Goal: Task Accomplishment & Management: Manage account settings

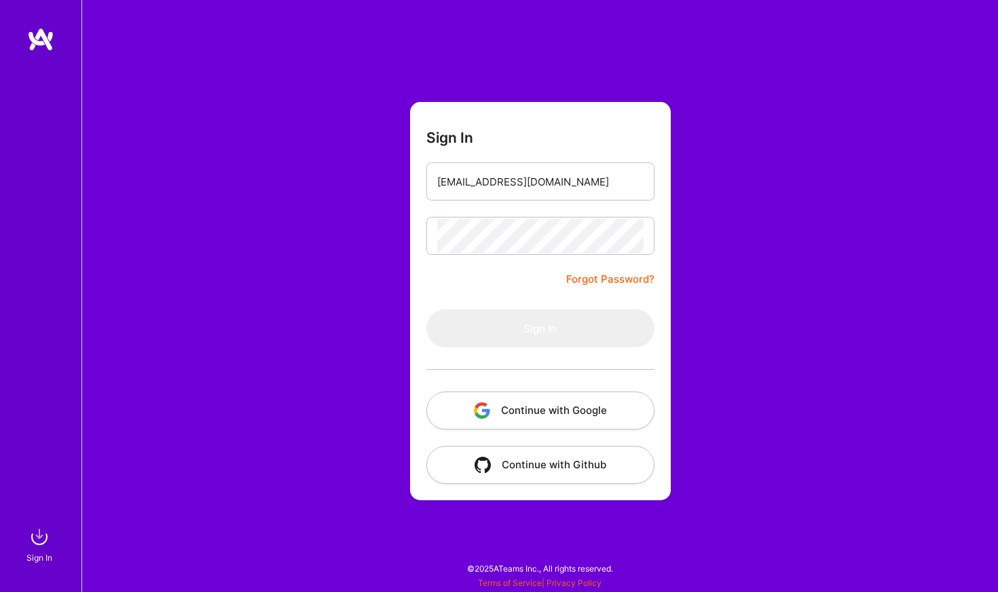
type input "[EMAIL_ADDRESS][DOMAIN_NAME]"
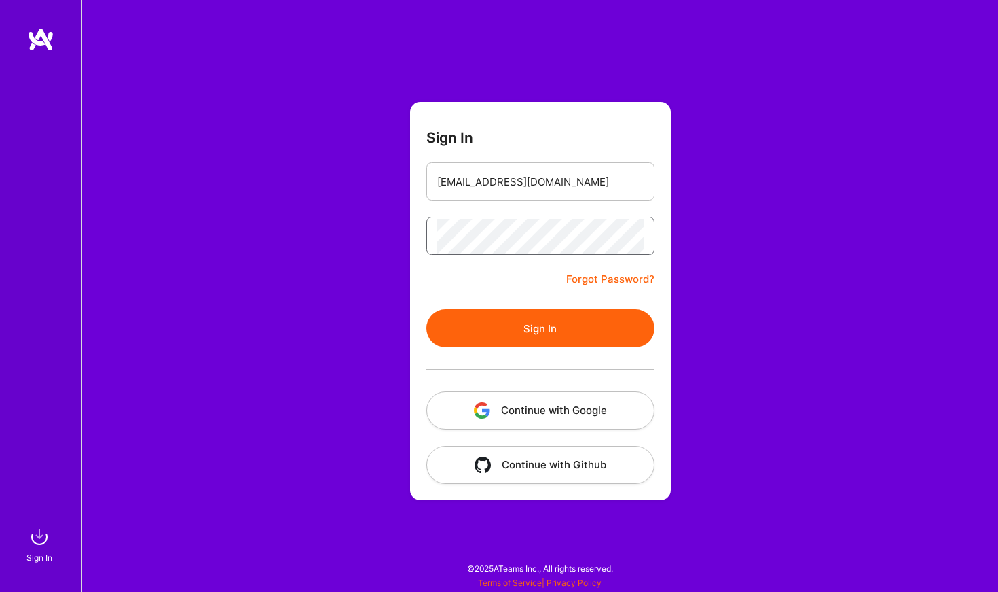
click at [540, 328] on button "Sign In" at bounding box center [541, 328] width 228 height 38
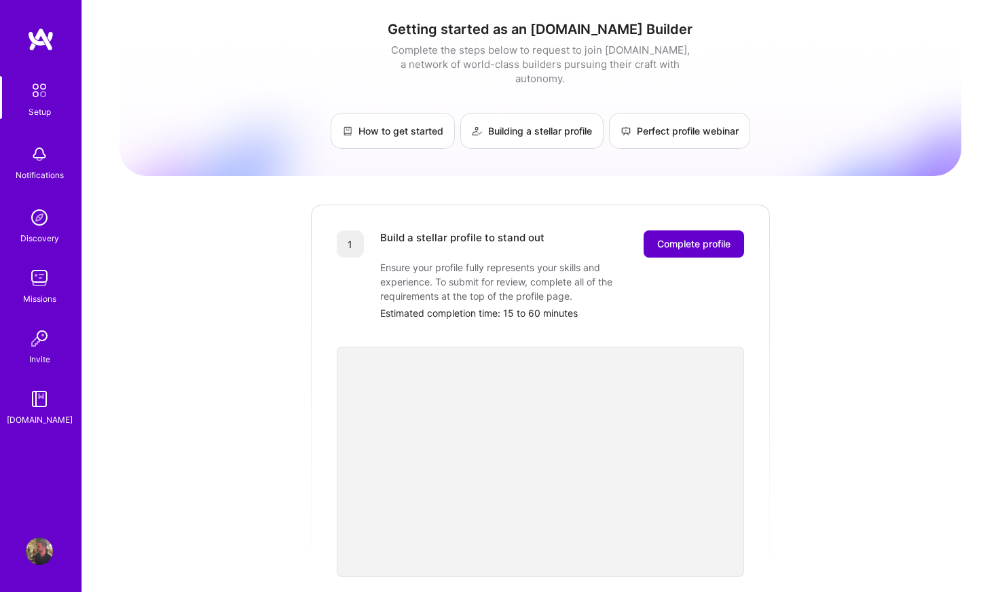
click at [716, 237] on span "Complete profile" at bounding box center [693, 244] width 73 height 14
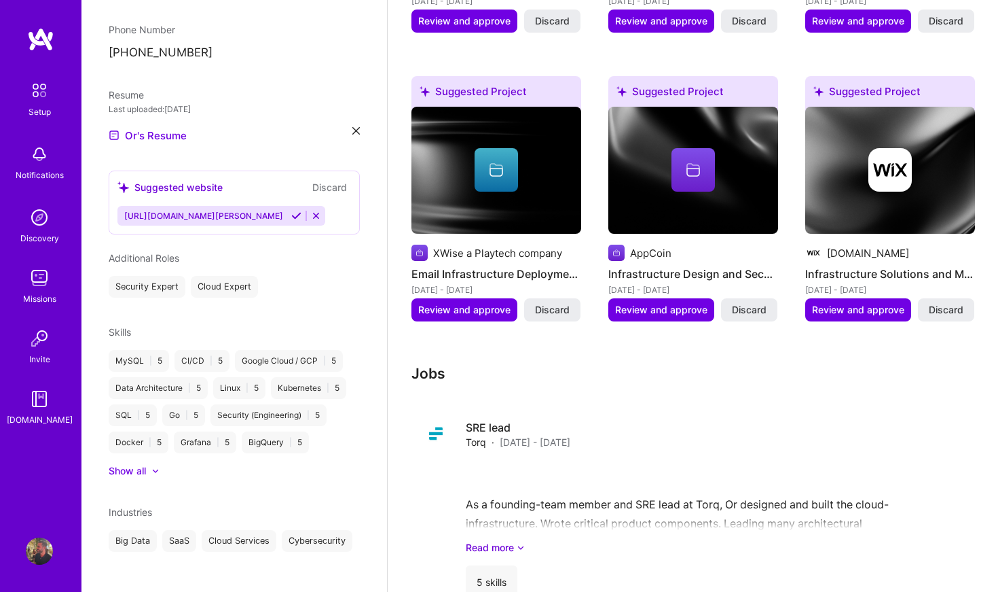
scroll to position [366, 0]
click at [155, 467] on div at bounding box center [155, 471] width 8 height 8
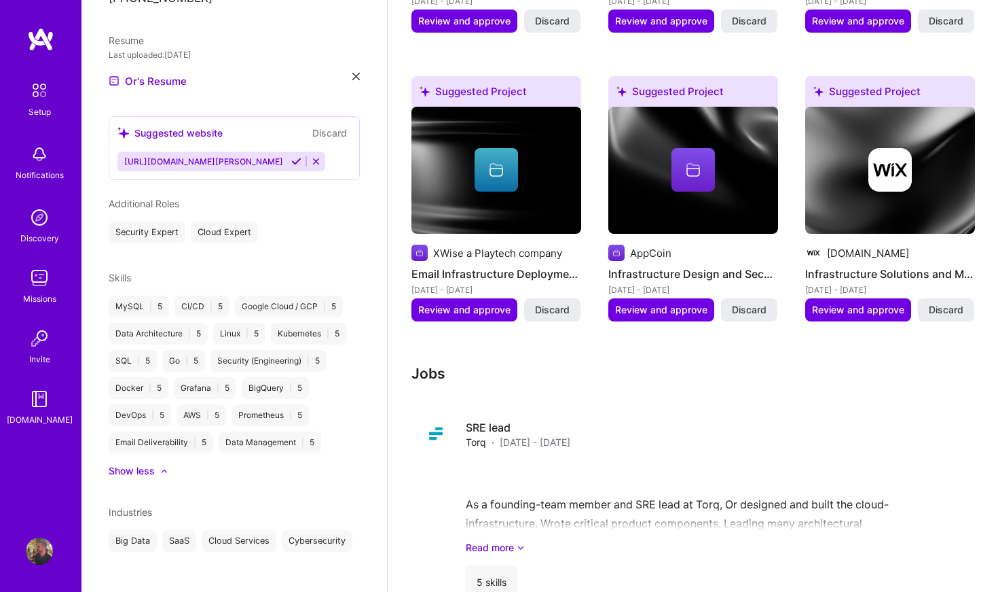
scroll to position [420, 0]
click at [456, 303] on span "Review and approve" at bounding box center [464, 310] width 92 height 14
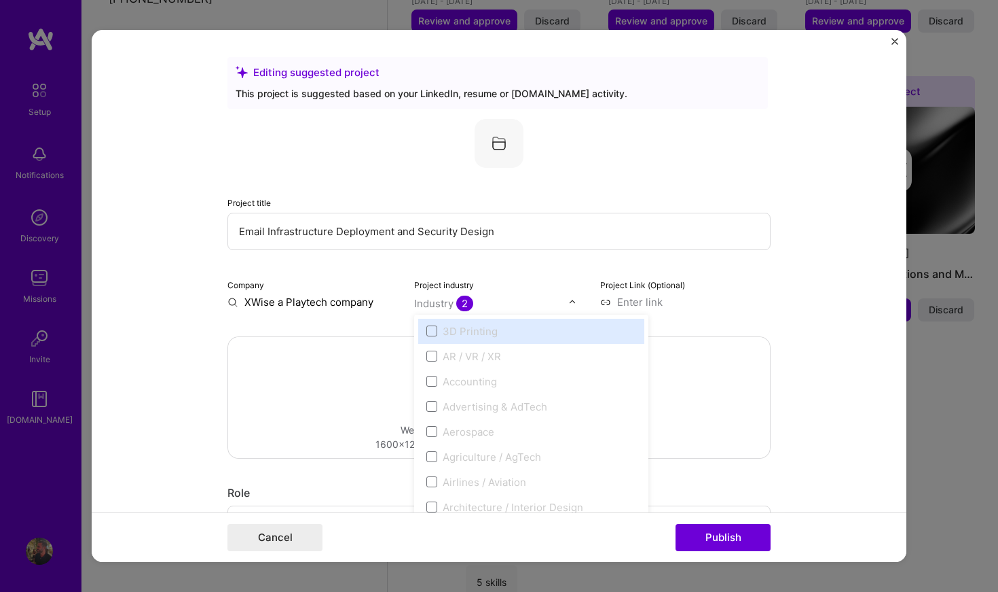
click at [440, 308] on div "Industry 2" at bounding box center [443, 303] width 59 height 14
click at [432, 327] on span at bounding box center [432, 330] width 11 height 11
type input "g"
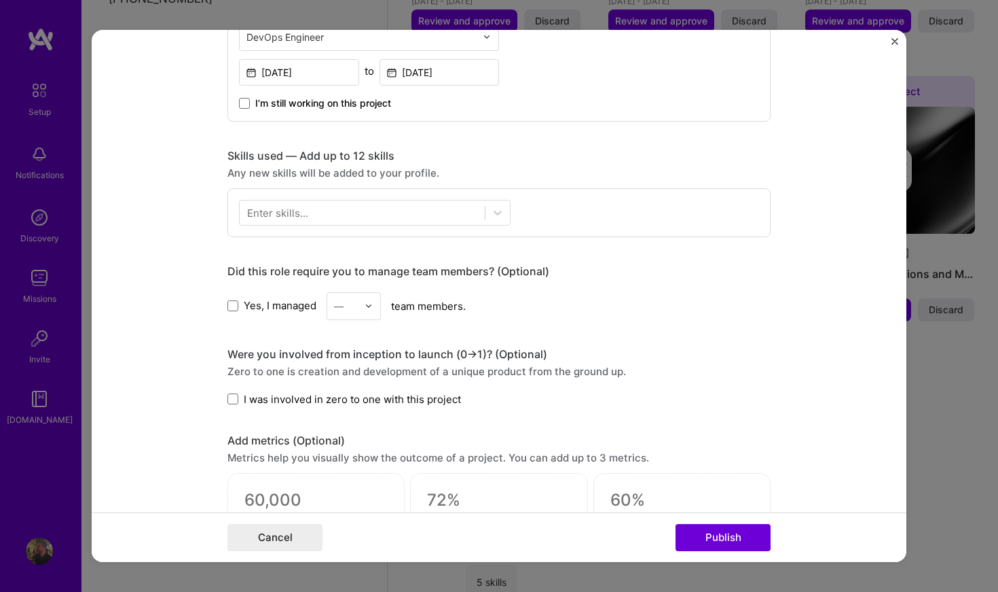
scroll to position [562, 0]
click at [295, 535] on button "Cancel" at bounding box center [275, 537] width 95 height 27
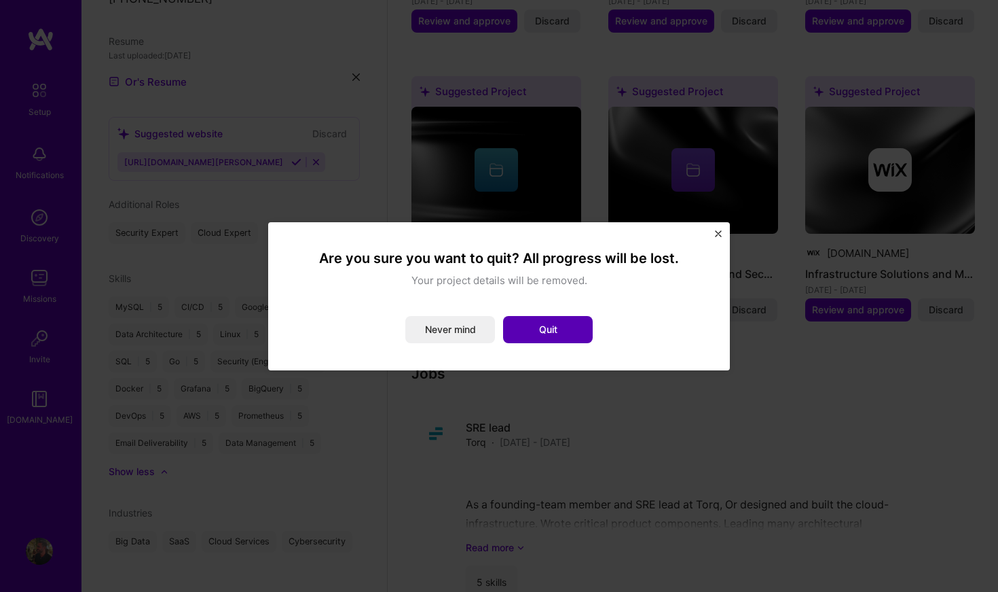
click at [546, 317] on button "Quit" at bounding box center [548, 329] width 90 height 27
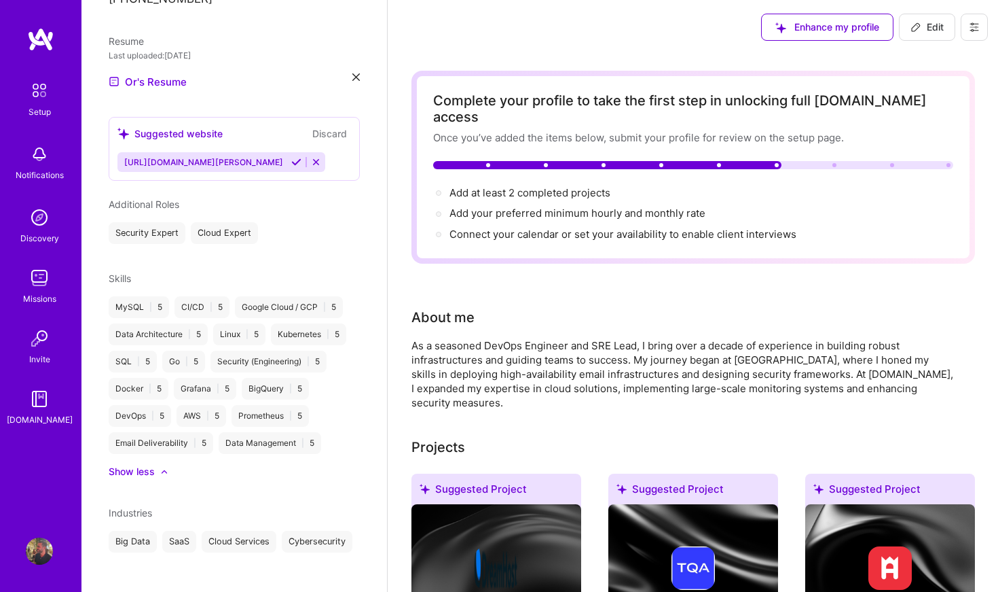
scroll to position [0, 0]
click at [518, 186] on span "Add at least 2 completed projects →" at bounding box center [536, 192] width 173 height 13
select select "IL"
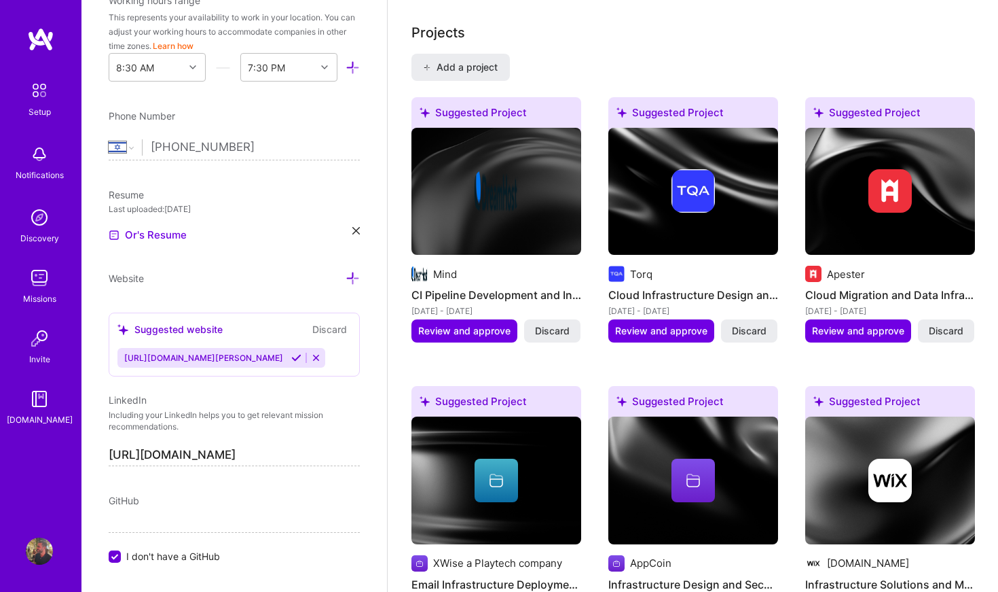
scroll to position [1037, 0]
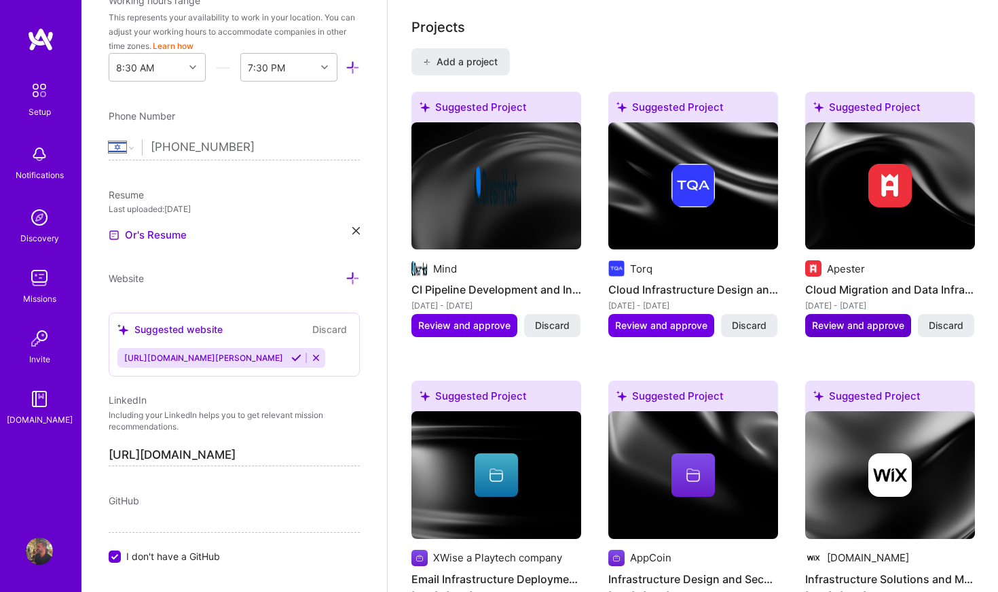
click at [891, 319] on span "Review and approve" at bounding box center [858, 326] width 92 height 14
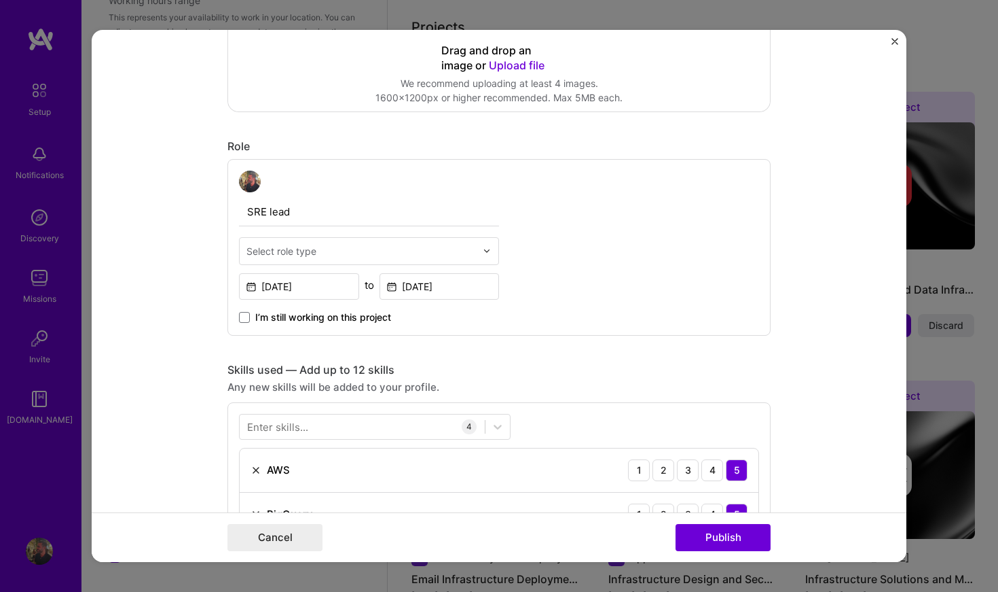
scroll to position [348, 0]
click at [370, 257] on div "Select role type" at bounding box center [361, 249] width 243 height 26
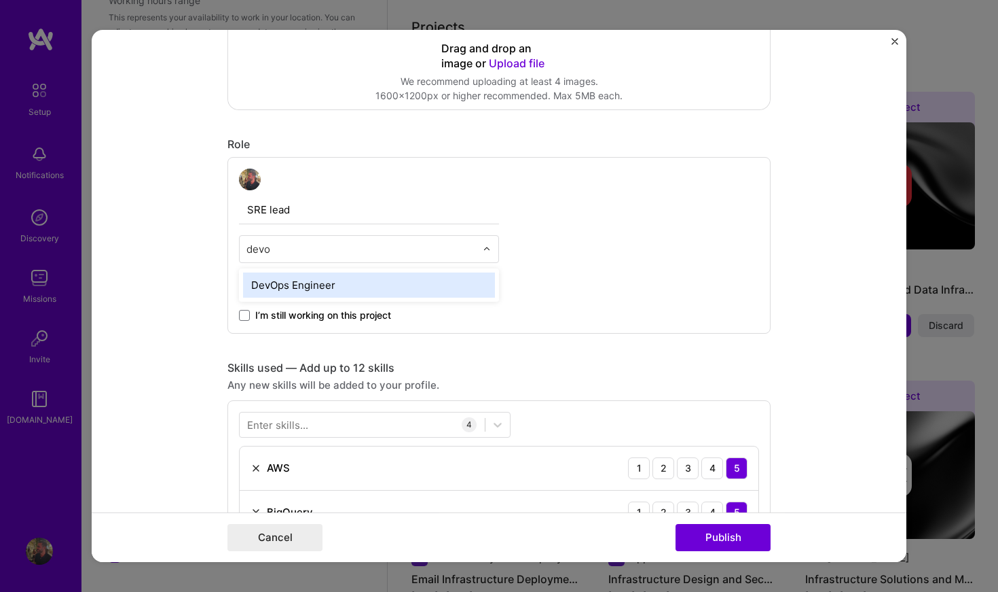
type input "devop"
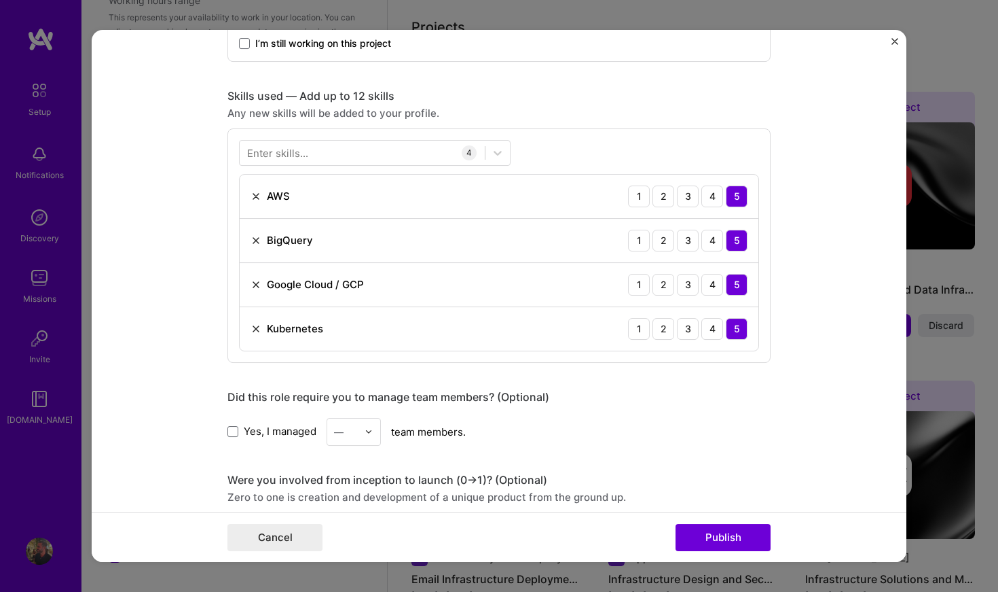
scroll to position [626, 0]
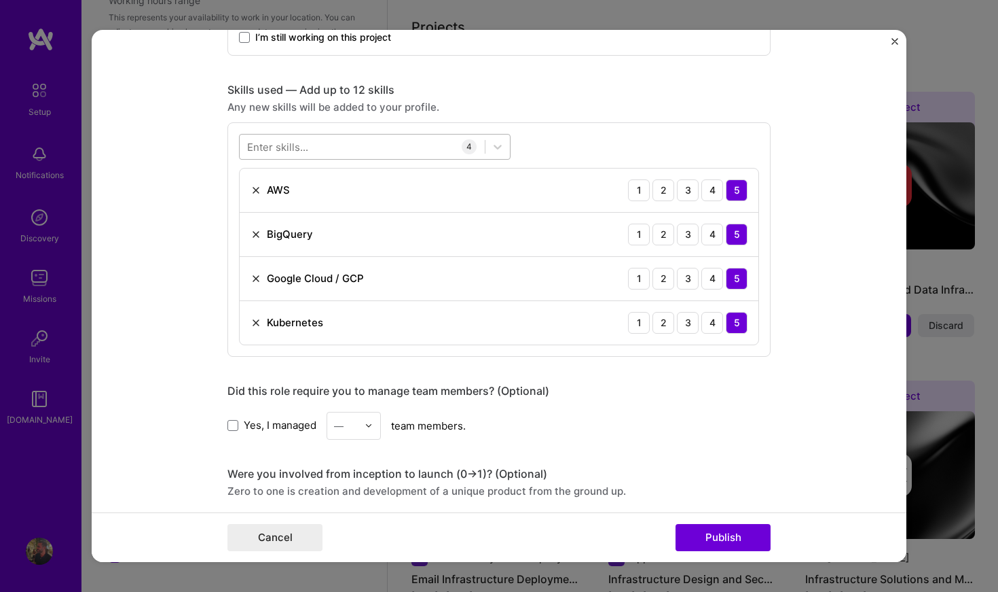
click at [382, 142] on div at bounding box center [362, 146] width 245 height 22
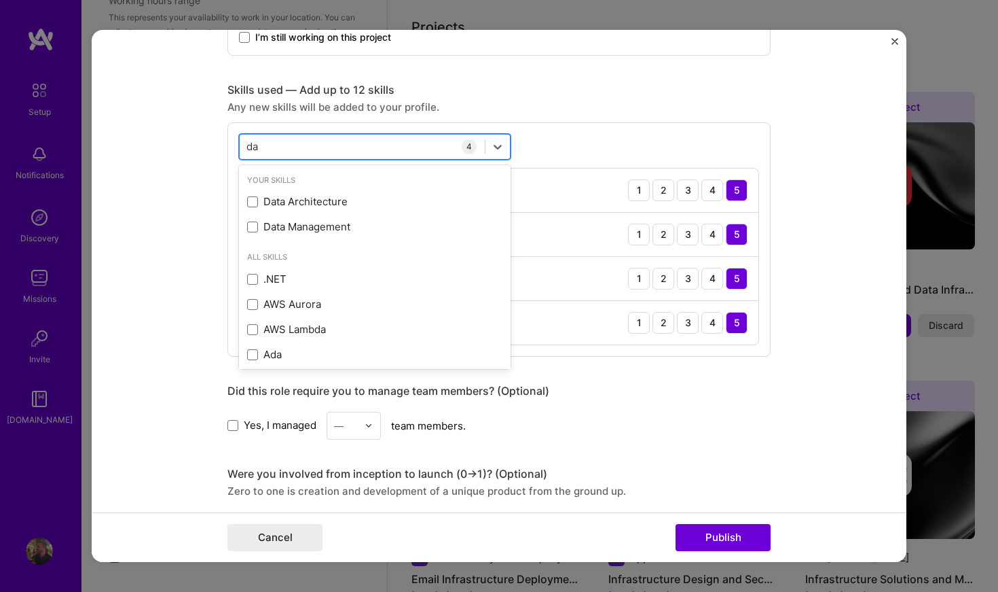
type input "dat"
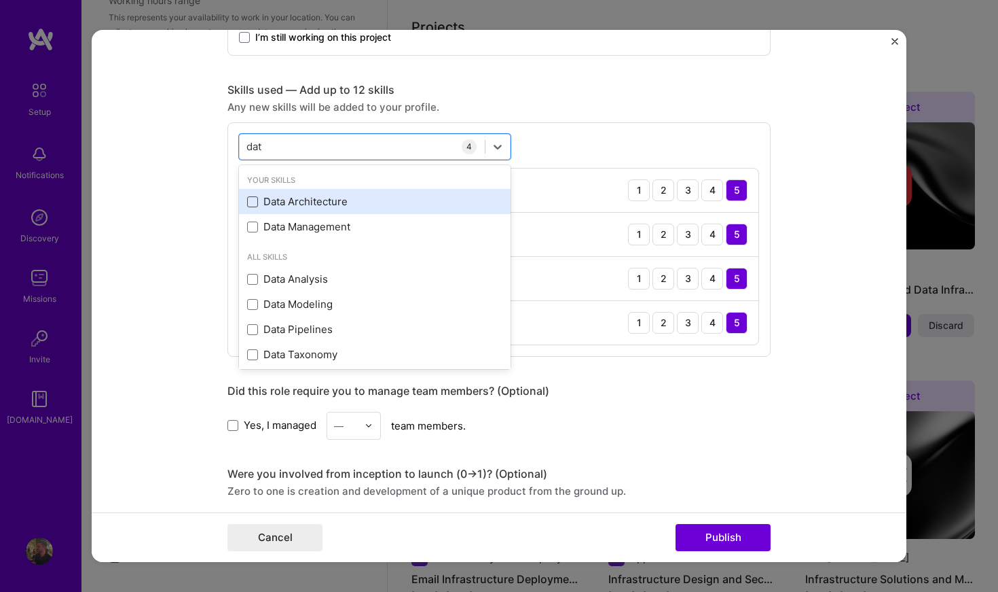
click at [255, 200] on span at bounding box center [252, 201] width 11 height 11
click at [0, 0] on input "checkbox" at bounding box center [0, 0] width 0 height 0
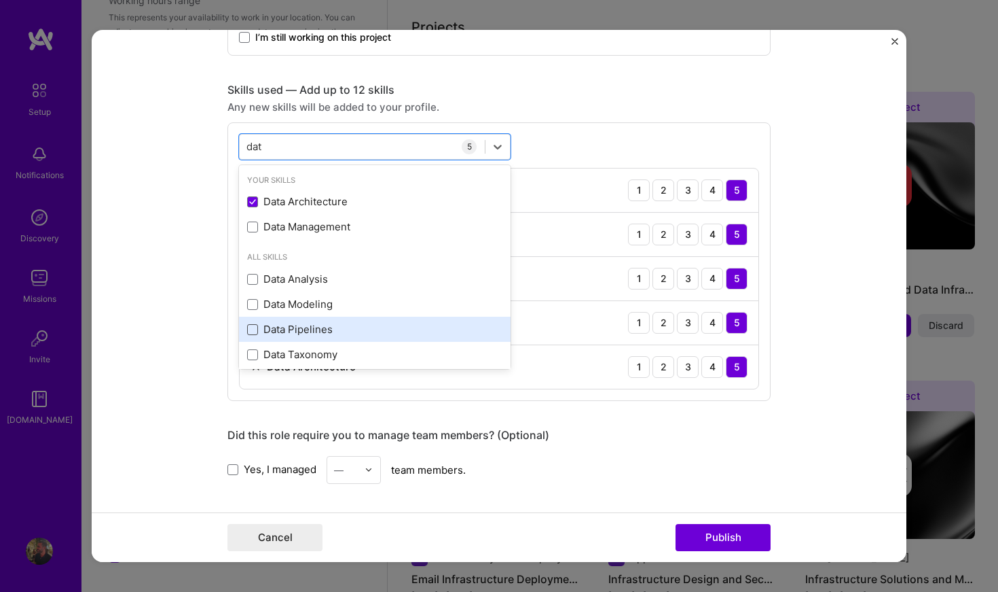
click at [255, 333] on span at bounding box center [252, 329] width 11 height 11
click at [0, 0] on input "checkbox" at bounding box center [0, 0] width 0 height 0
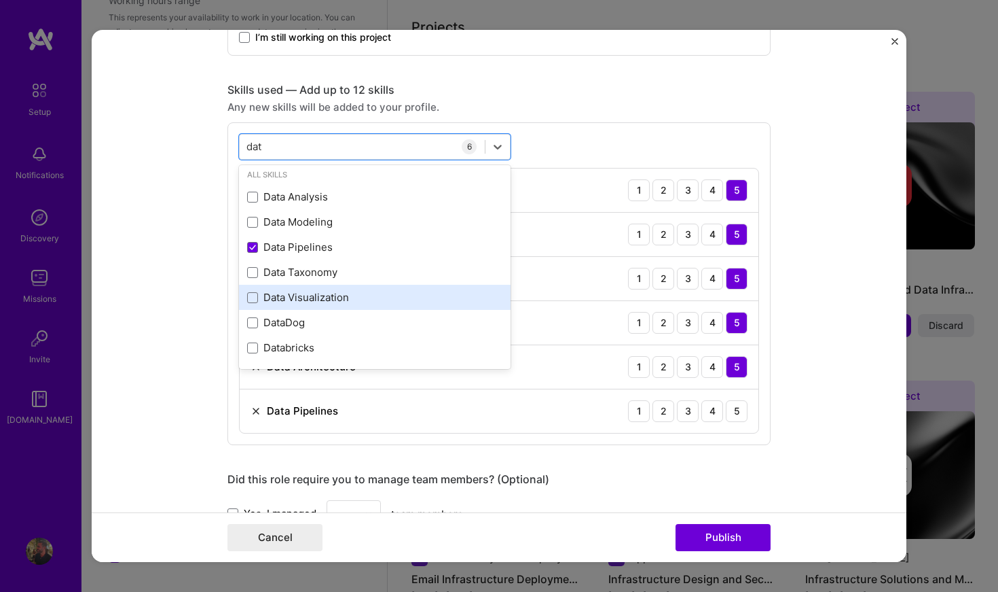
scroll to position [82, 0]
click at [252, 305] on div "Data Visualization" at bounding box center [375, 297] width 272 height 25
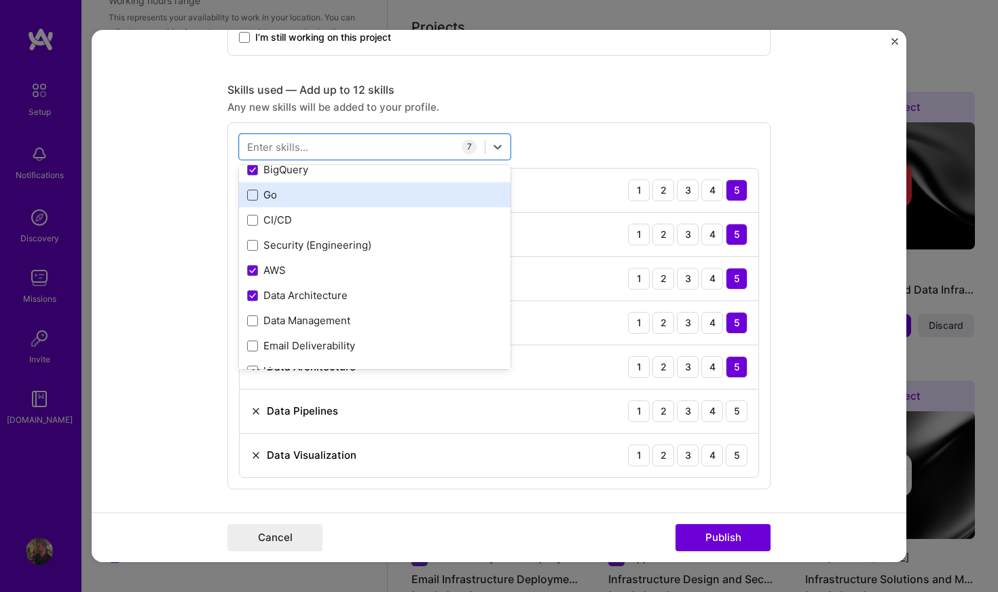
click at [250, 195] on span at bounding box center [252, 195] width 11 height 11
click at [0, 0] on input "checkbox" at bounding box center [0, 0] width 0 height 0
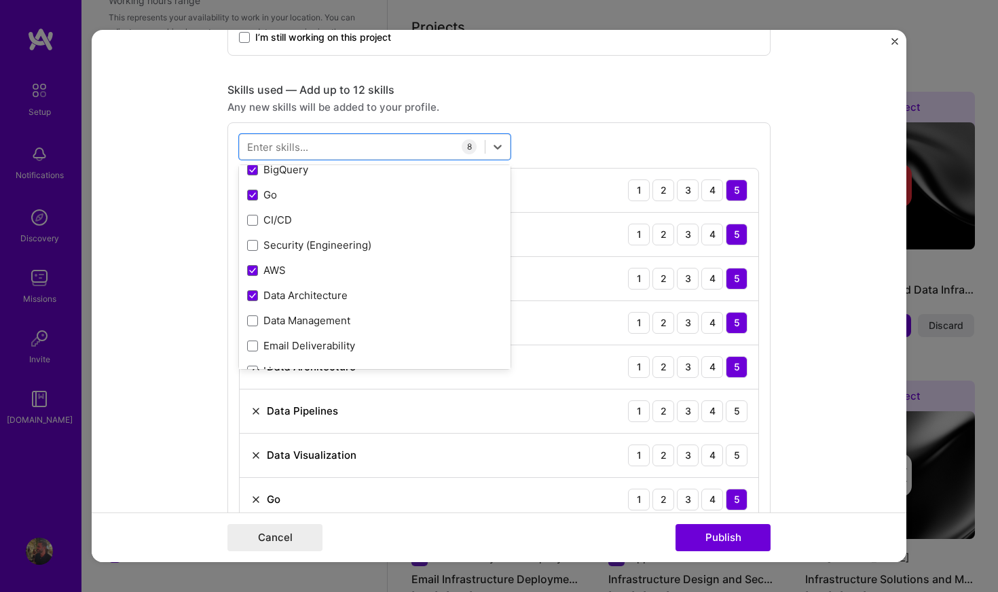
click at [136, 209] on form "Editing suggested project This project is suggested based on your LinkedIn, res…" at bounding box center [499, 296] width 815 height 533
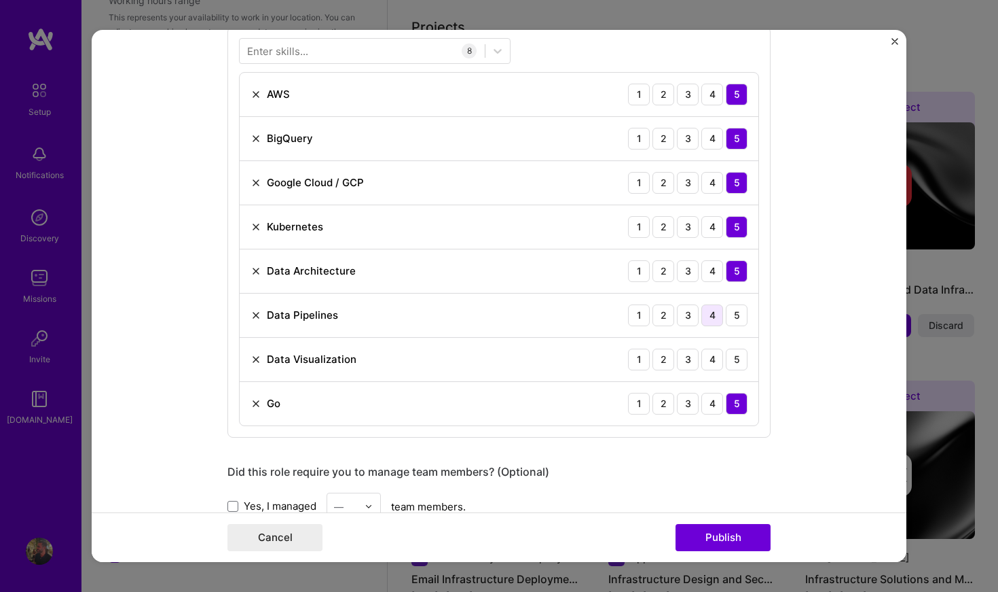
scroll to position [639, 0]
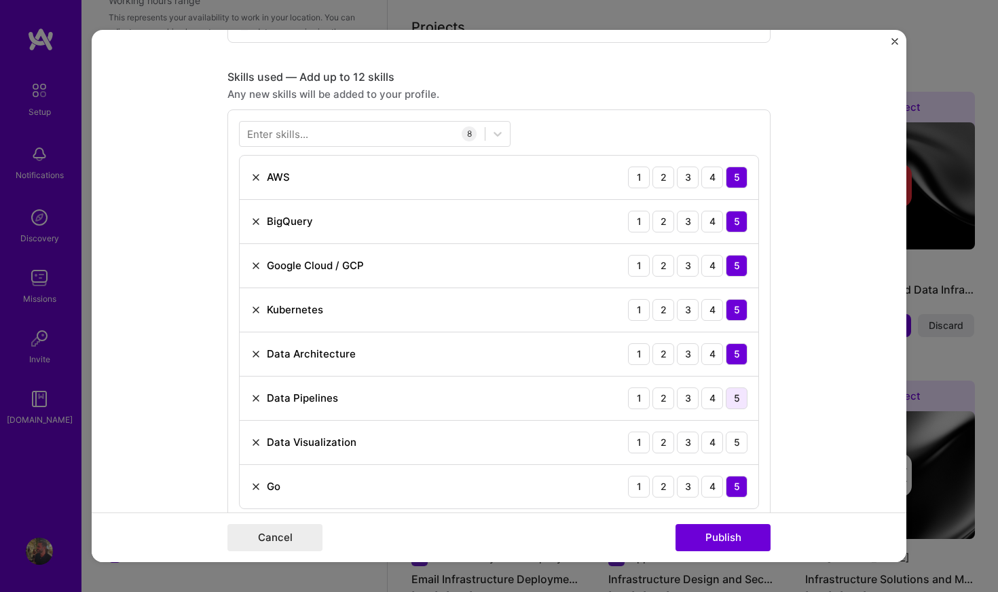
click at [746, 394] on div "5" at bounding box center [737, 398] width 22 height 22
click at [739, 443] on div "5" at bounding box center [737, 442] width 22 height 22
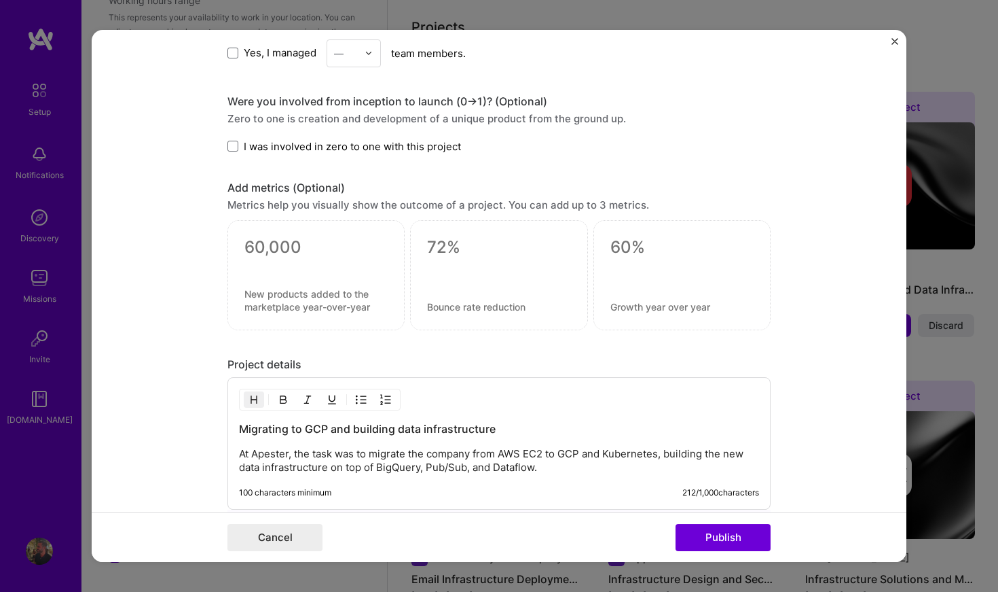
scroll to position [1178, 0]
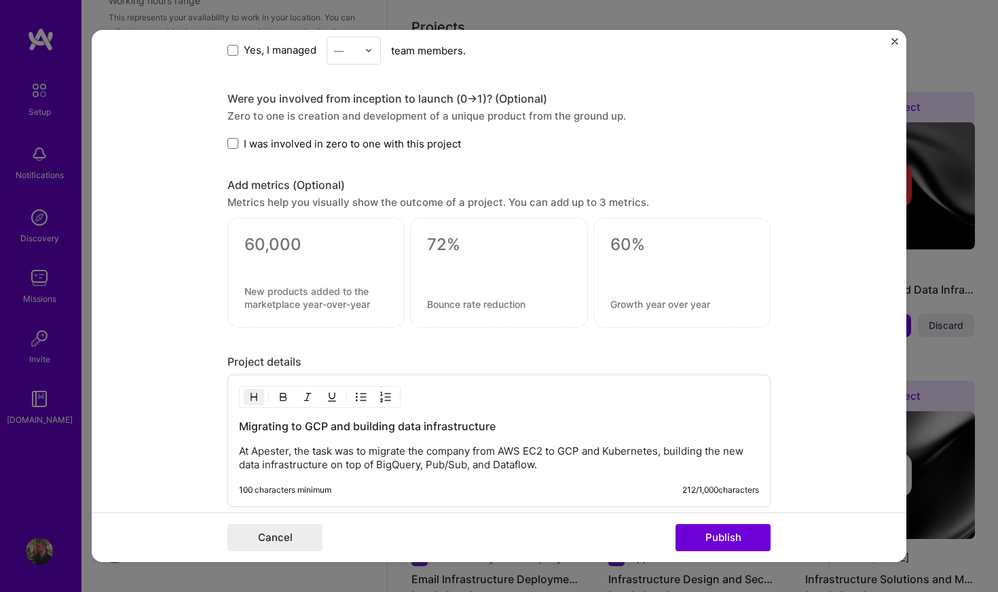
click at [253, 135] on div "Were you involved from inception to launch (0 -> 1)? (Optional) Zero to one is …" at bounding box center [499, 121] width 543 height 59
click at [239, 139] on label "I was involved in zero to one with this project" at bounding box center [345, 144] width 234 height 14
click at [0, 0] on input "I was involved in zero to one with this project" at bounding box center [0, 0] width 0 height 0
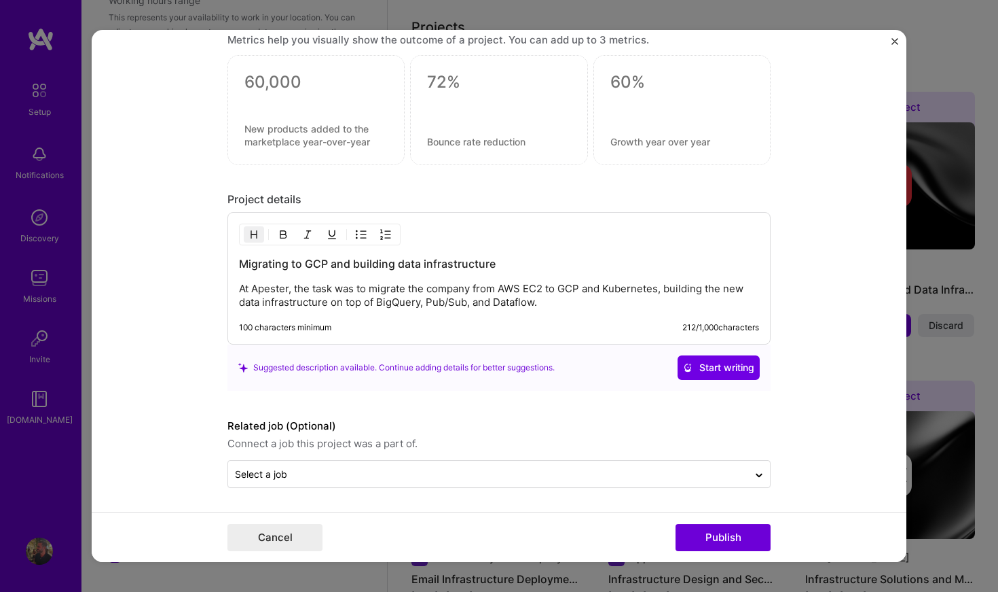
scroll to position [1340, 0]
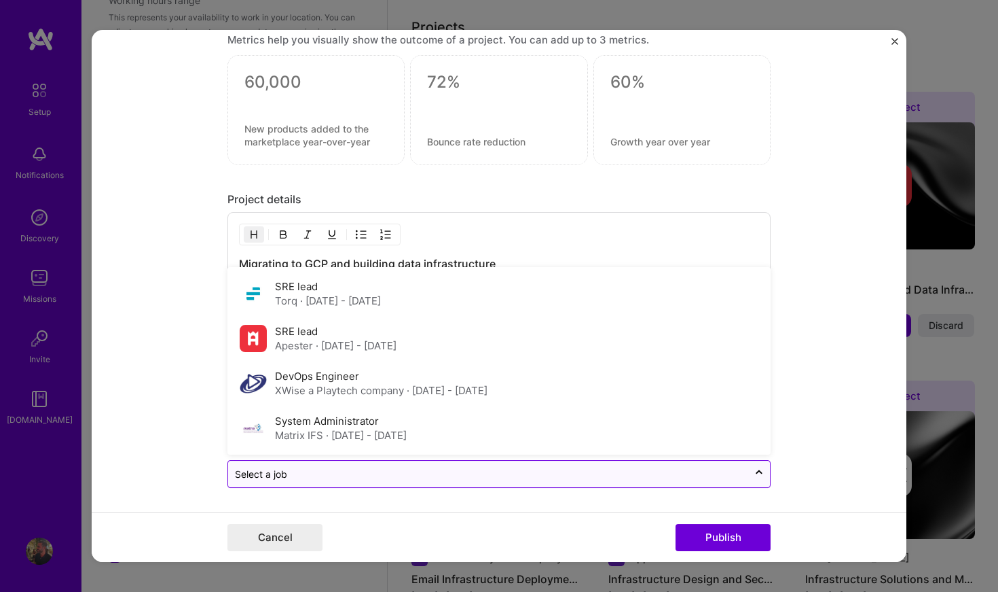
click at [350, 467] on input "text" at bounding box center [488, 474] width 507 height 14
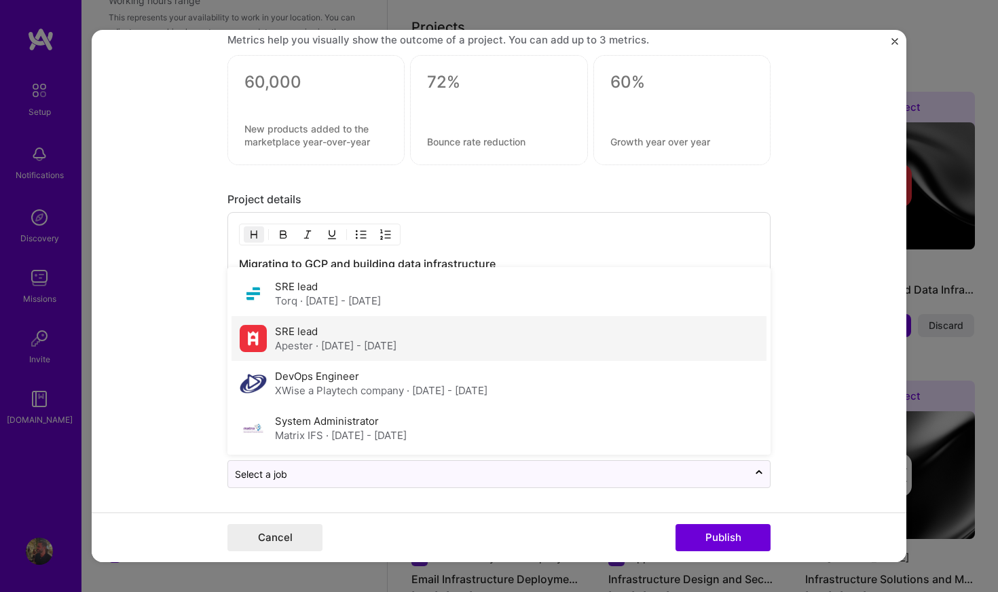
click at [397, 349] on span "· [DATE] - [DATE]" at bounding box center [356, 345] width 81 height 13
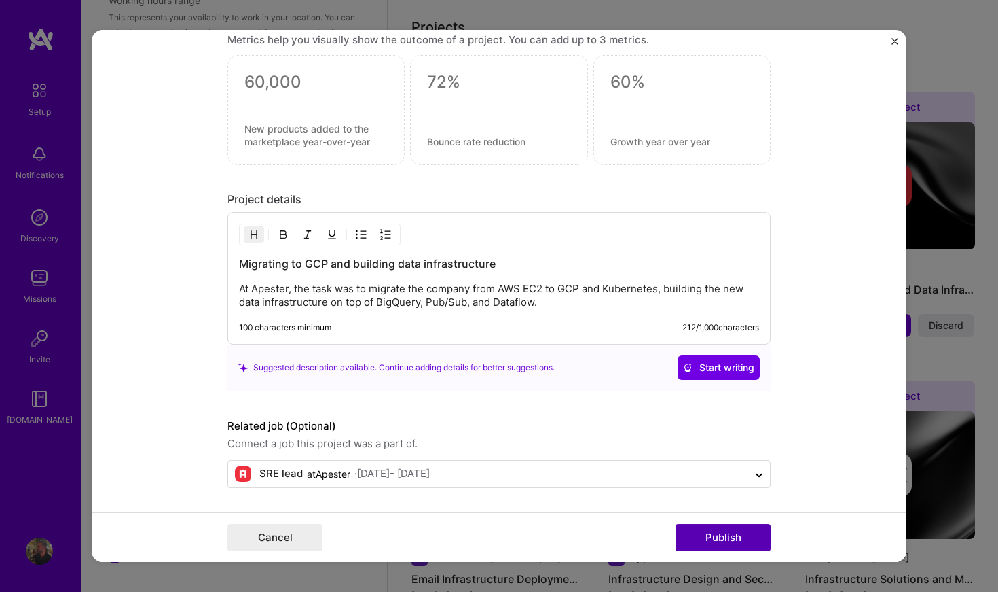
click at [745, 530] on button "Publish" at bounding box center [723, 537] width 95 height 27
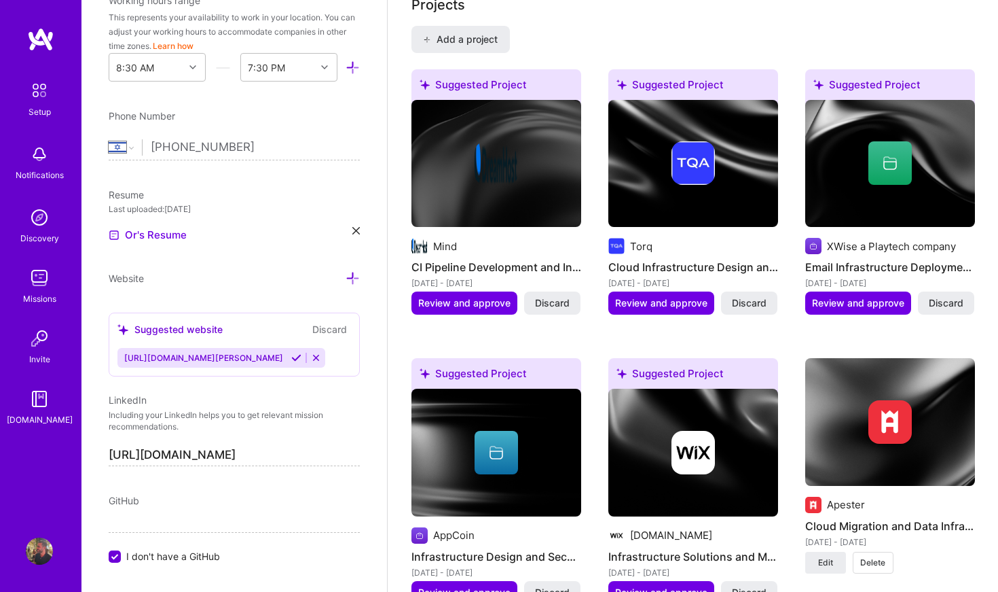
scroll to position [1061, 0]
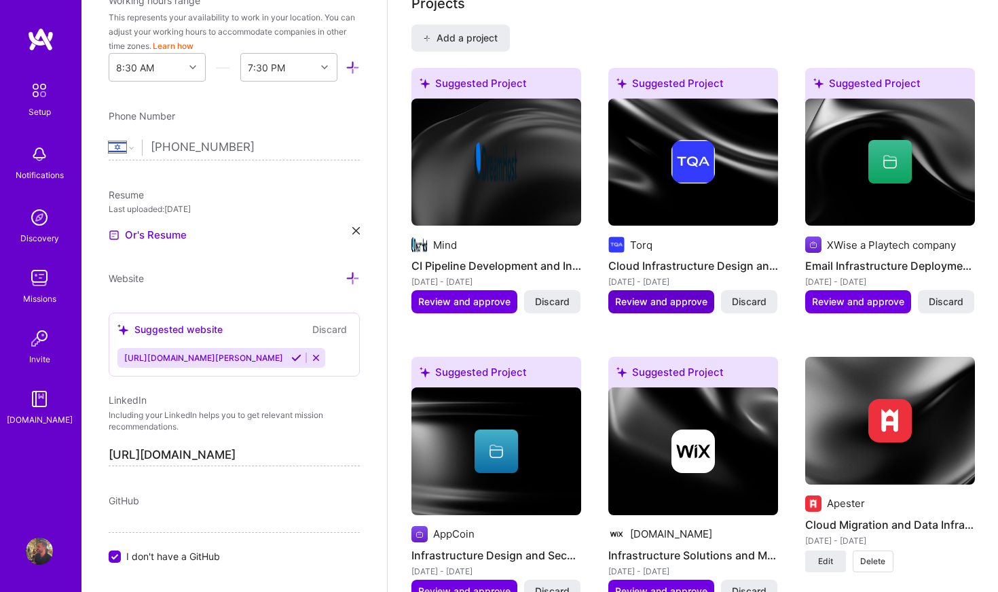
click at [658, 295] on span "Review and approve" at bounding box center [661, 302] width 92 height 14
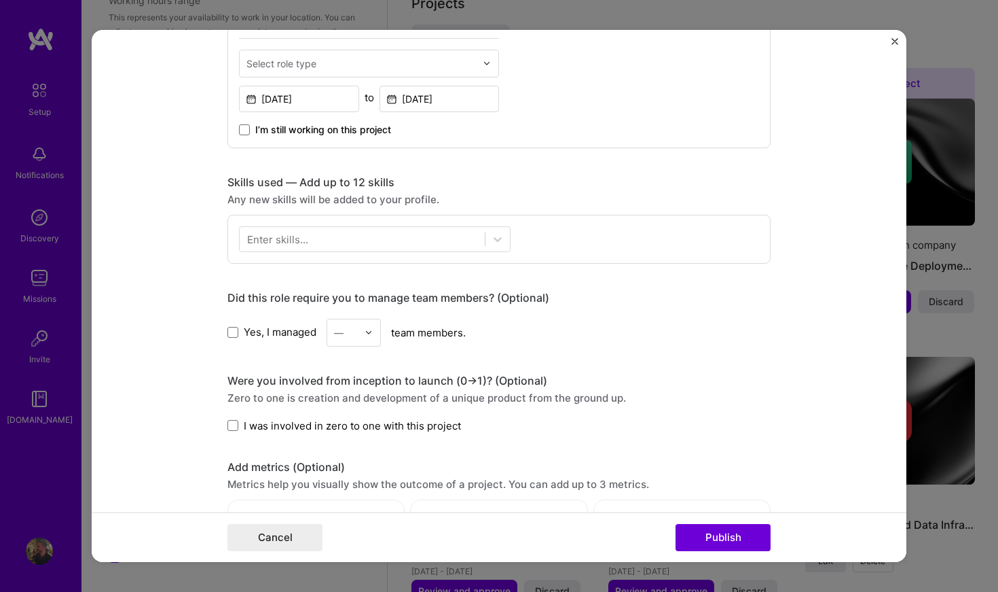
scroll to position [533, 0]
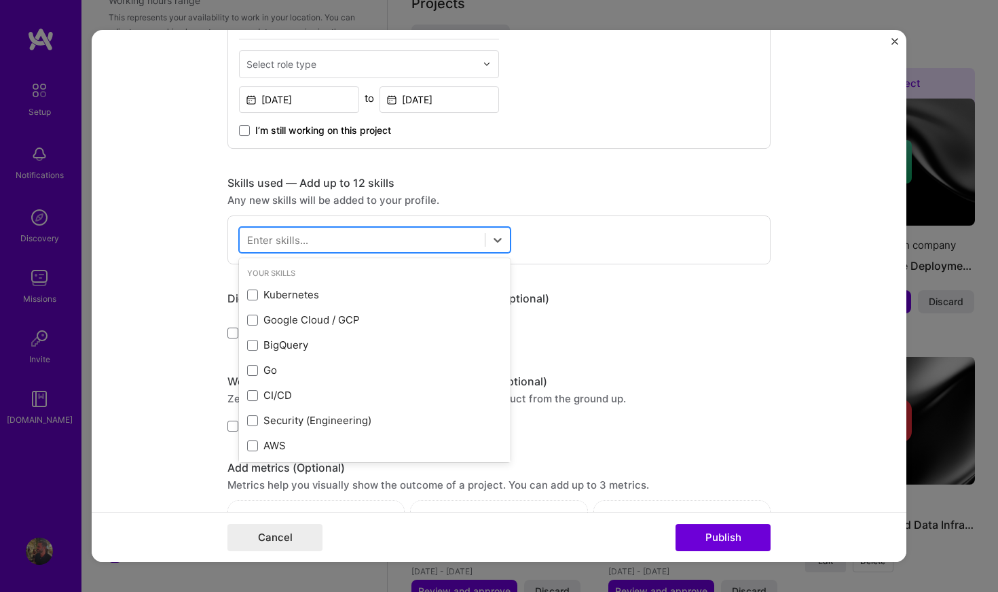
click at [373, 238] on div at bounding box center [362, 239] width 245 height 22
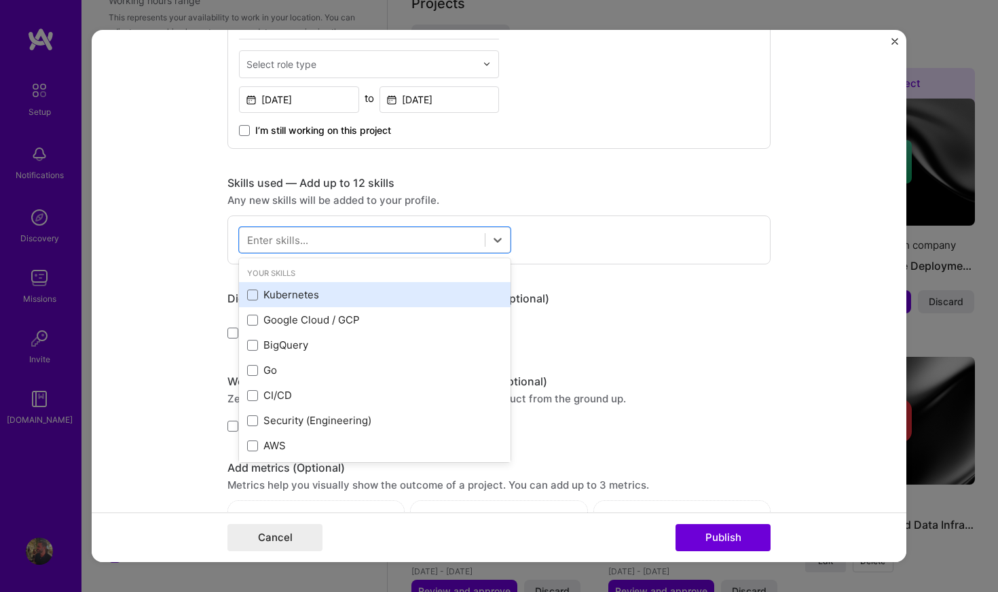
click at [301, 289] on div "Kubernetes" at bounding box center [374, 294] width 255 height 14
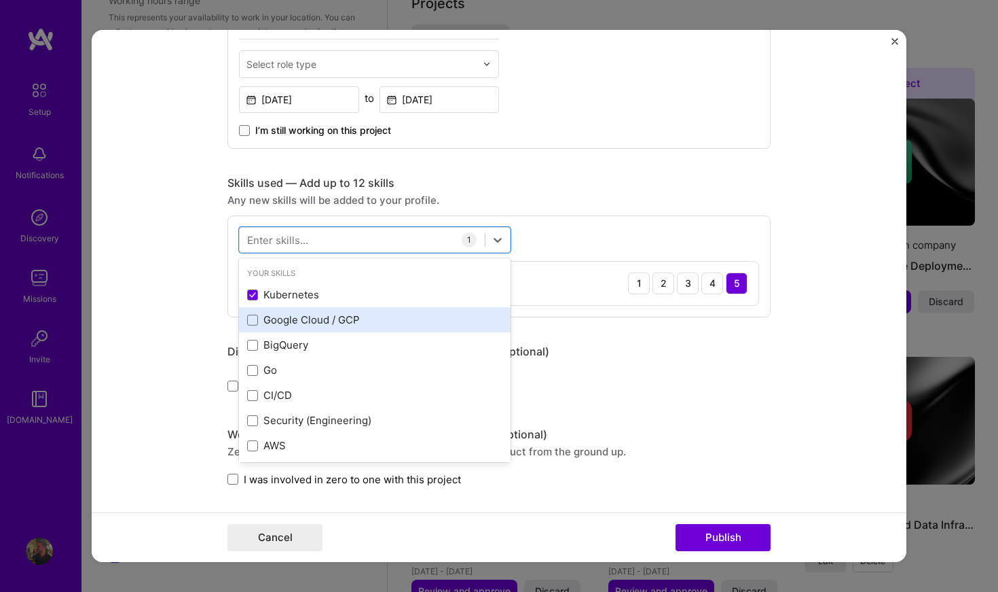
click at [293, 319] on div "Google Cloud / GCP" at bounding box center [374, 319] width 255 height 14
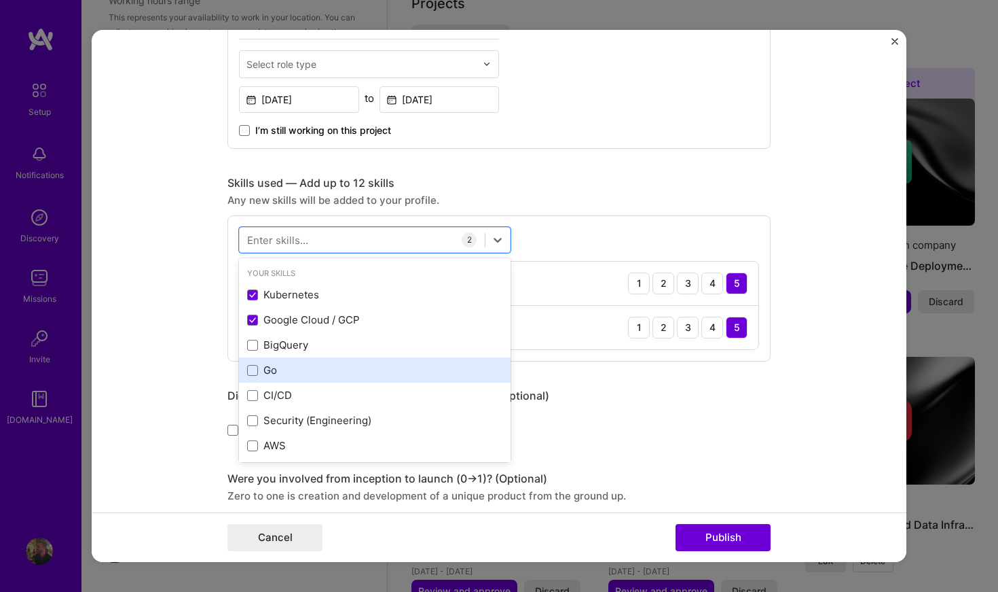
click at [293, 357] on div "Go" at bounding box center [375, 369] width 272 height 25
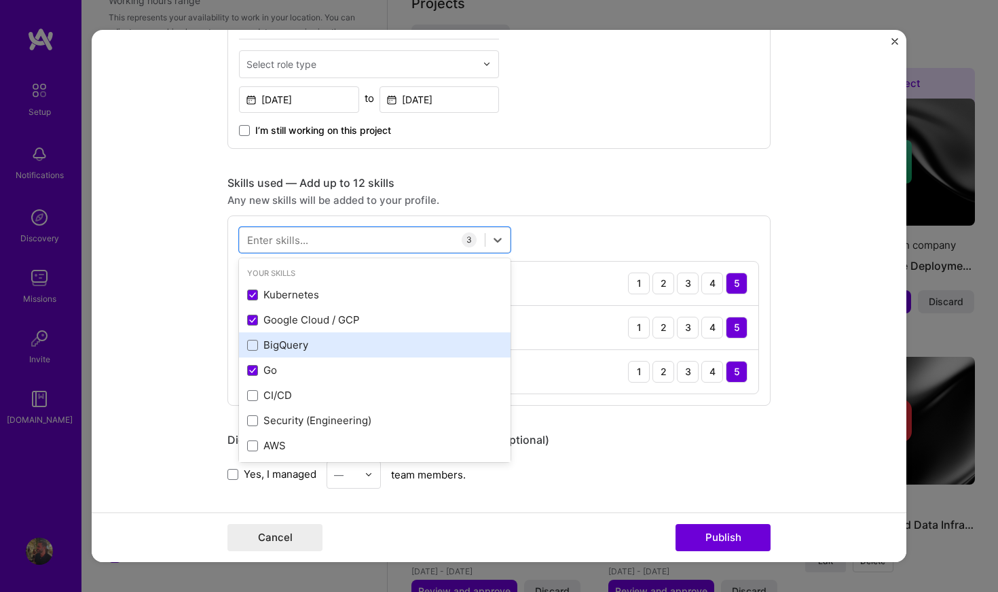
click at [306, 343] on div "BigQuery" at bounding box center [374, 345] width 255 height 14
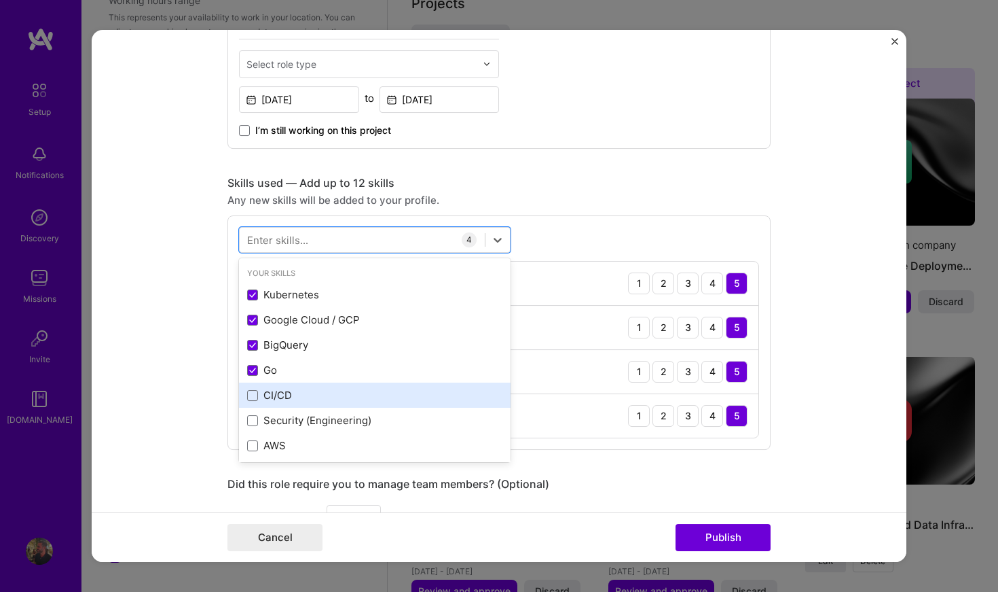
click at [304, 386] on div "CI/CD" at bounding box center [375, 394] width 272 height 25
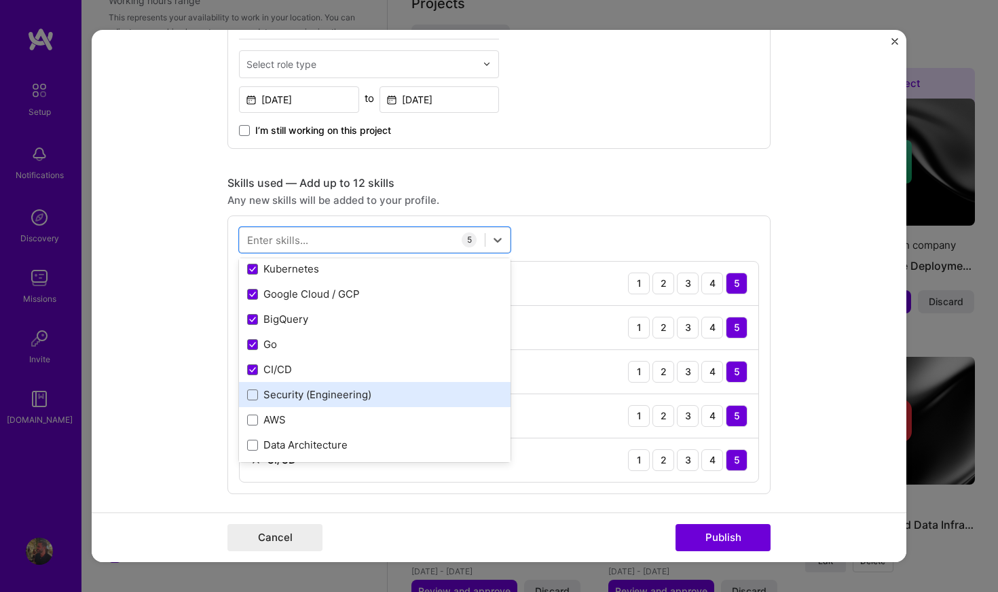
scroll to position [29, 0]
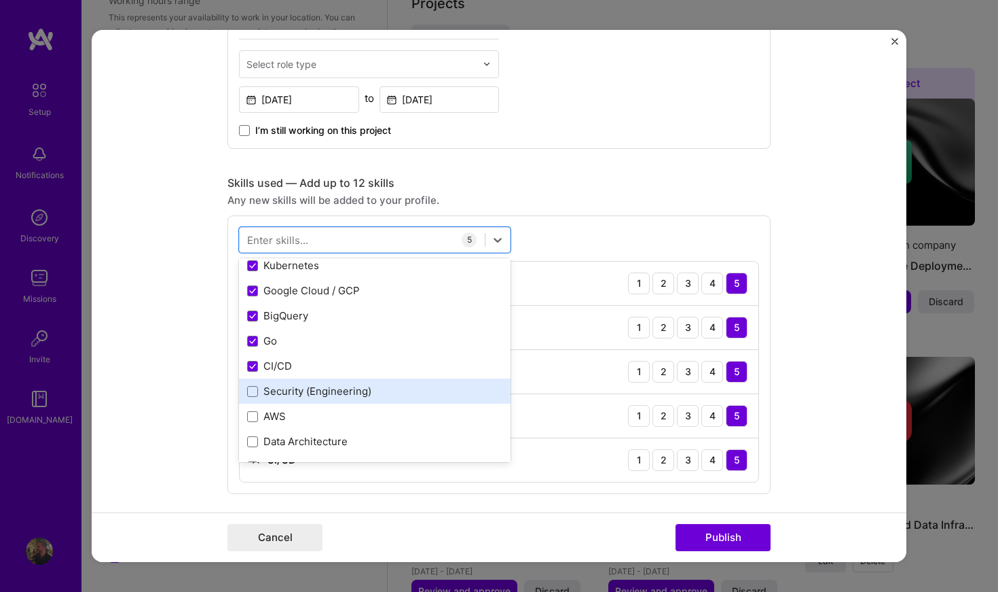
click at [312, 392] on div "Security (Engineering)" at bounding box center [374, 391] width 255 height 14
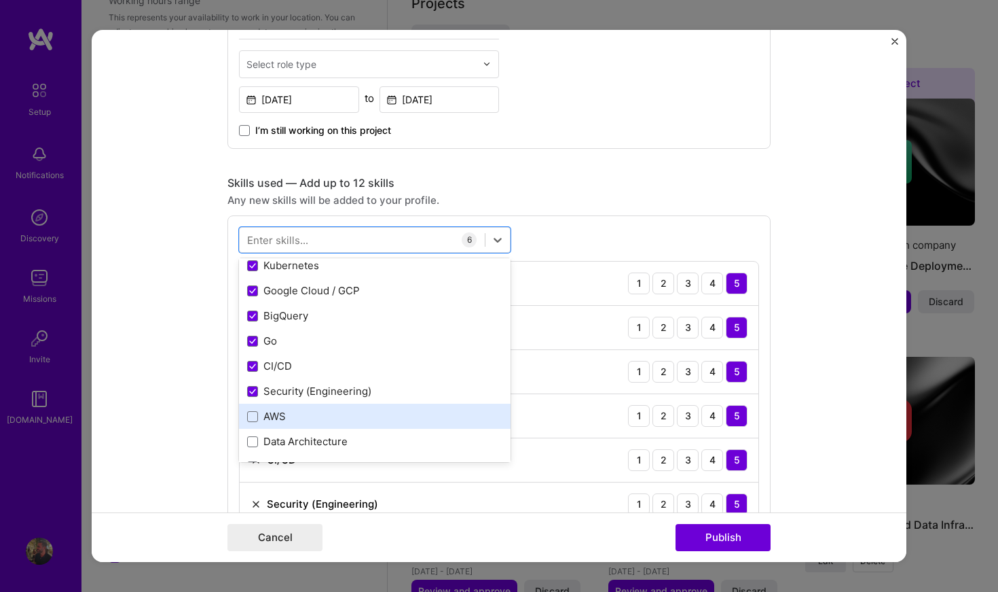
click at [305, 419] on div "AWS" at bounding box center [374, 416] width 255 height 14
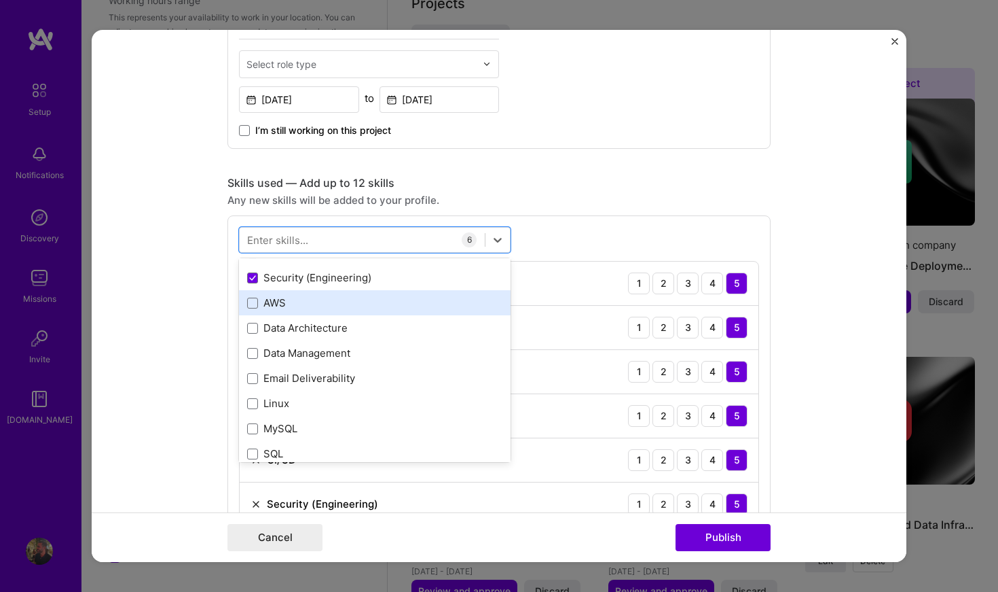
scroll to position [143, 0]
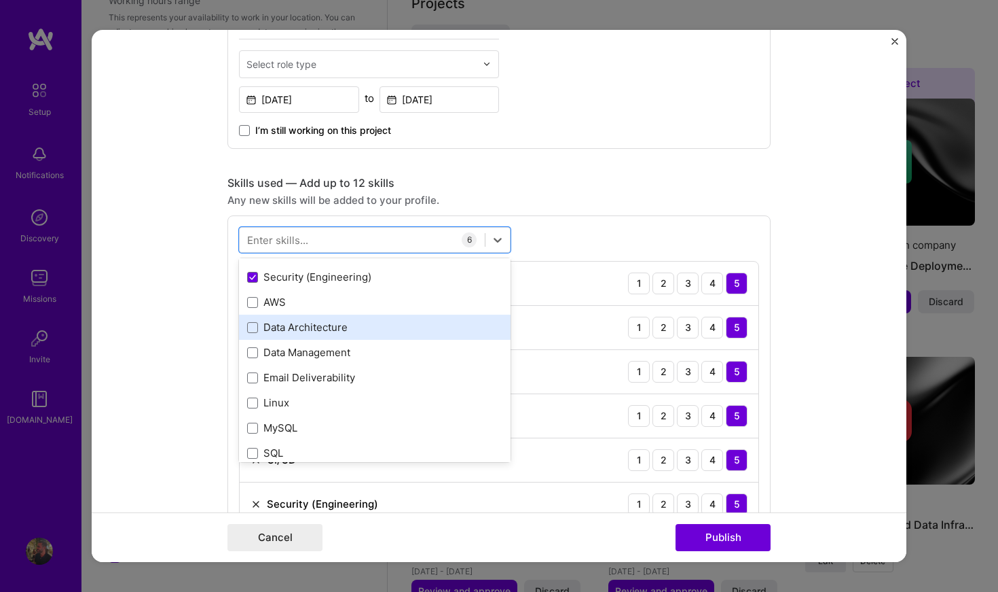
click at [345, 334] on div "Data Architecture" at bounding box center [374, 327] width 255 height 14
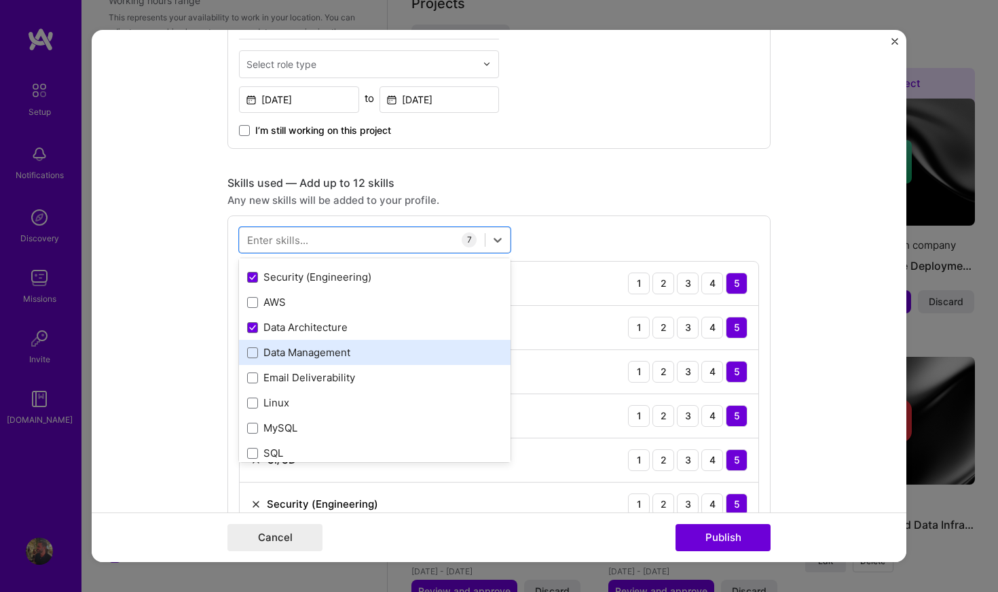
click at [332, 355] on div "Data Management" at bounding box center [374, 352] width 255 height 14
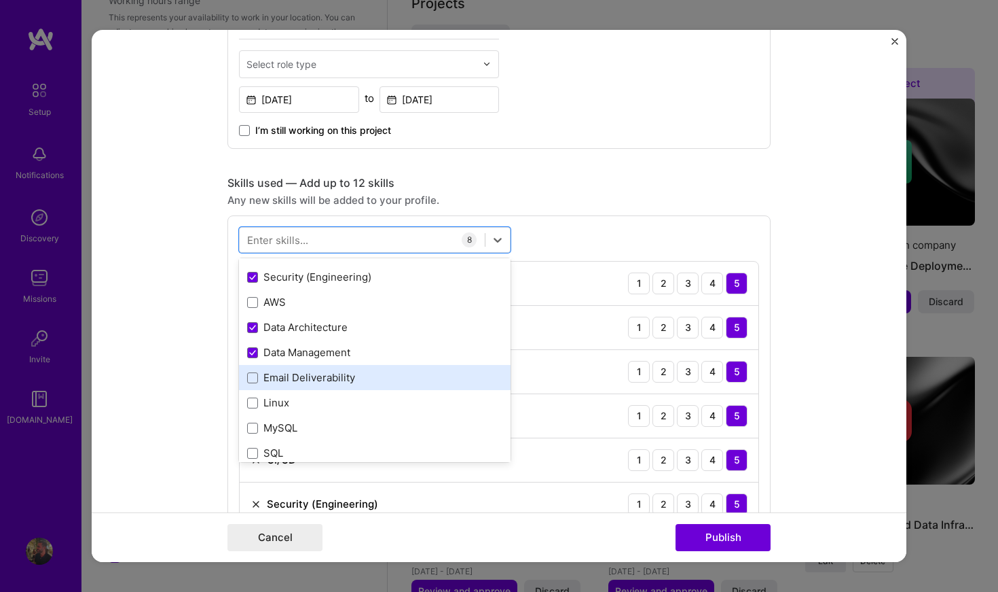
click at [321, 376] on div "Email Deliverability" at bounding box center [374, 377] width 255 height 14
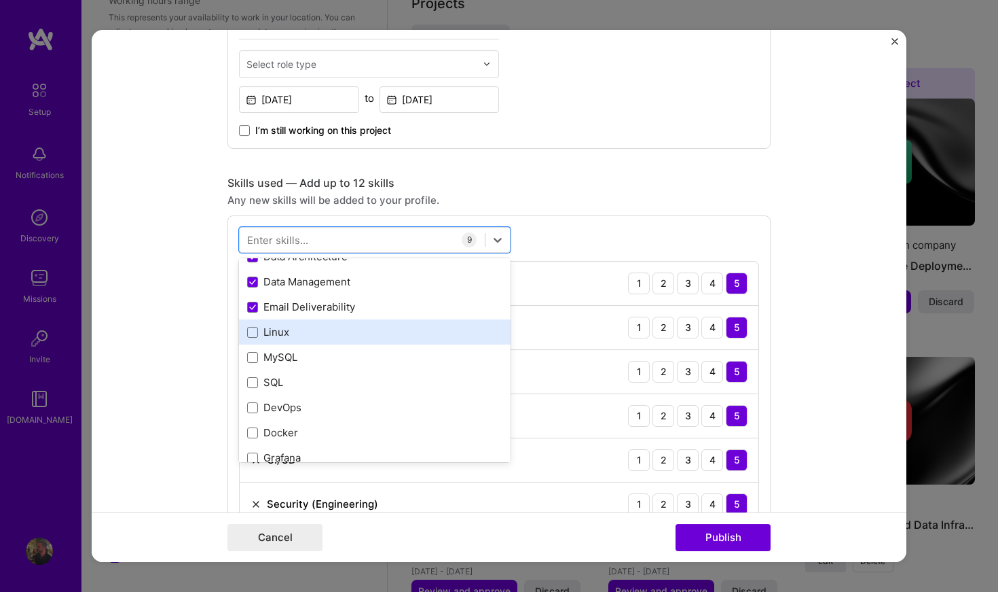
scroll to position [216, 0]
click at [332, 332] on div "Linux" at bounding box center [374, 330] width 255 height 14
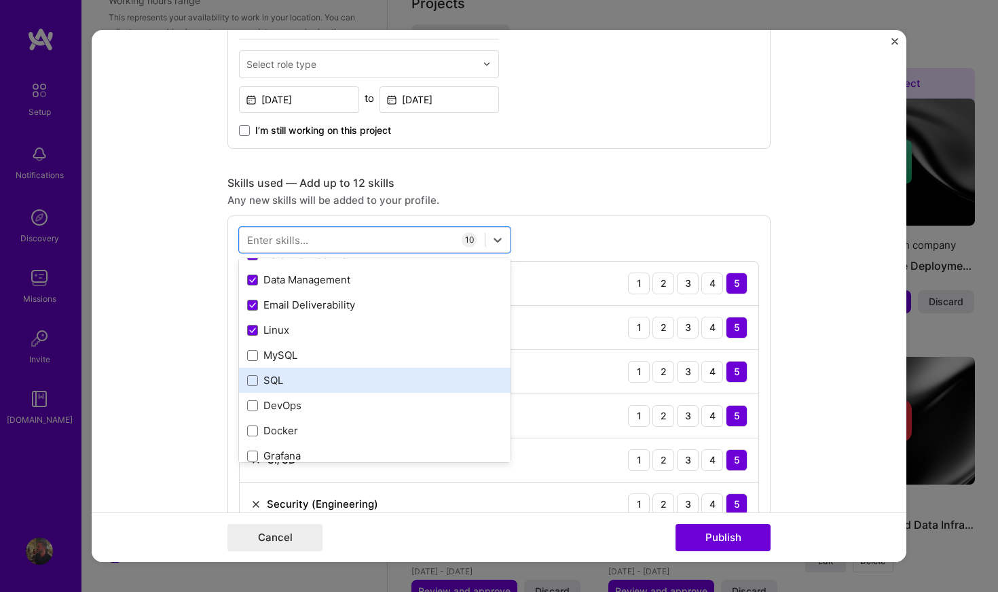
click at [324, 385] on div "SQL" at bounding box center [374, 380] width 255 height 14
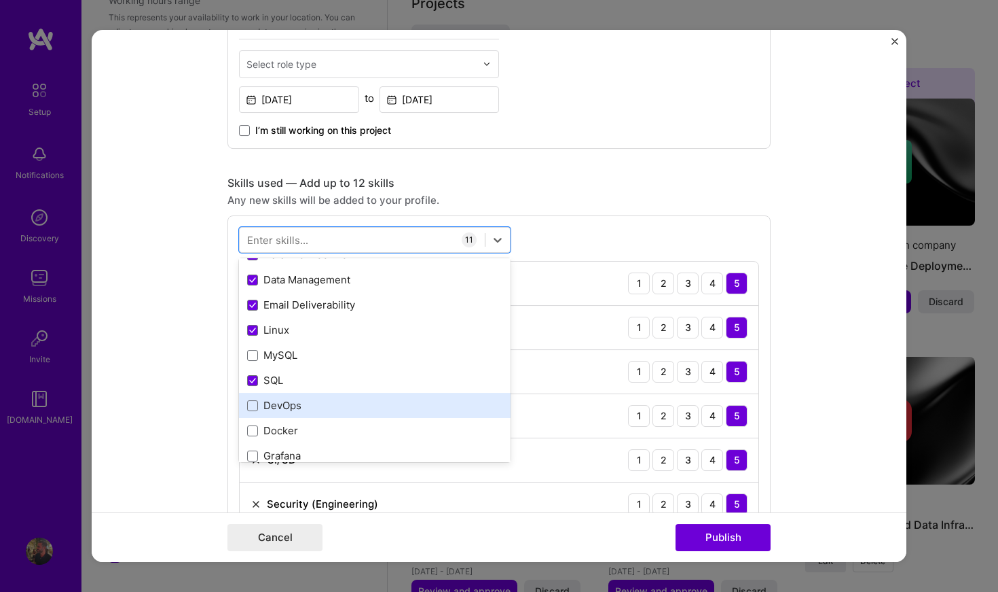
click at [318, 401] on div "DevOps" at bounding box center [374, 405] width 255 height 14
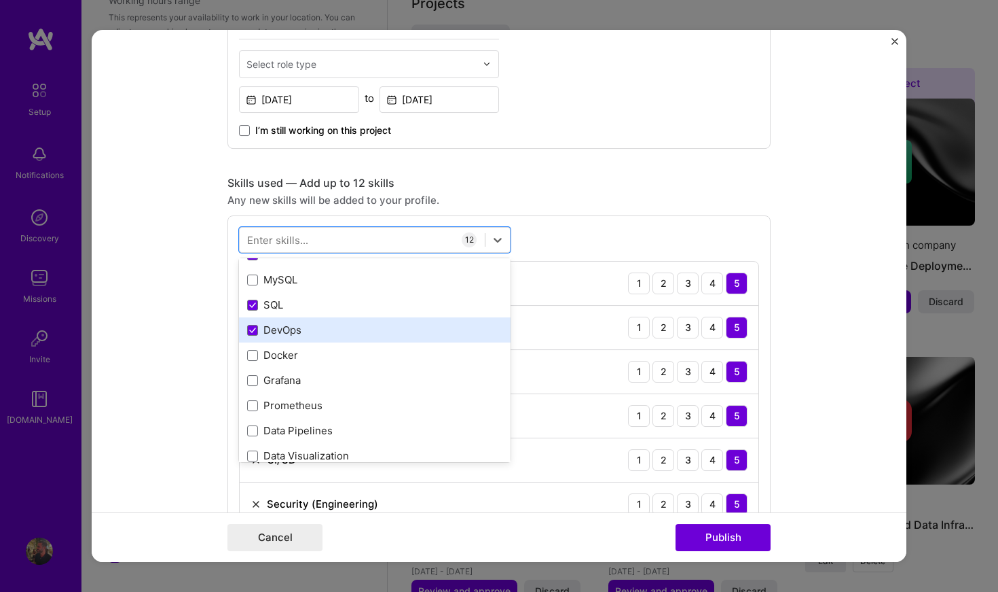
scroll to position [293, 0]
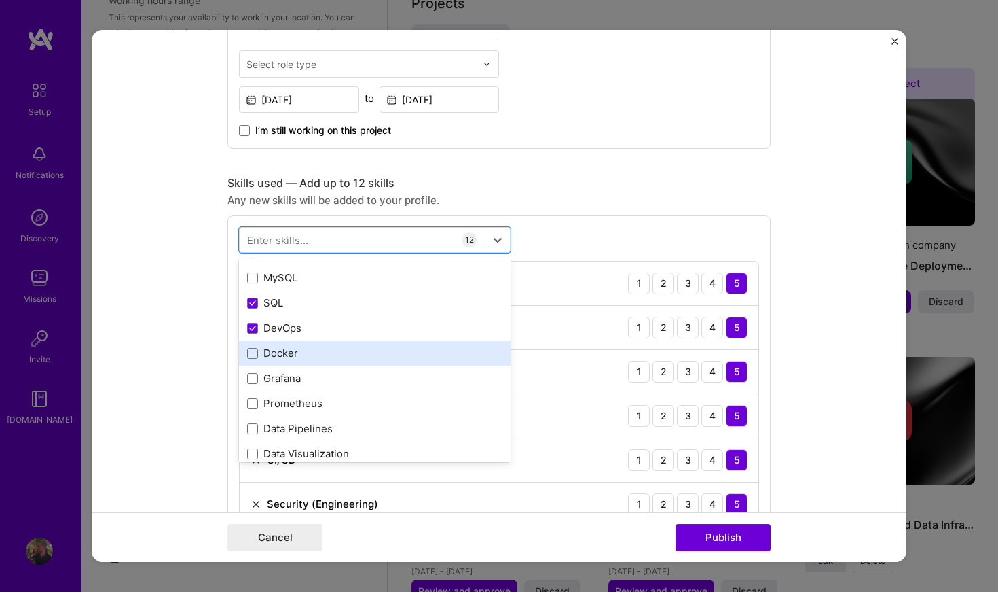
click at [333, 357] on div "Docker" at bounding box center [374, 353] width 255 height 14
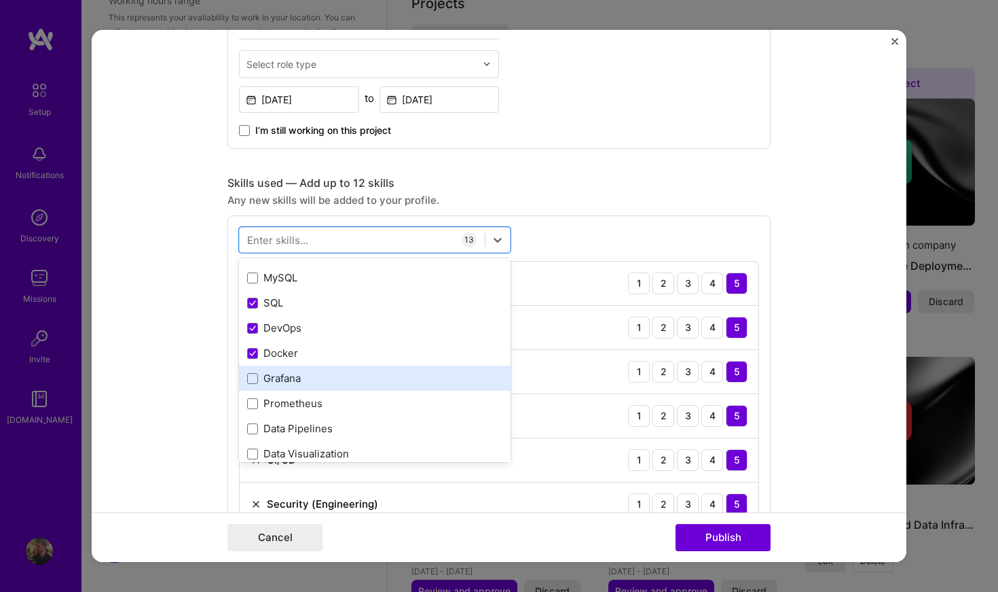
click at [329, 376] on div "Grafana" at bounding box center [374, 378] width 255 height 14
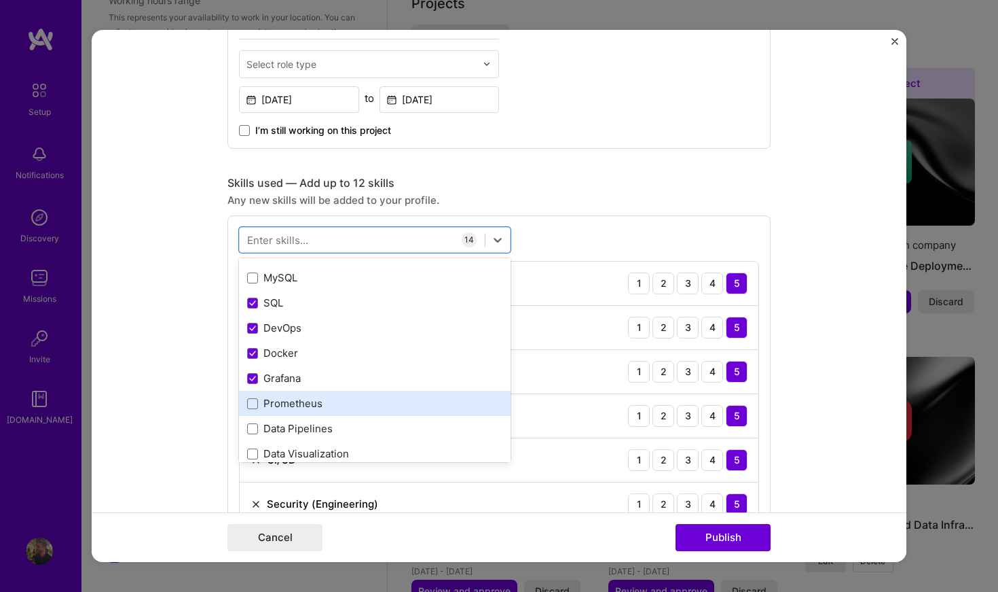
click at [325, 396] on div "Prometheus" at bounding box center [374, 403] width 255 height 14
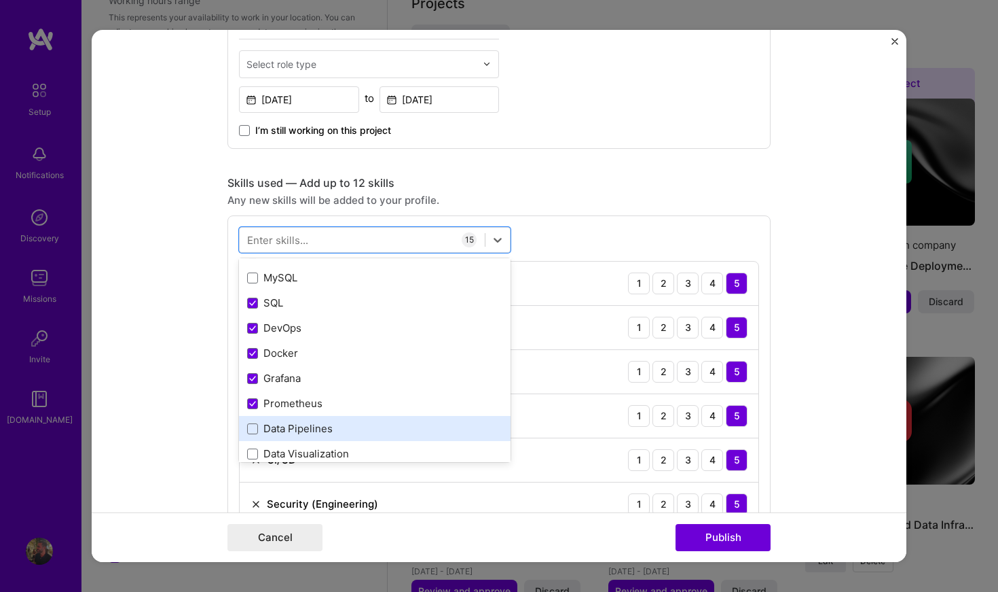
click at [321, 416] on div "Data Pipelines" at bounding box center [375, 428] width 272 height 25
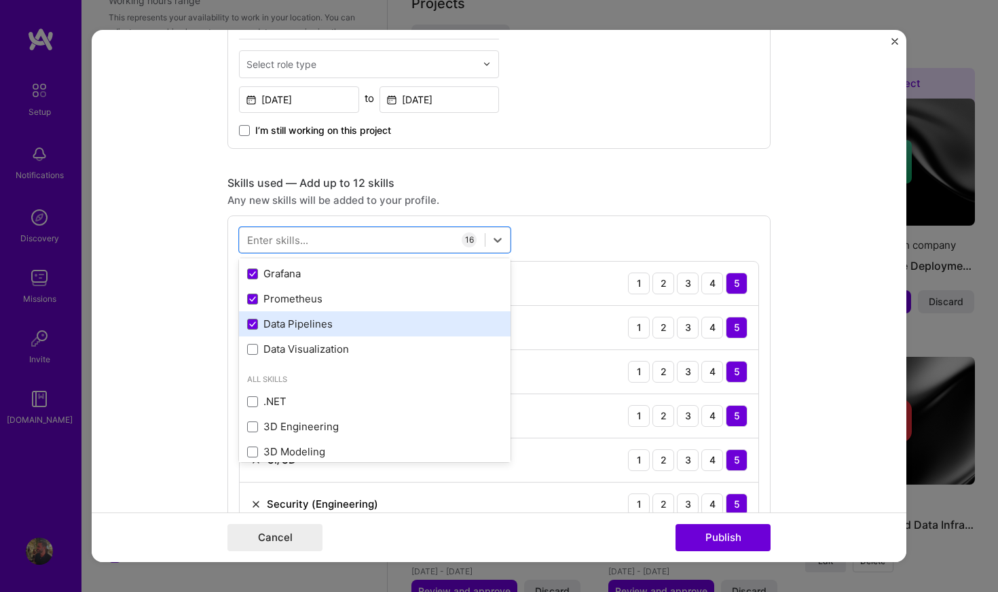
scroll to position [401, 0]
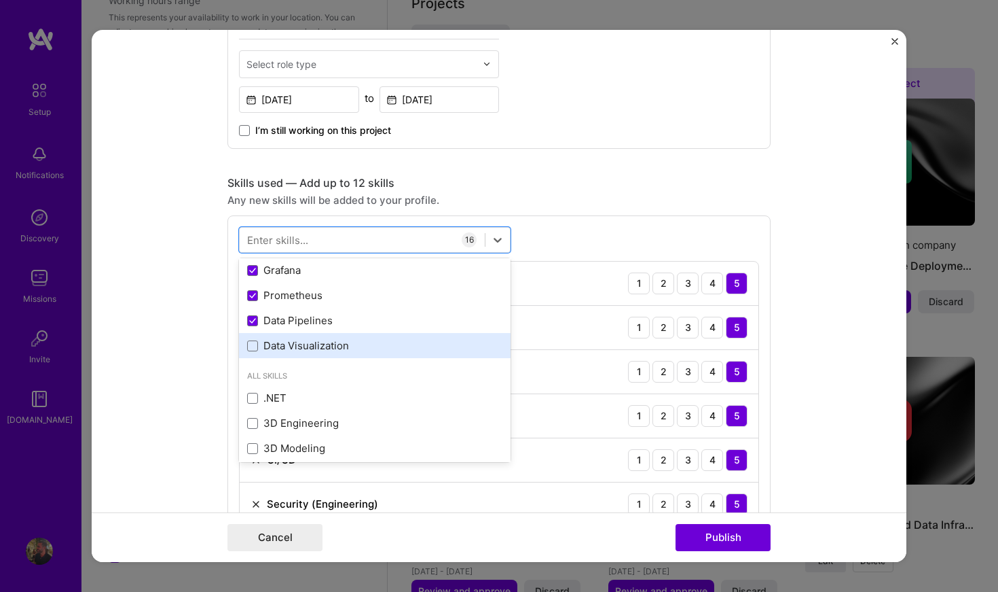
click at [349, 354] on div "Data Visualization" at bounding box center [375, 345] width 272 height 25
click at [572, 200] on div "Any new skills will be added to your profile." at bounding box center [499, 200] width 543 height 14
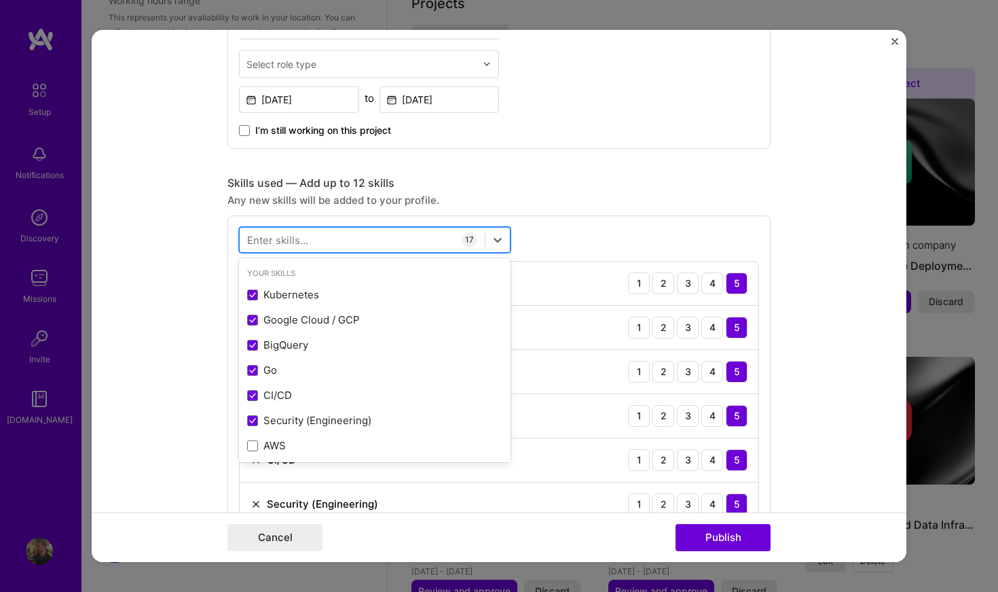
click at [370, 242] on div at bounding box center [362, 239] width 245 height 22
type input "post"
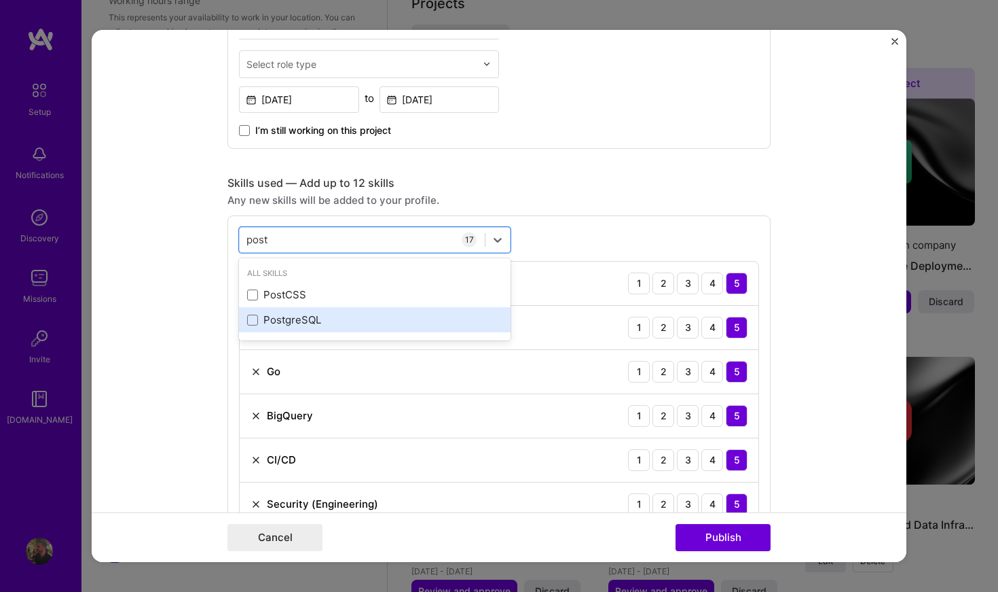
click at [321, 319] on div "PostgreSQL" at bounding box center [374, 319] width 255 height 14
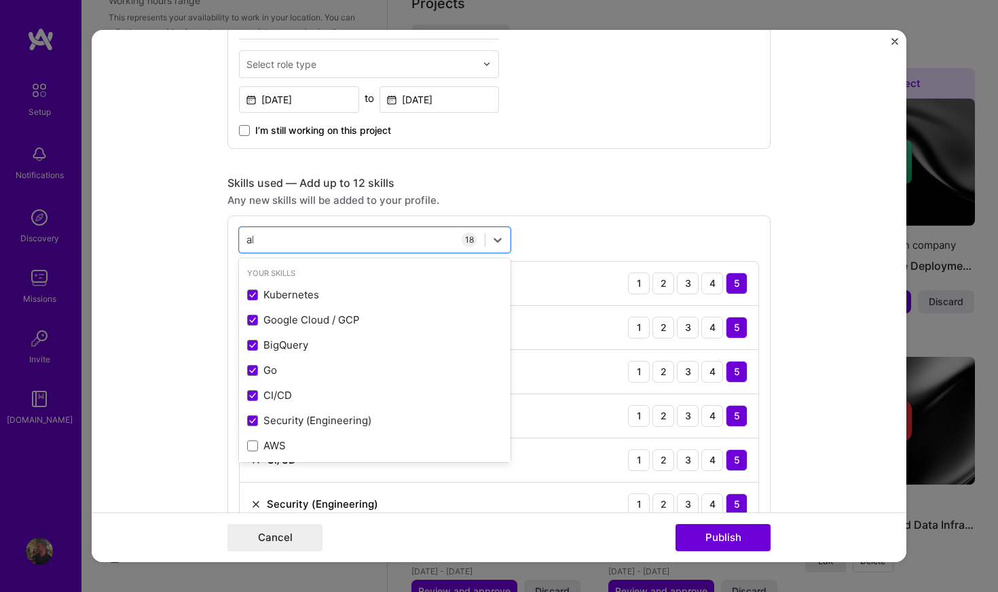
type input "all"
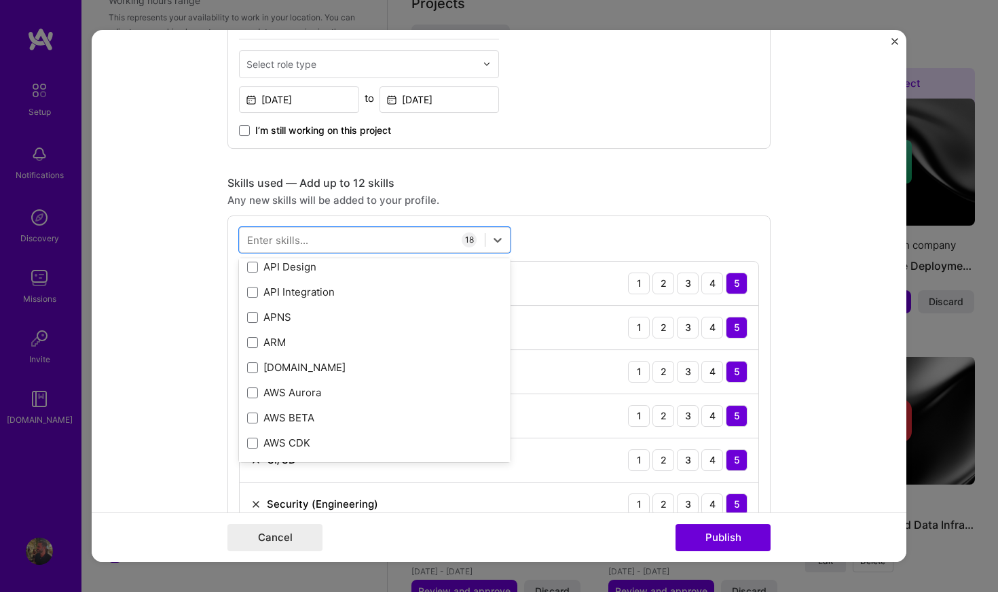
scroll to position [610, 0]
click at [376, 274] on div "API Design" at bounding box center [375, 264] width 272 height 25
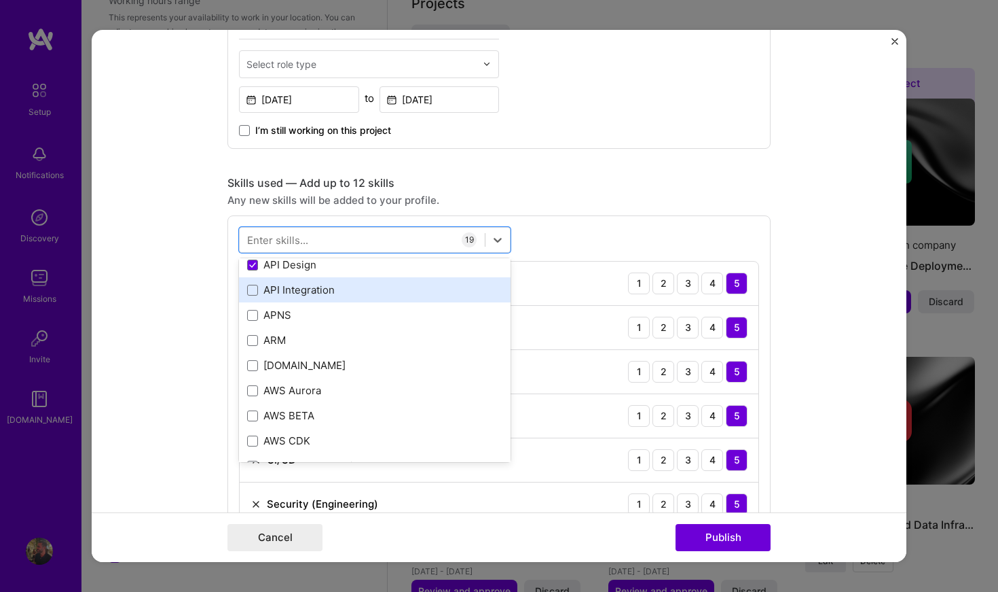
click at [370, 285] on div "API Integration" at bounding box center [374, 290] width 255 height 14
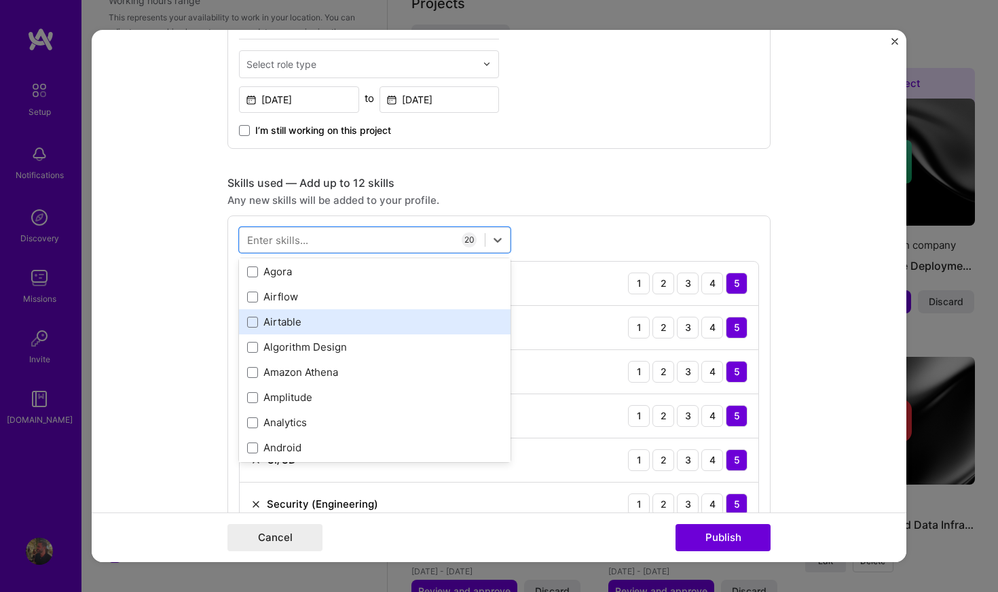
scroll to position [1032, 0]
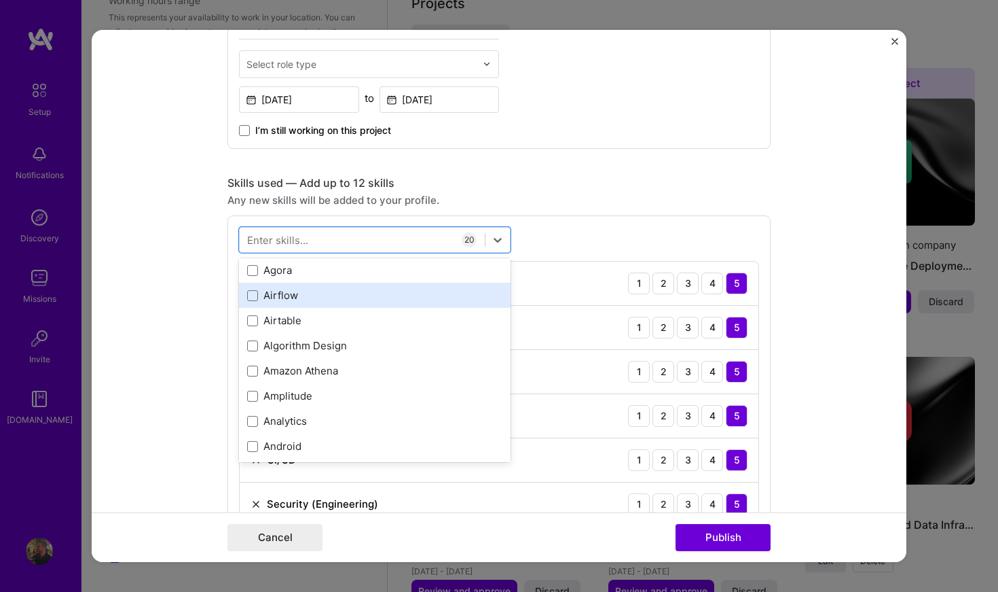
click at [344, 291] on div "Airflow" at bounding box center [374, 295] width 255 height 14
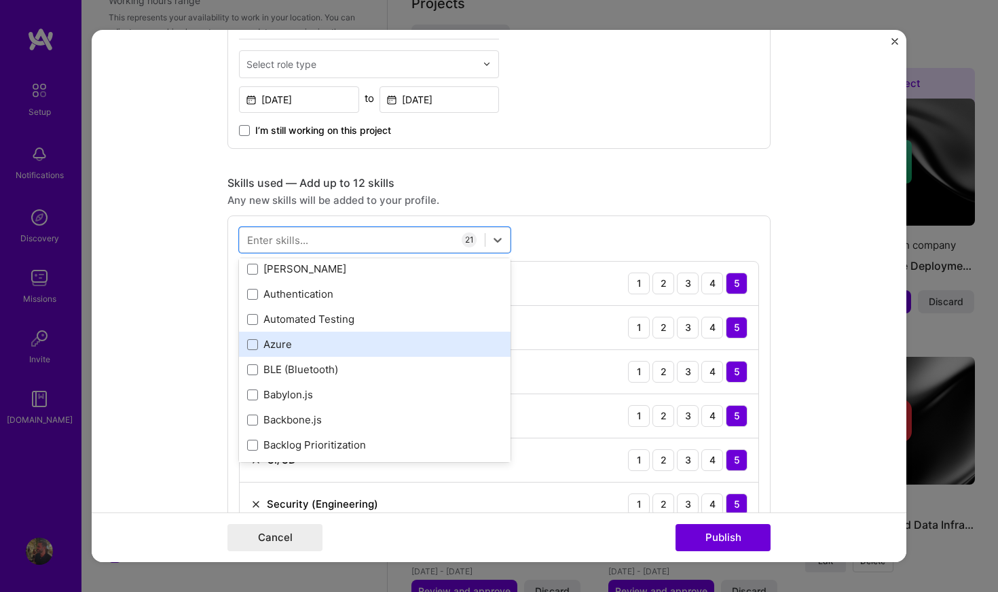
scroll to position [1534, 0]
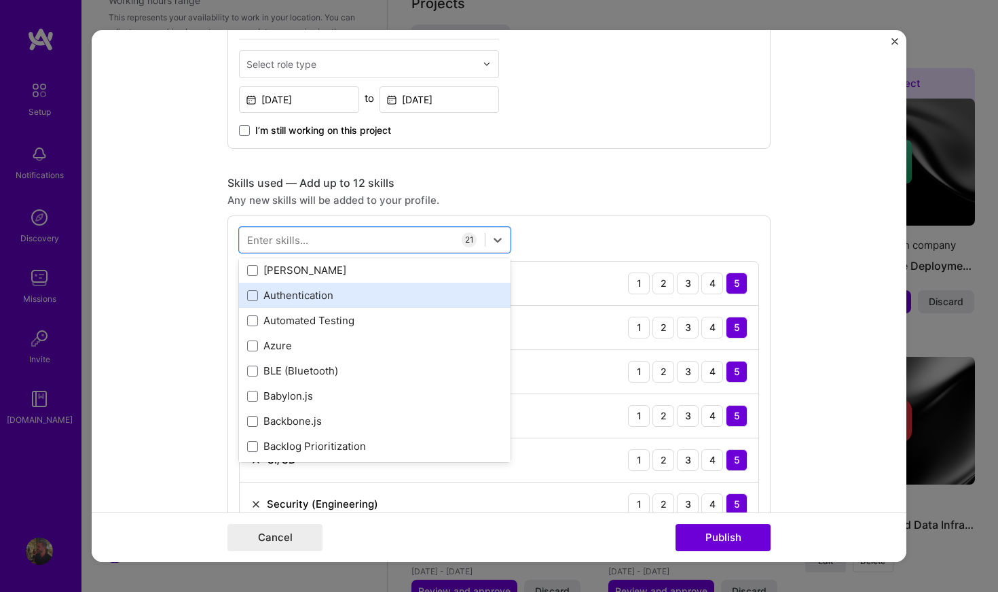
click at [359, 289] on div "Authentication" at bounding box center [374, 295] width 255 height 14
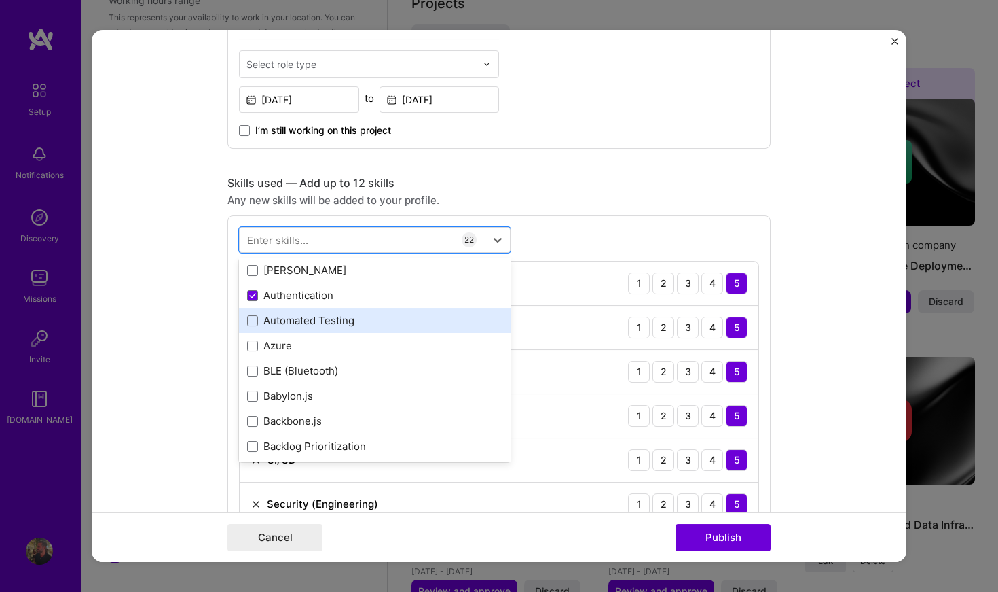
click at [370, 329] on div "Automated Testing" at bounding box center [375, 320] width 272 height 25
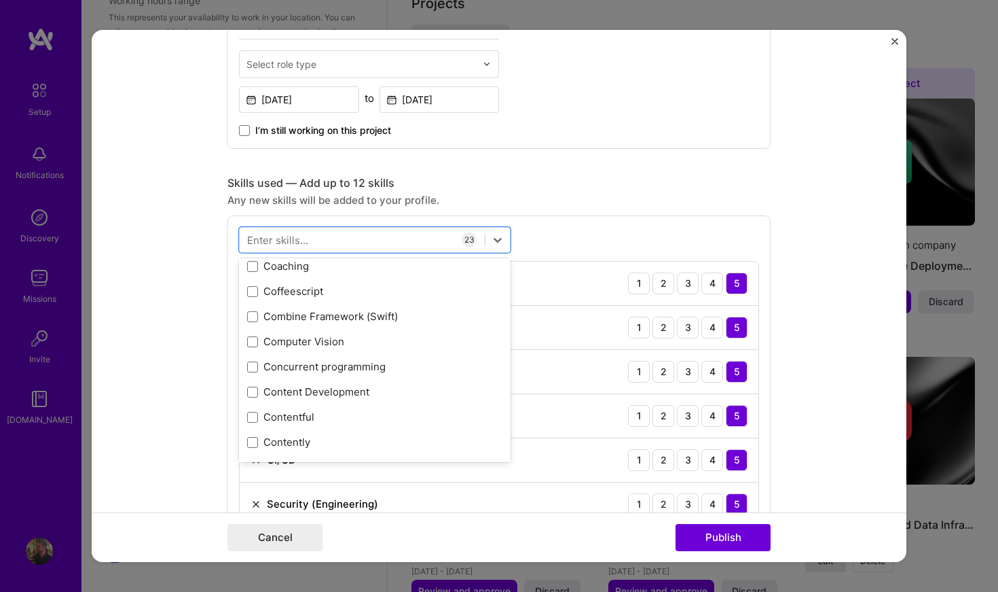
scroll to position [2173, 0]
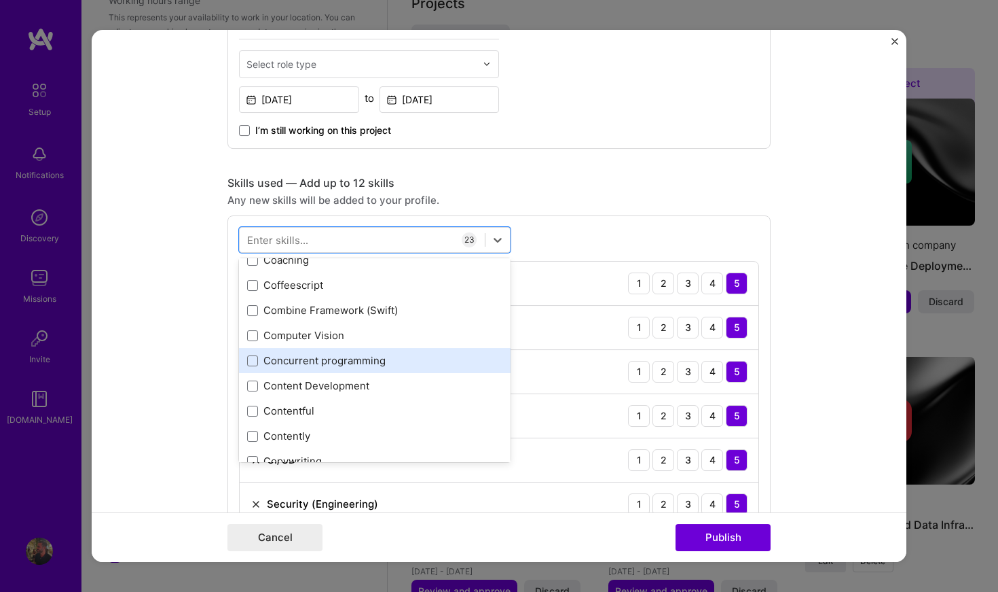
click at [357, 370] on div "Concurrent programming" at bounding box center [375, 360] width 272 height 25
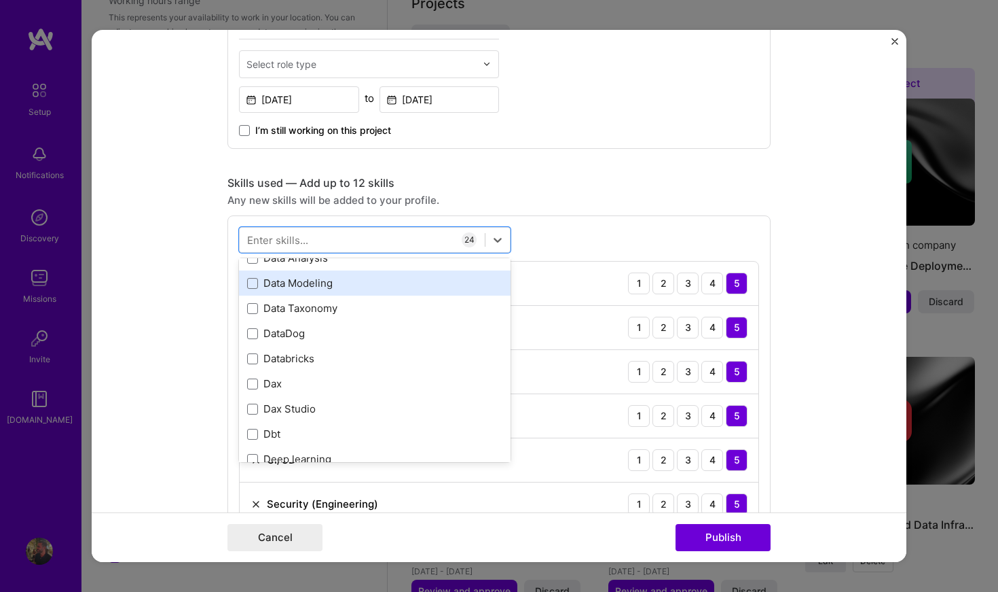
scroll to position [2601, 0]
click at [343, 281] on div "Data Modeling" at bounding box center [374, 284] width 255 height 14
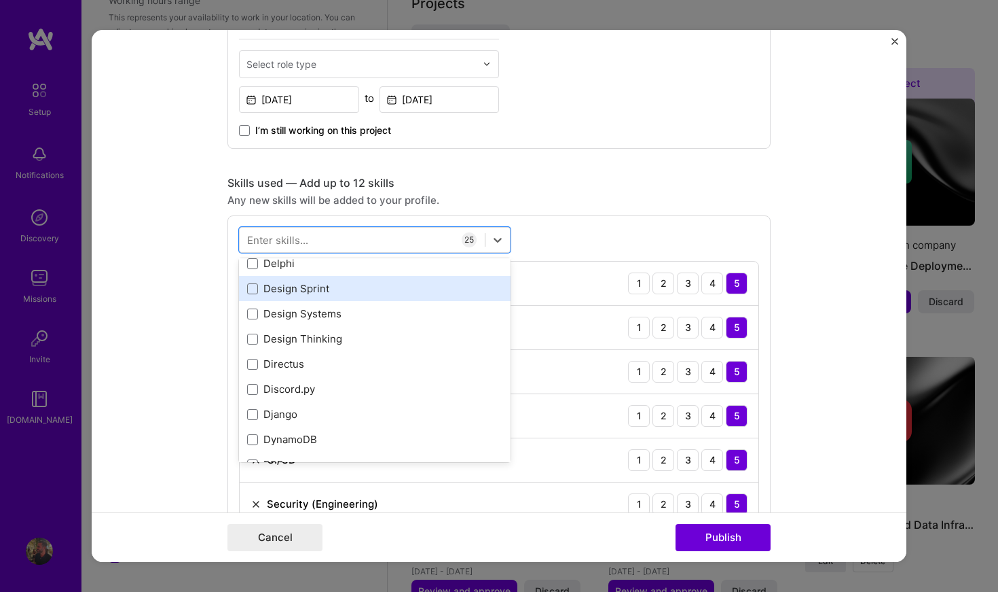
scroll to position [2830, 0]
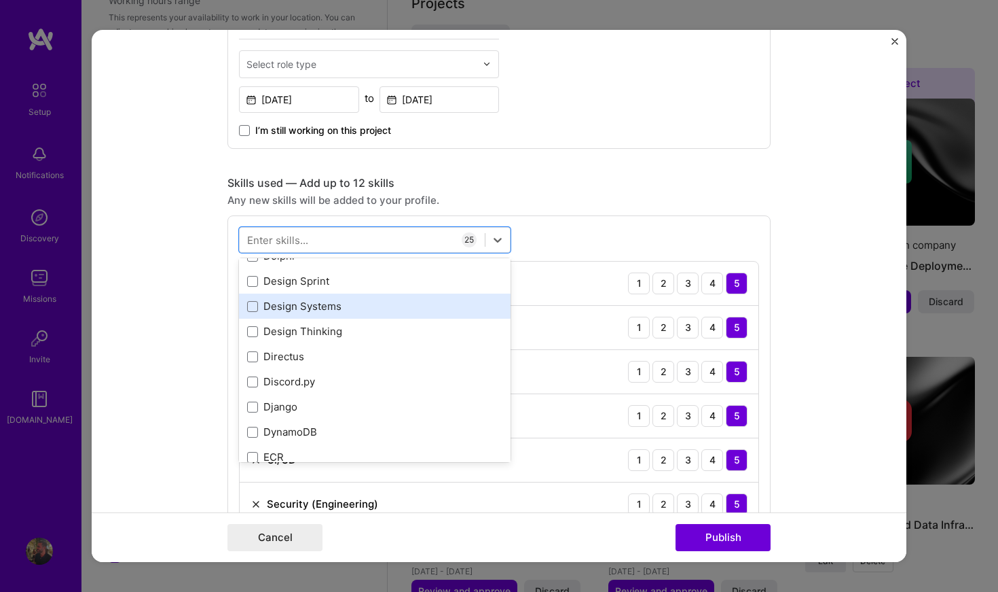
click at [357, 312] on div "Design Systems" at bounding box center [374, 306] width 255 height 14
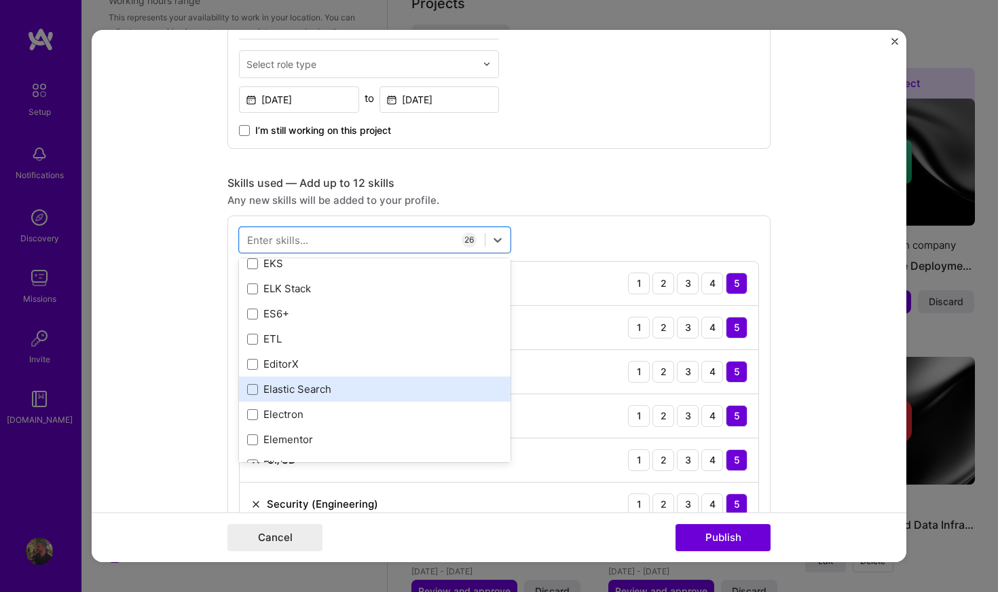
scroll to position [3088, 0]
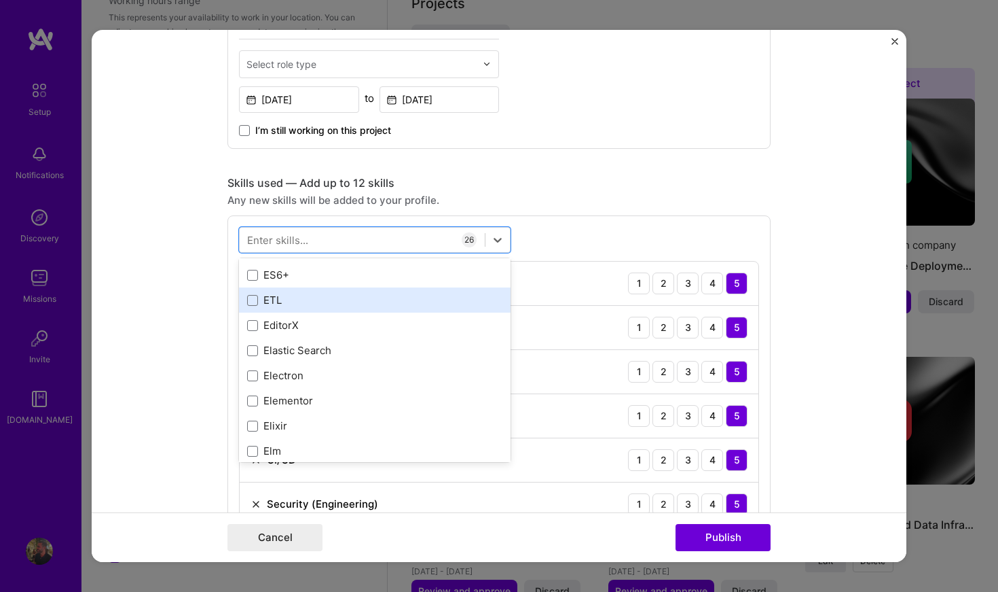
click at [351, 309] on div "ETL" at bounding box center [375, 299] width 272 height 25
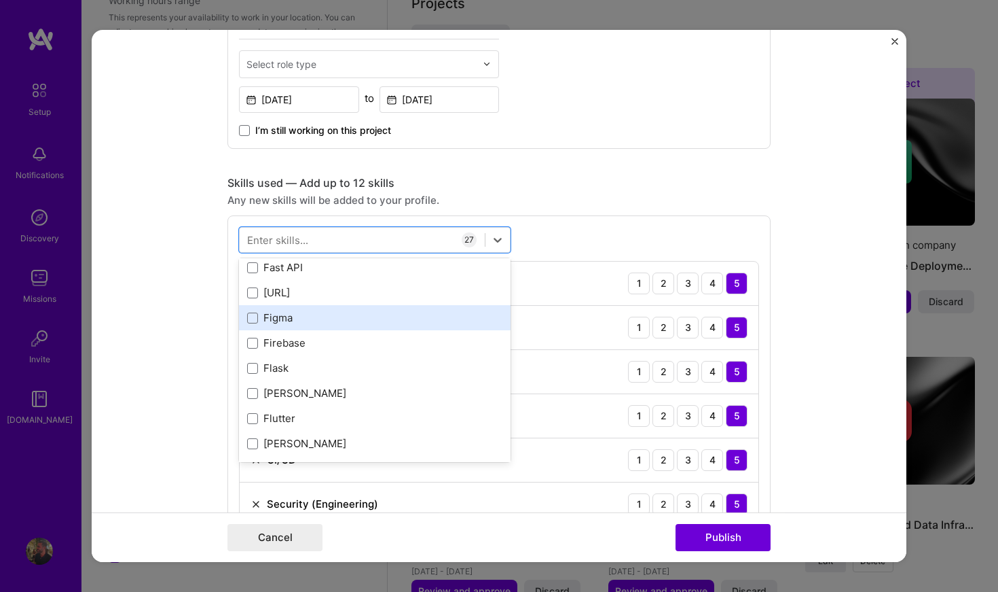
scroll to position [3530, 0]
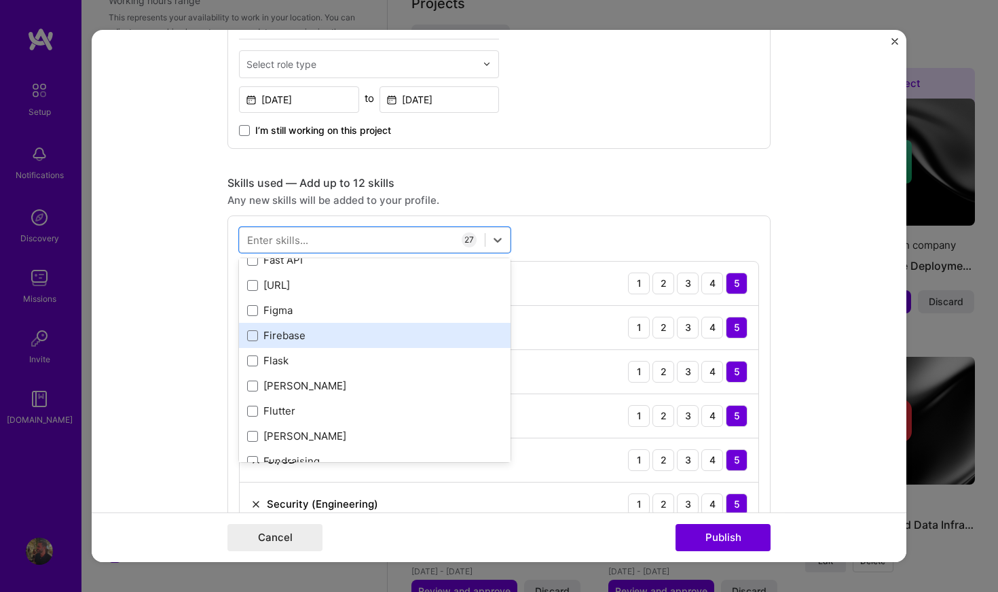
click at [327, 338] on div "Firebase" at bounding box center [374, 335] width 255 height 14
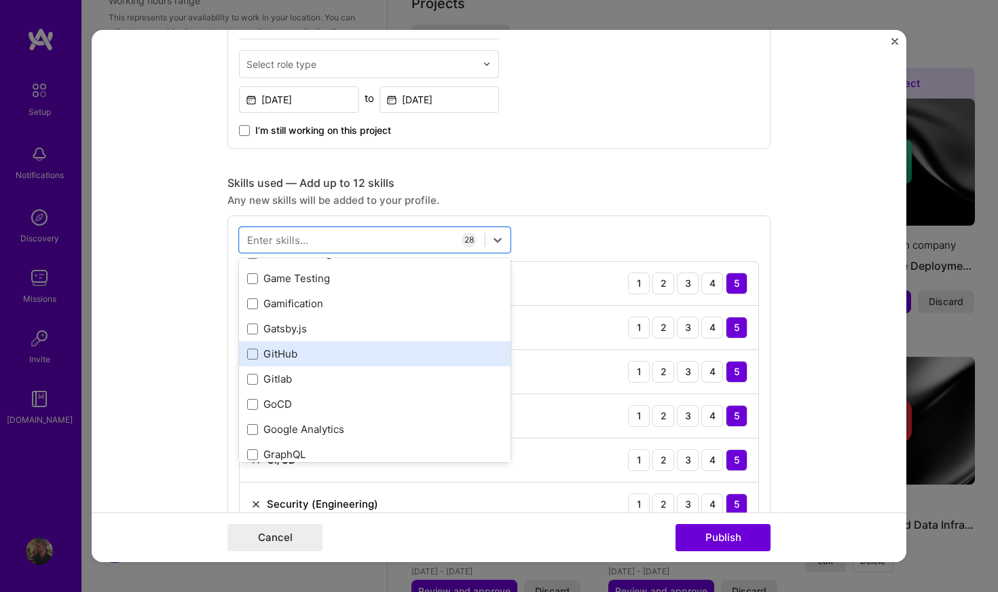
click at [323, 347] on div "GitHub" at bounding box center [374, 353] width 255 height 14
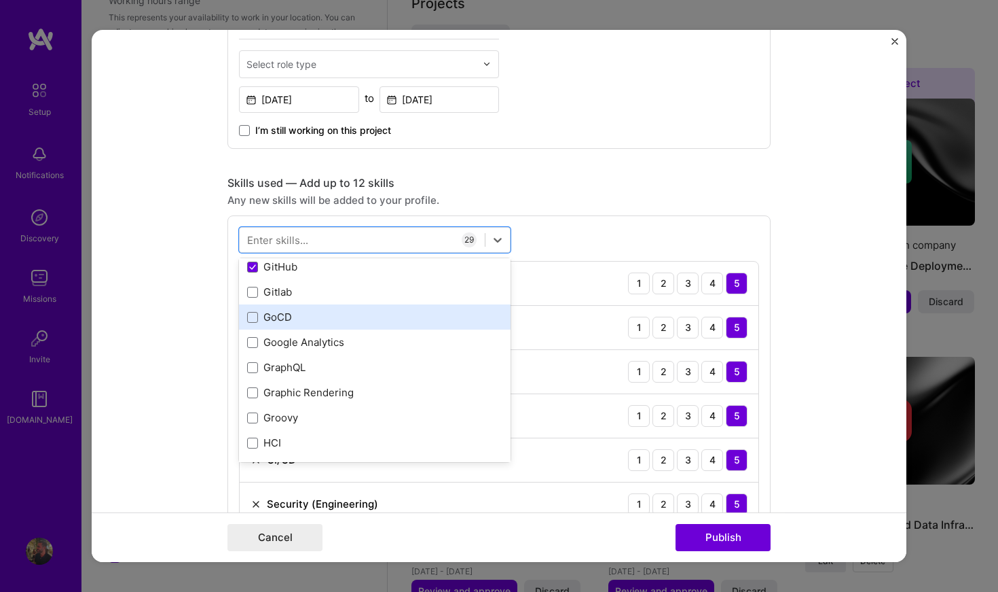
scroll to position [3928, 0]
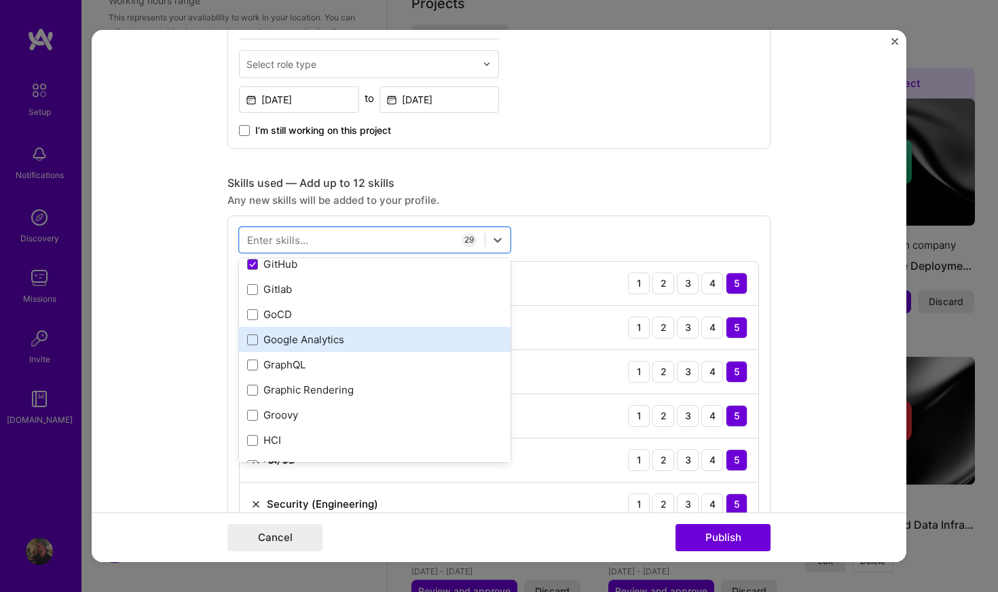
click at [343, 345] on div "Google Analytics" at bounding box center [374, 339] width 255 height 14
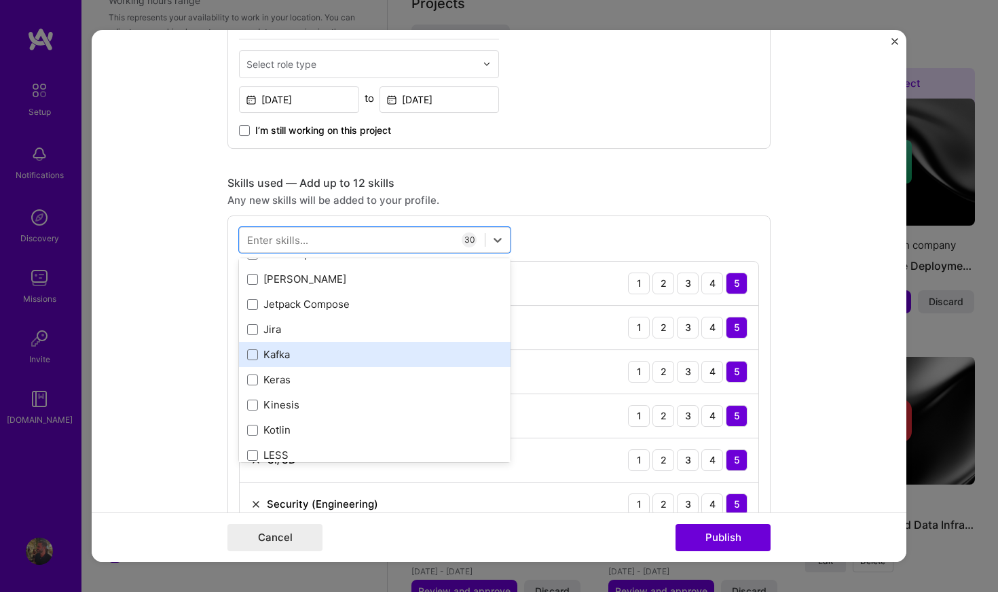
scroll to position [4596, 0]
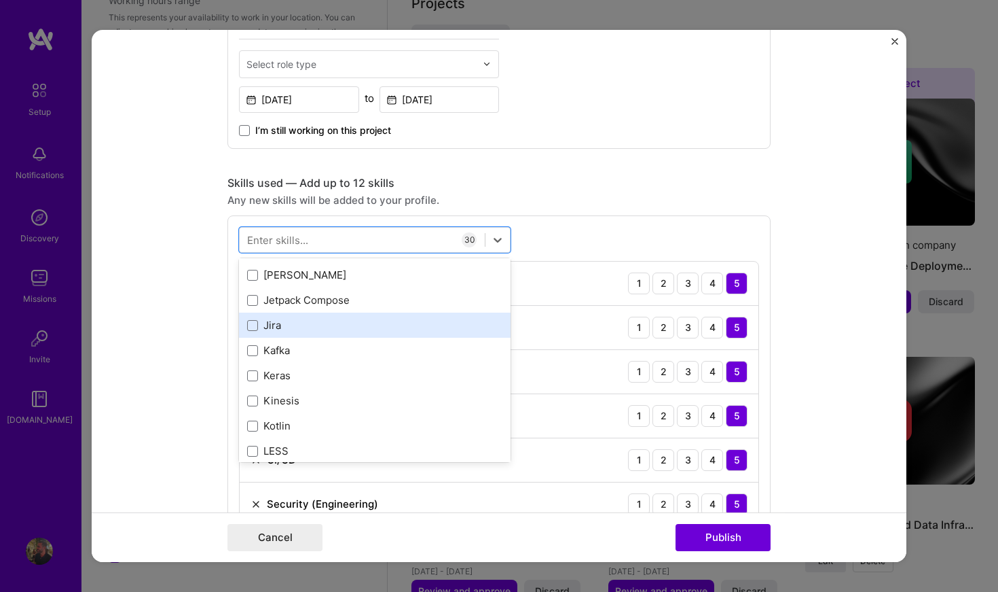
click at [350, 323] on div "Jira" at bounding box center [374, 325] width 255 height 14
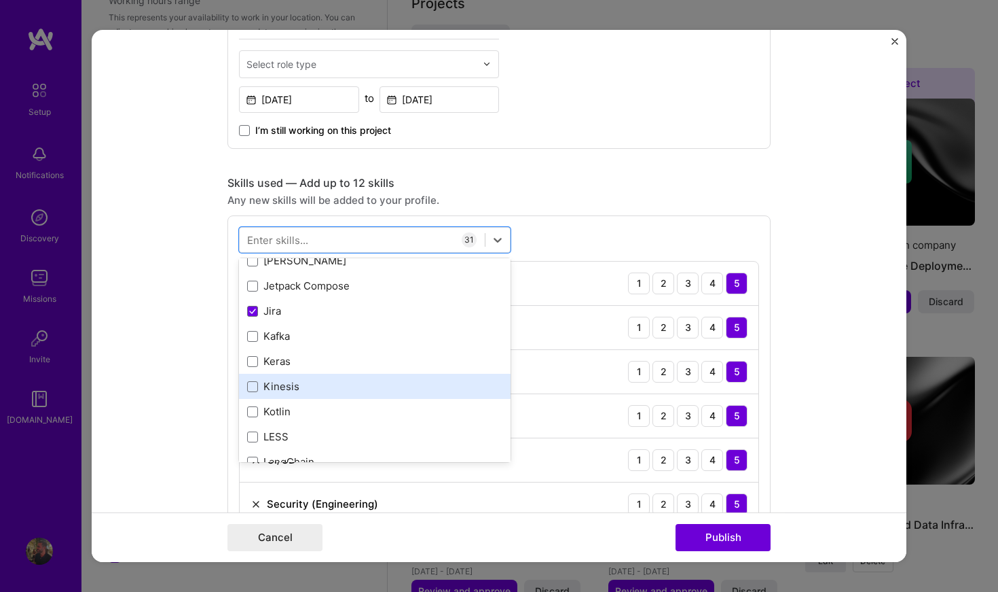
scroll to position [4609, 0]
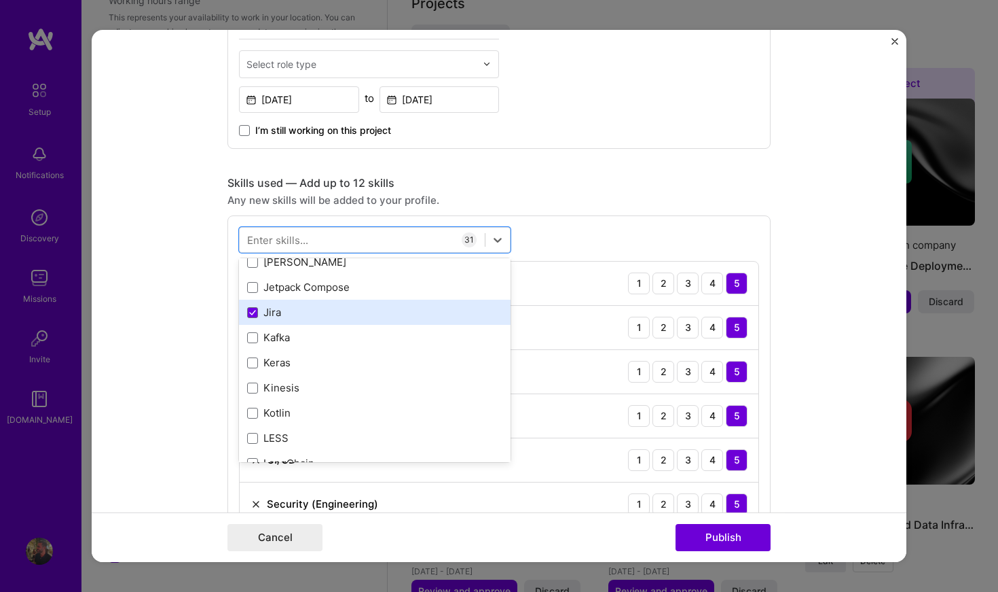
click at [347, 319] on div "Jira" at bounding box center [374, 312] width 255 height 14
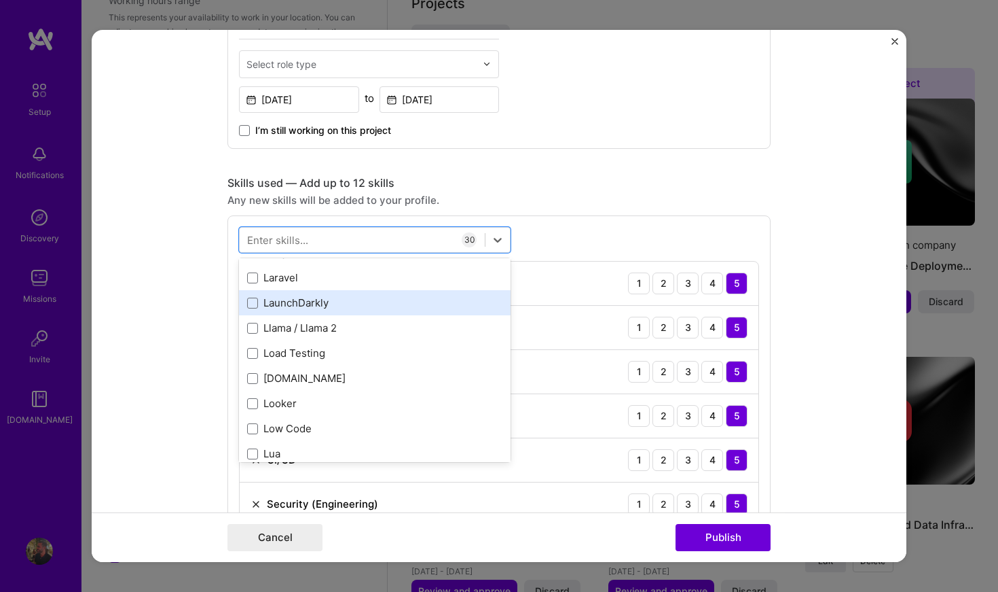
scroll to position [4854, 0]
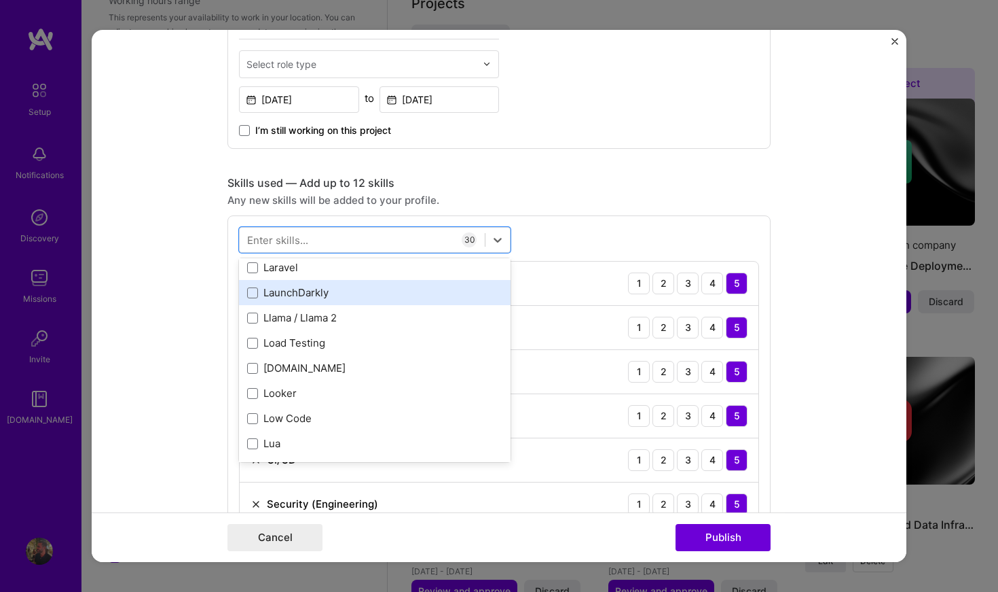
click at [351, 292] on div "LaunchDarkly" at bounding box center [374, 292] width 255 height 14
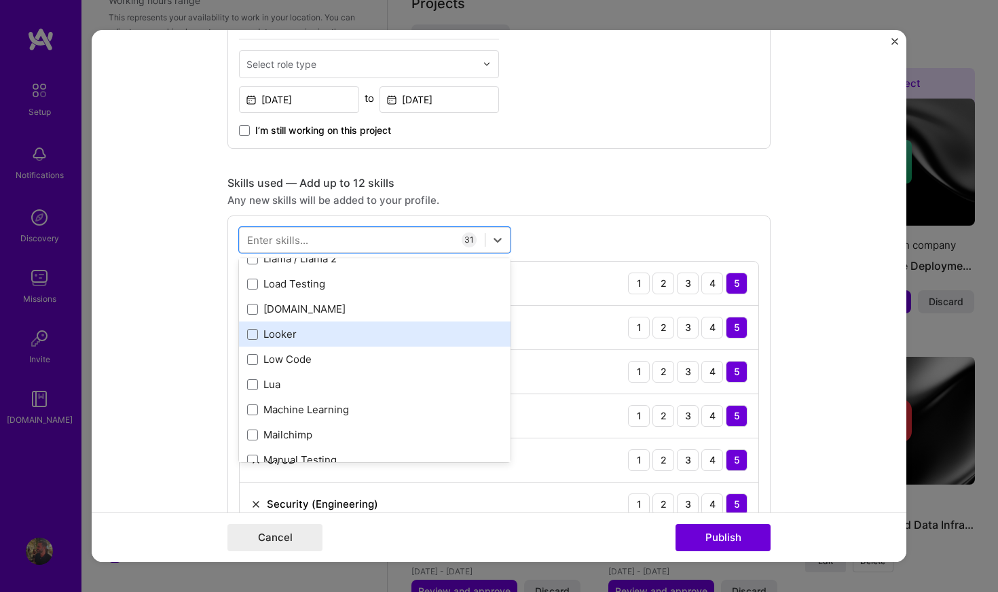
scroll to position [4919, 0]
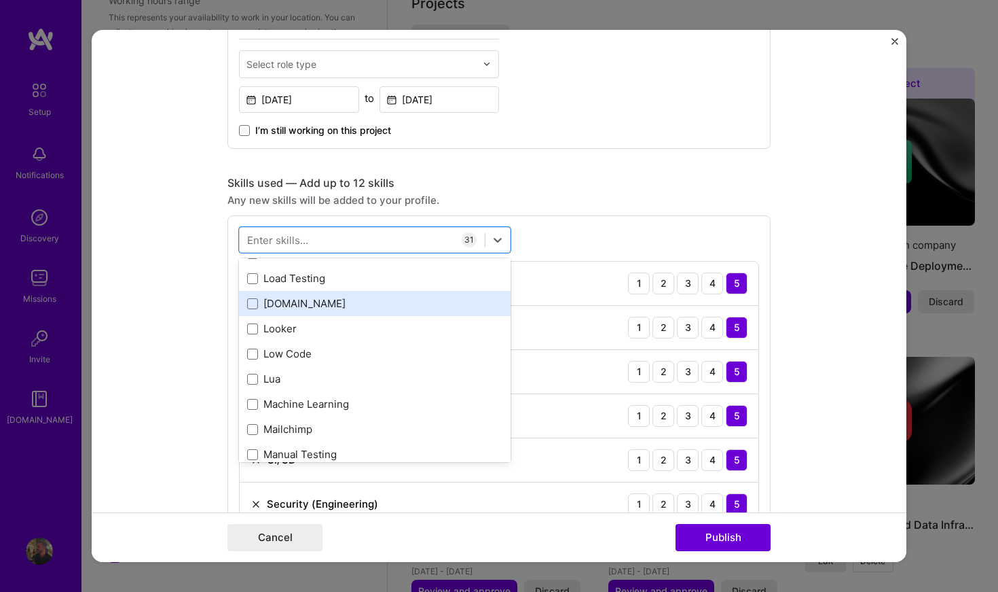
click at [361, 310] on div "[DOMAIN_NAME]" at bounding box center [374, 303] width 255 height 14
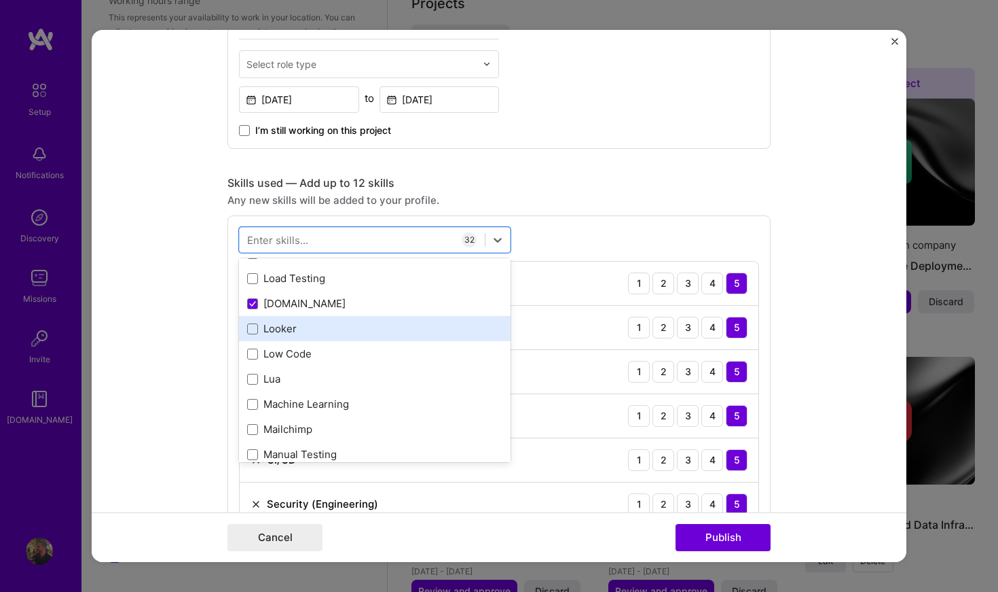
click at [357, 337] on div "Looker" at bounding box center [375, 328] width 272 height 25
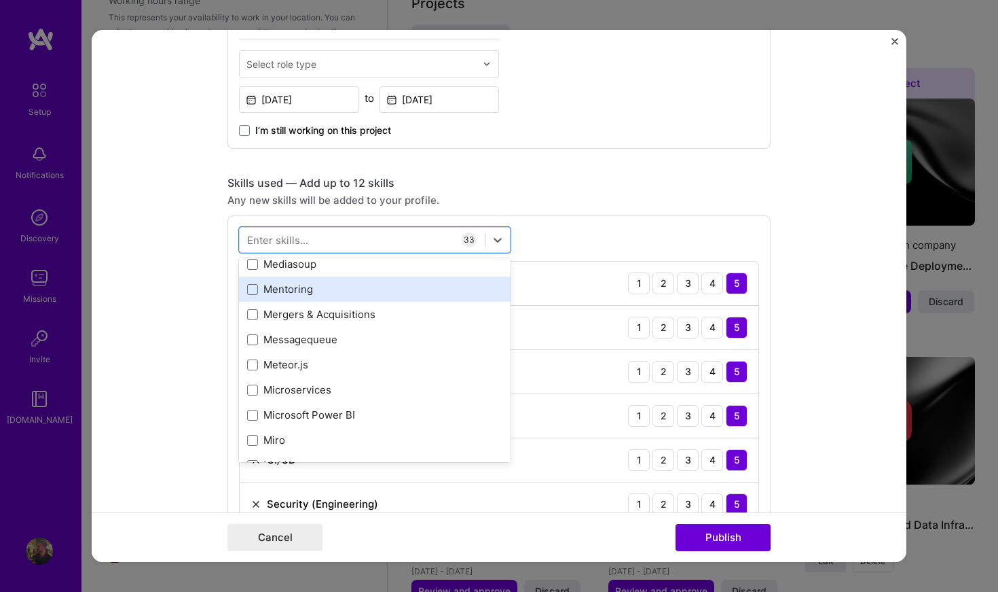
scroll to position [5187, 0]
click at [342, 290] on div "Mentoring" at bounding box center [374, 286] width 255 height 14
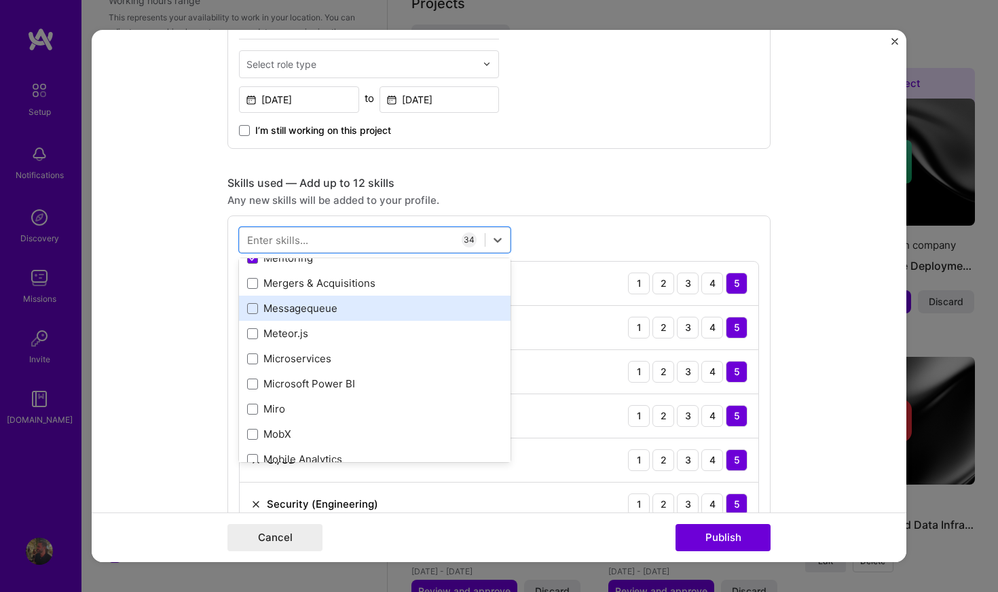
scroll to position [5224, 0]
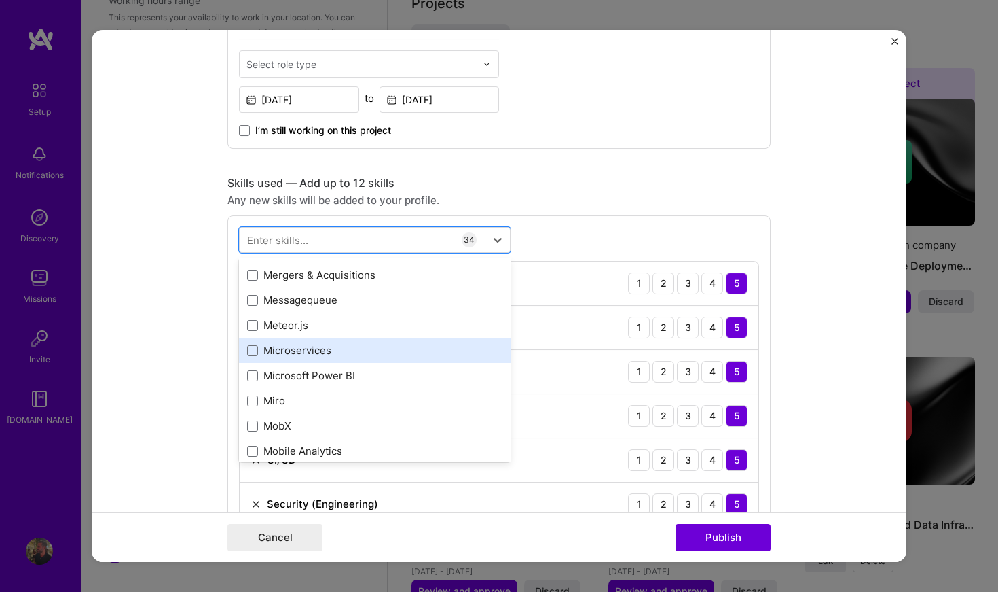
click at [353, 347] on div "Microservices" at bounding box center [374, 350] width 255 height 14
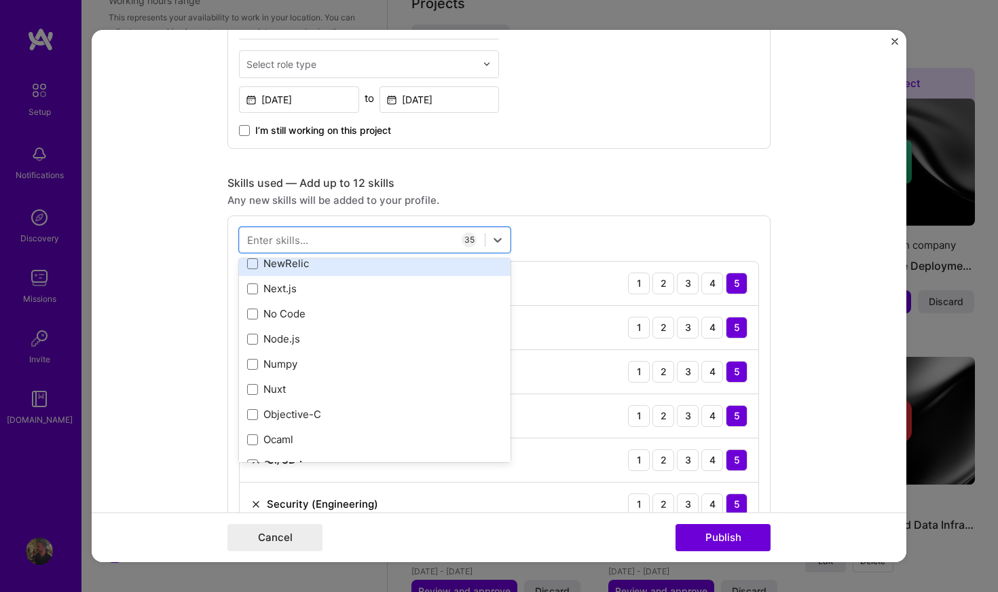
scroll to position [5644, 0]
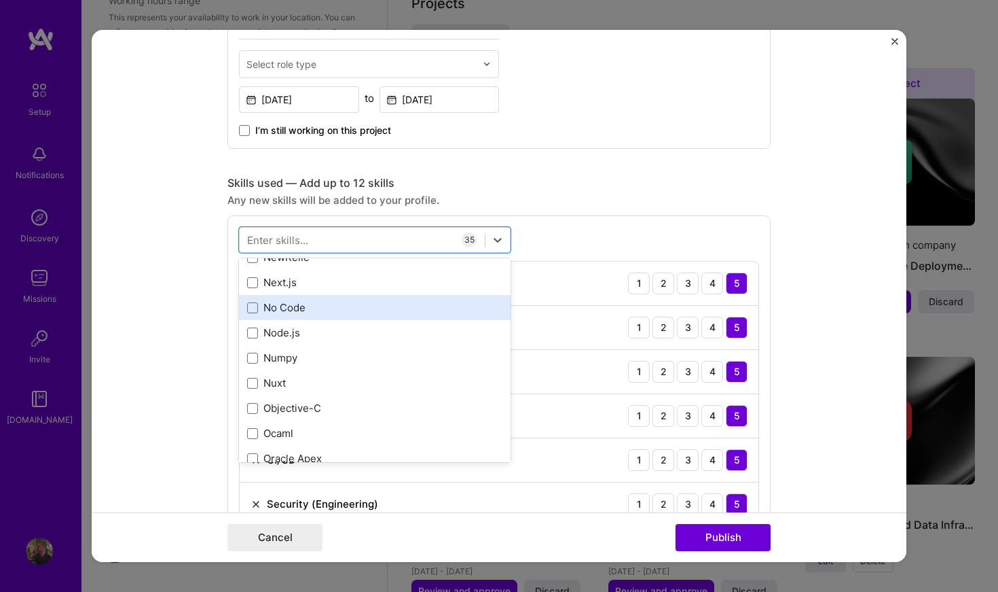
click at [356, 315] on div "No Code" at bounding box center [375, 307] width 272 height 25
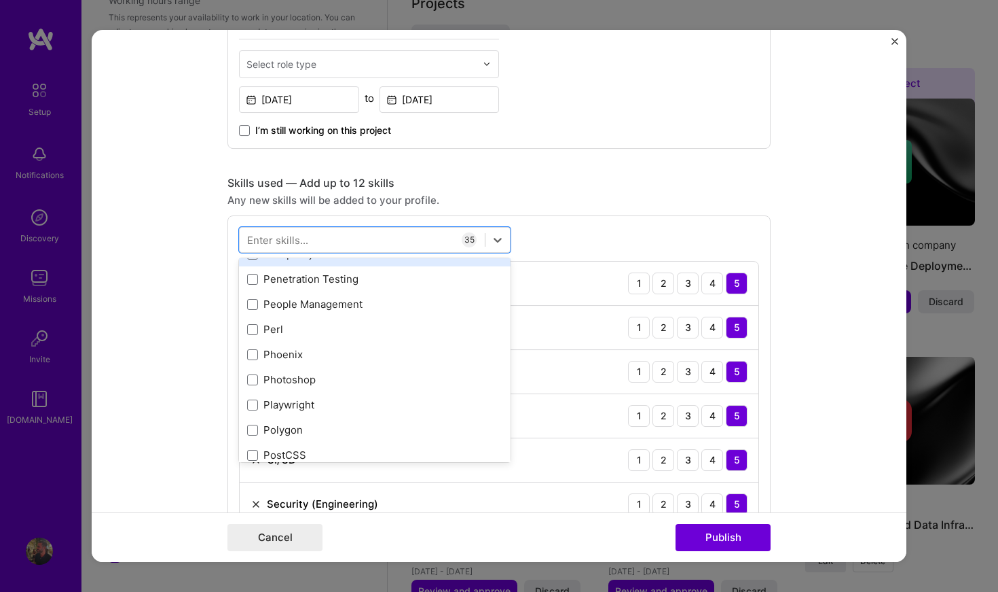
scroll to position [6030, 0]
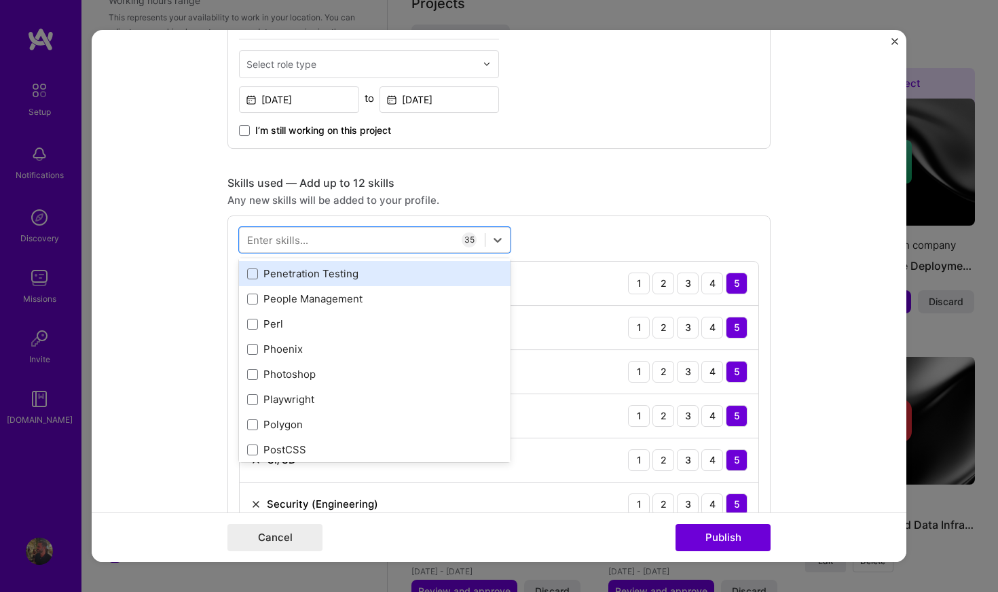
click at [357, 273] on div "Penetration Testing" at bounding box center [374, 273] width 255 height 14
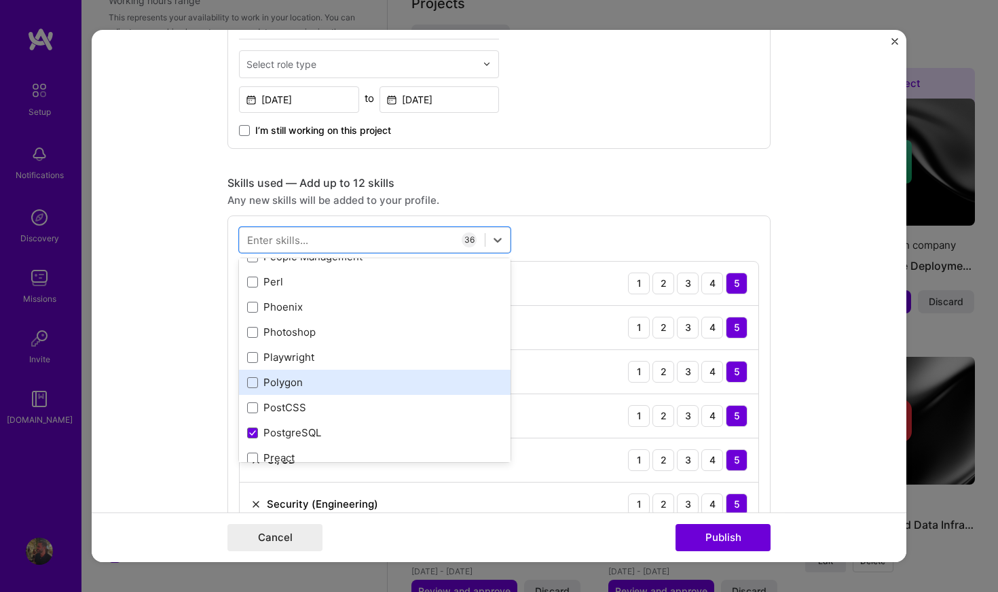
scroll to position [6032, 0]
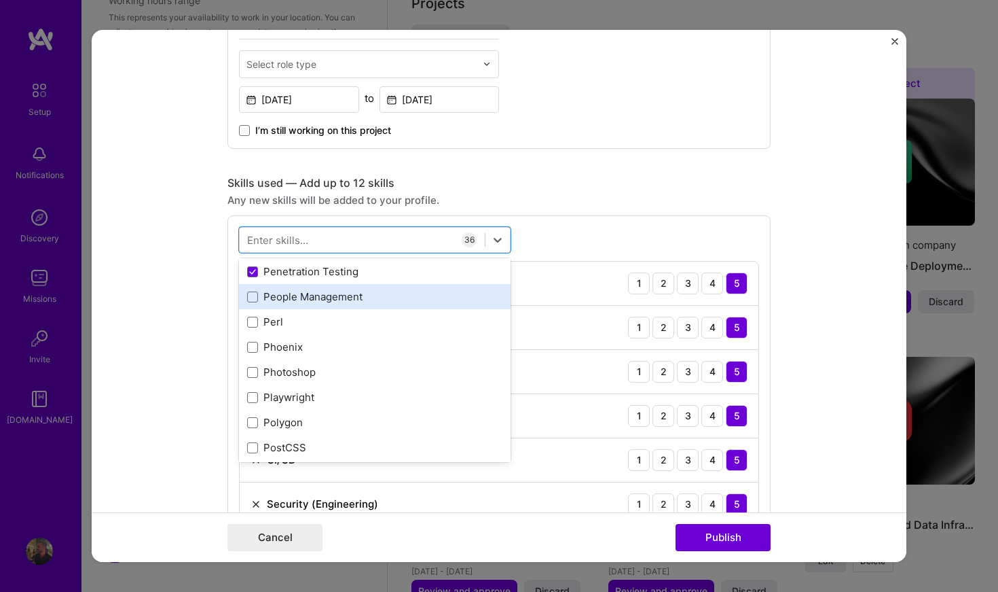
click at [366, 293] on div "People Management" at bounding box center [374, 296] width 255 height 14
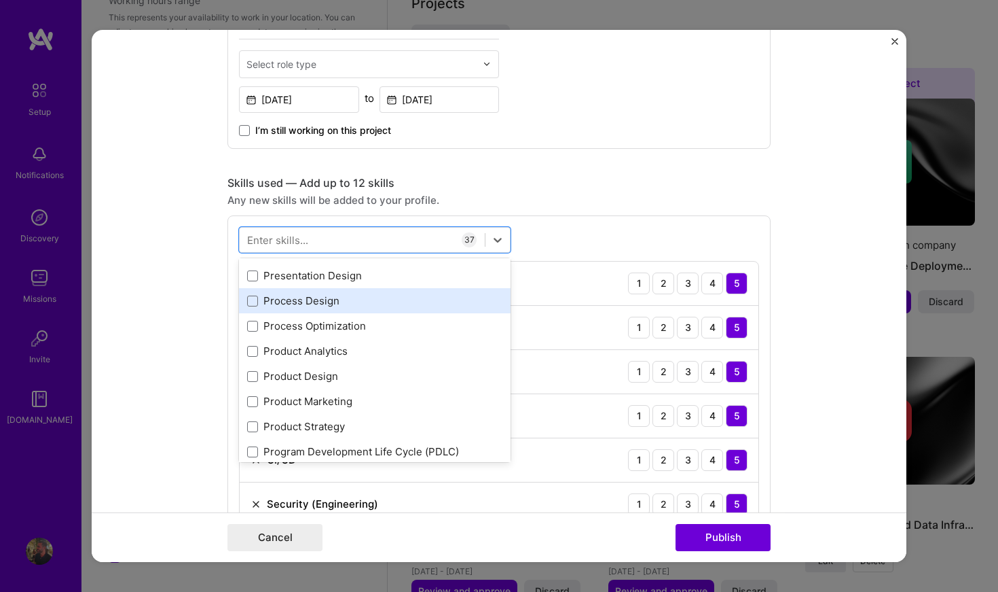
scroll to position [6315, 0]
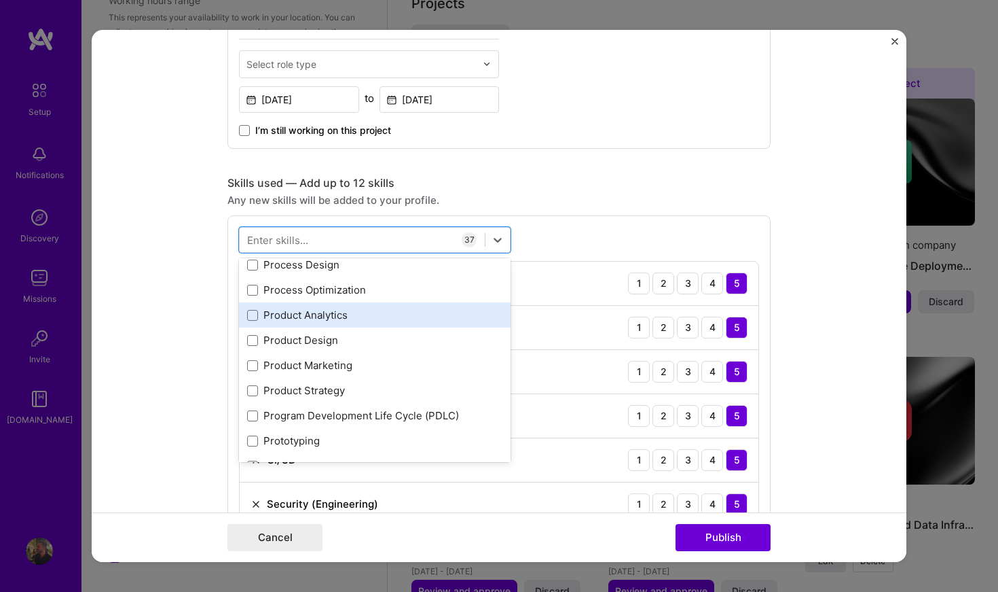
click at [382, 321] on div "Product Analytics" at bounding box center [374, 315] width 255 height 14
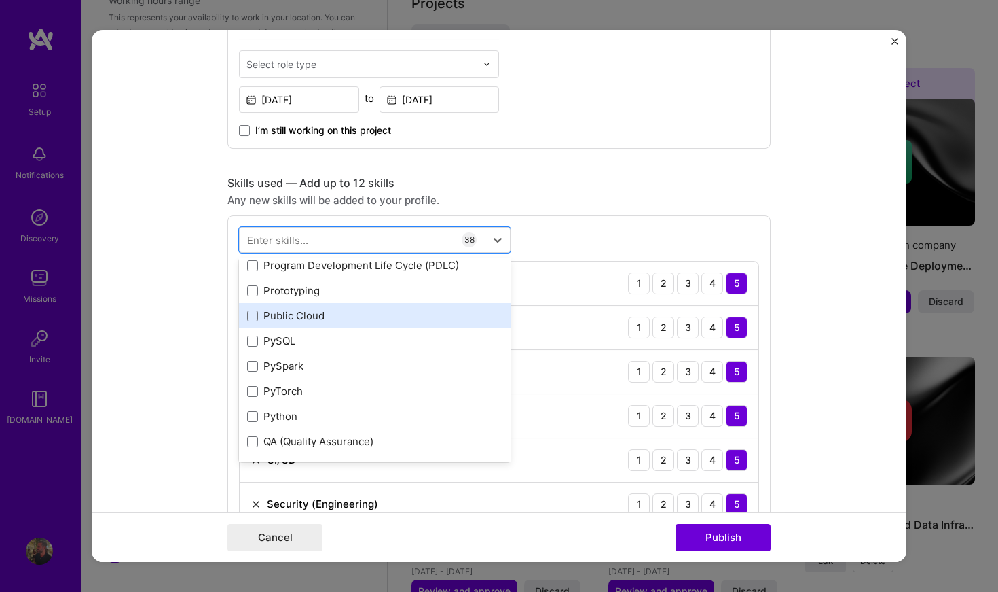
scroll to position [6468, 0]
click at [382, 312] on div "Public Cloud" at bounding box center [374, 313] width 255 height 14
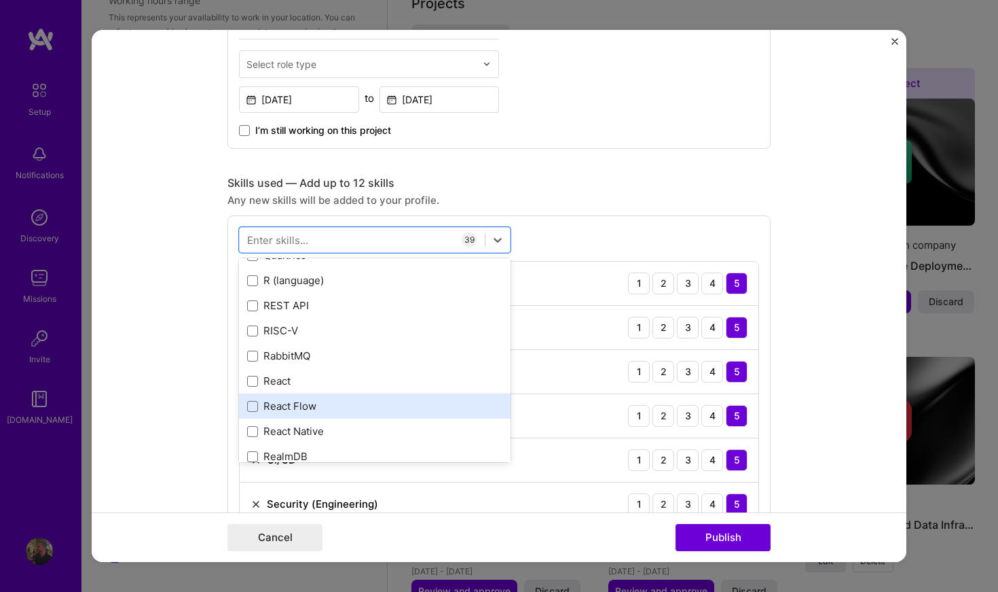
scroll to position [6683, 0]
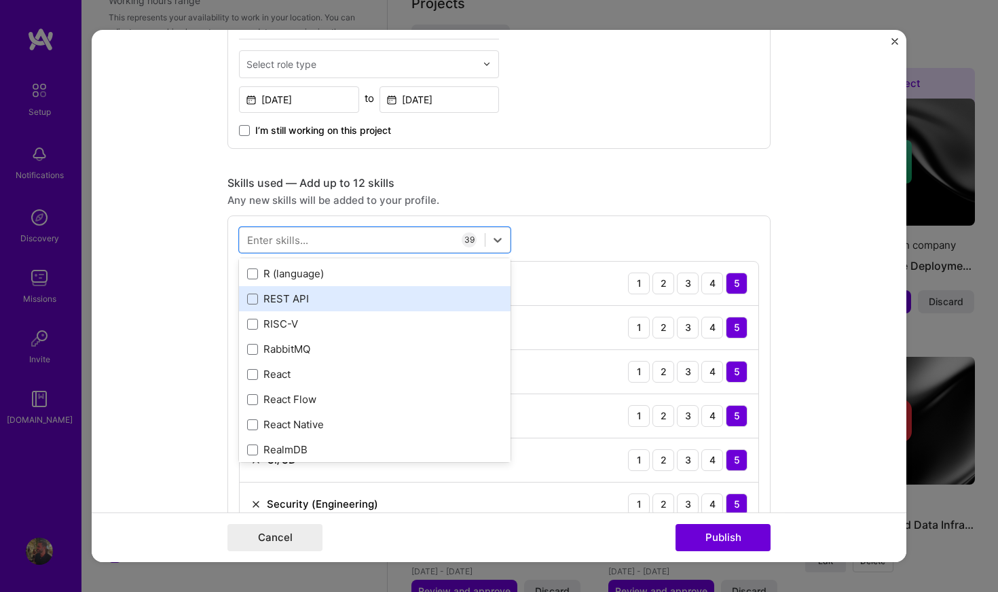
click at [363, 305] on div "REST API" at bounding box center [374, 298] width 255 height 14
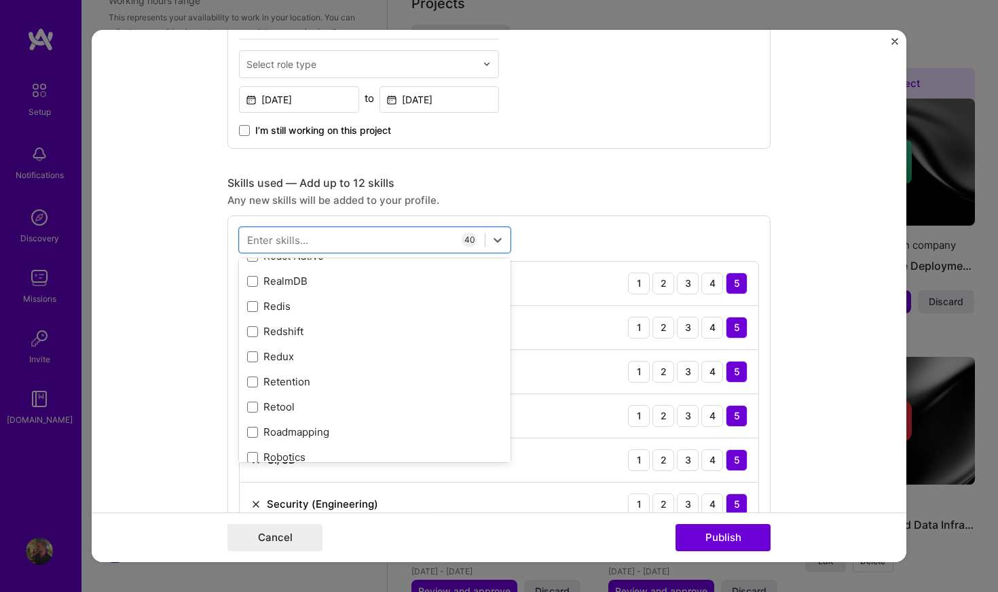
scroll to position [6853, 0]
click at [379, 309] on div "Redis" at bounding box center [374, 305] width 255 height 14
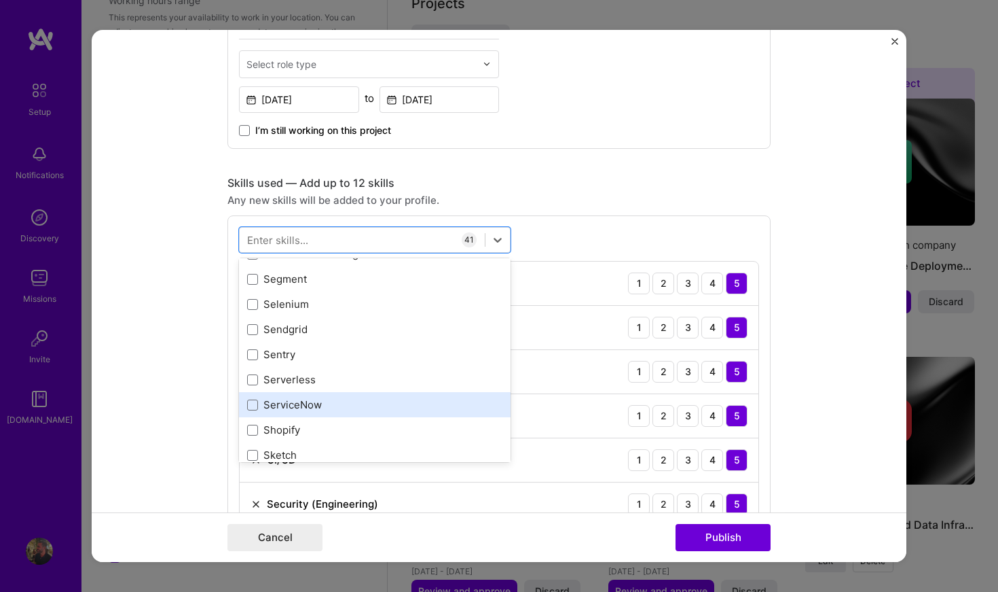
scroll to position [7486, 0]
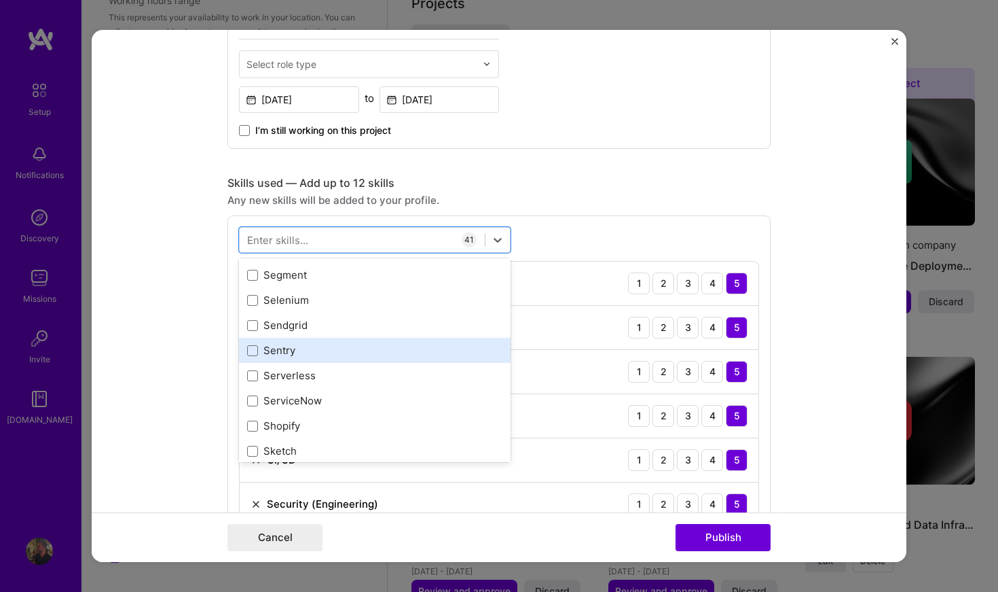
click at [367, 339] on div "Sentry" at bounding box center [375, 350] width 272 height 25
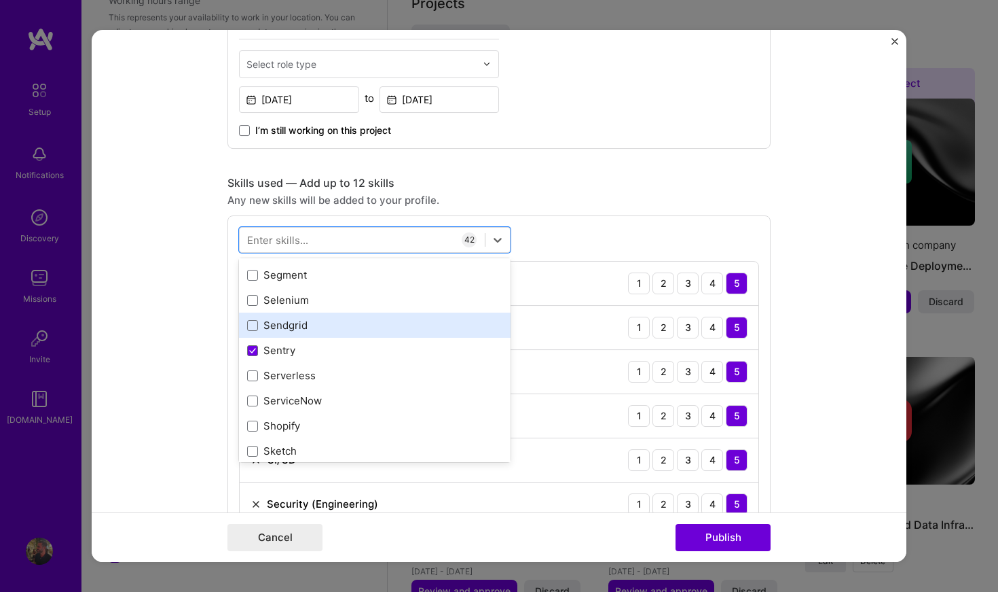
click at [369, 329] on div "Sendgrid" at bounding box center [374, 325] width 255 height 14
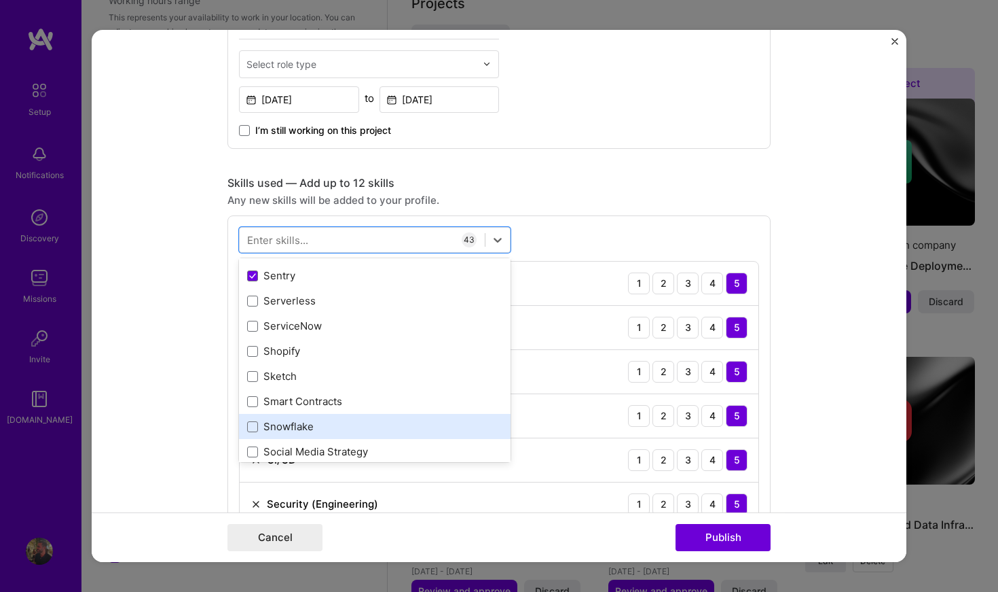
scroll to position [7556, 0]
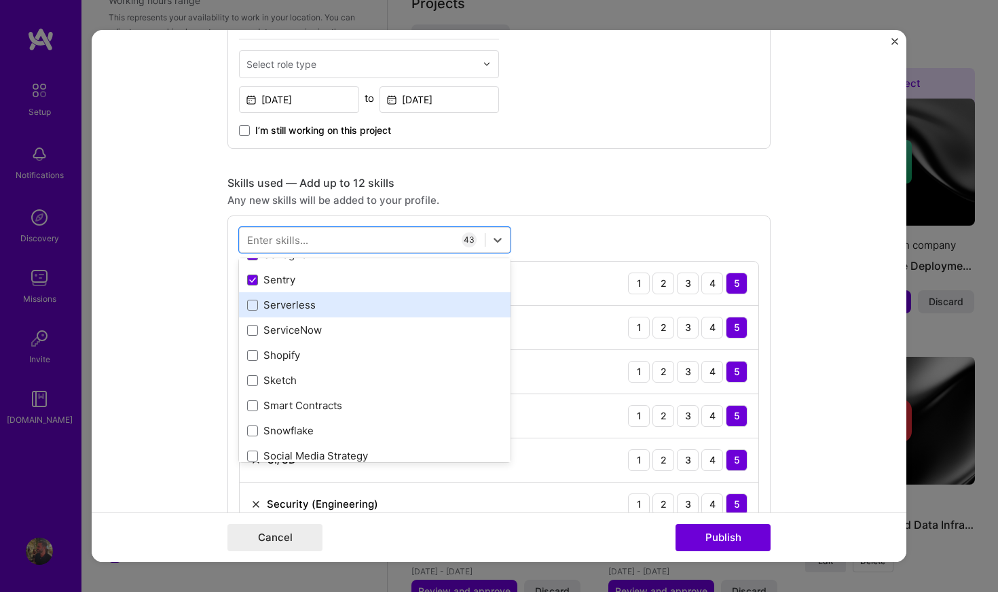
click at [348, 312] on div "Serverless" at bounding box center [374, 305] width 255 height 14
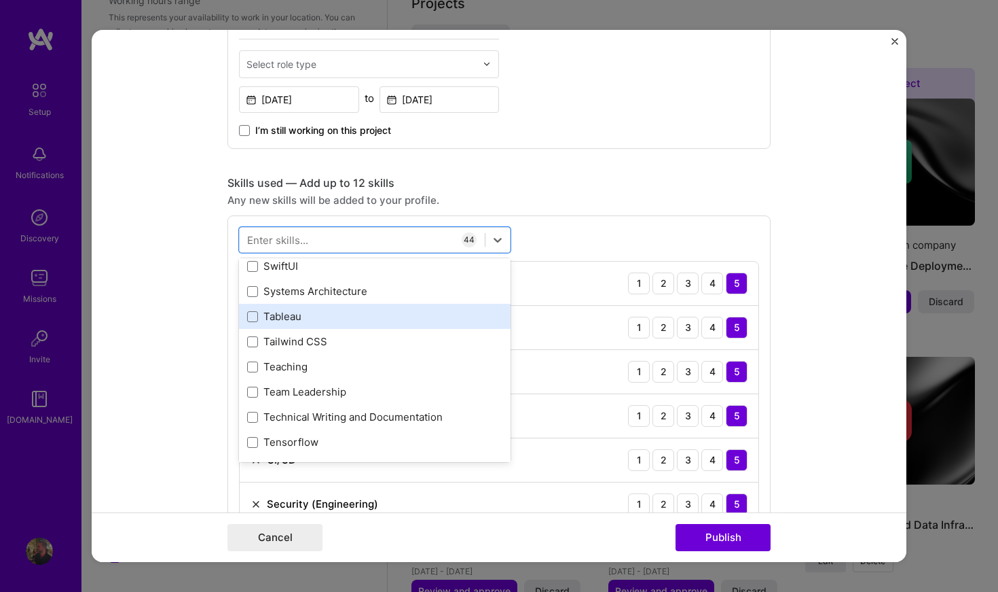
scroll to position [8200, 0]
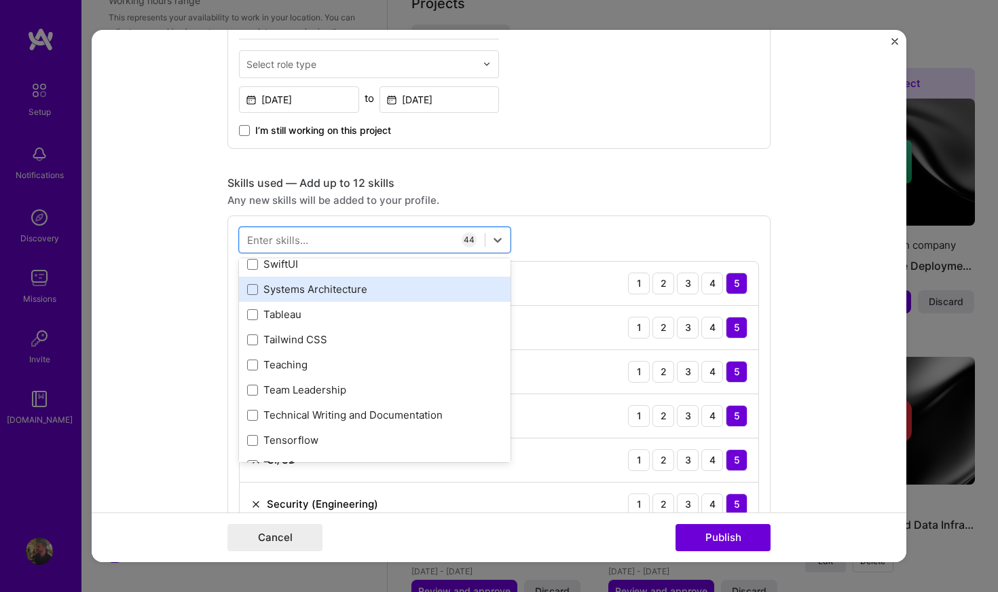
click at [370, 287] on div "Systems Architecture" at bounding box center [374, 289] width 255 height 14
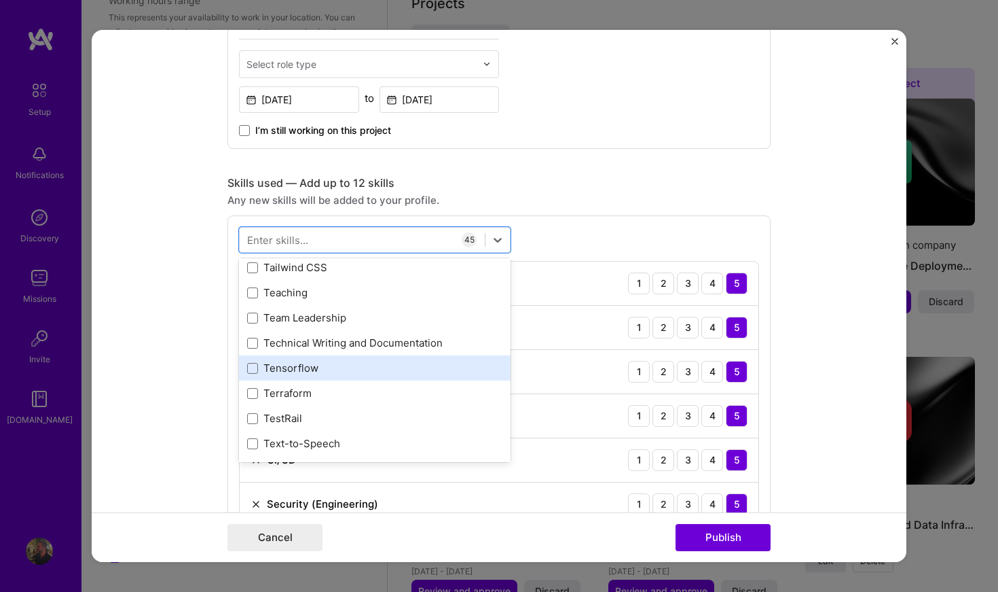
scroll to position [8273, 0]
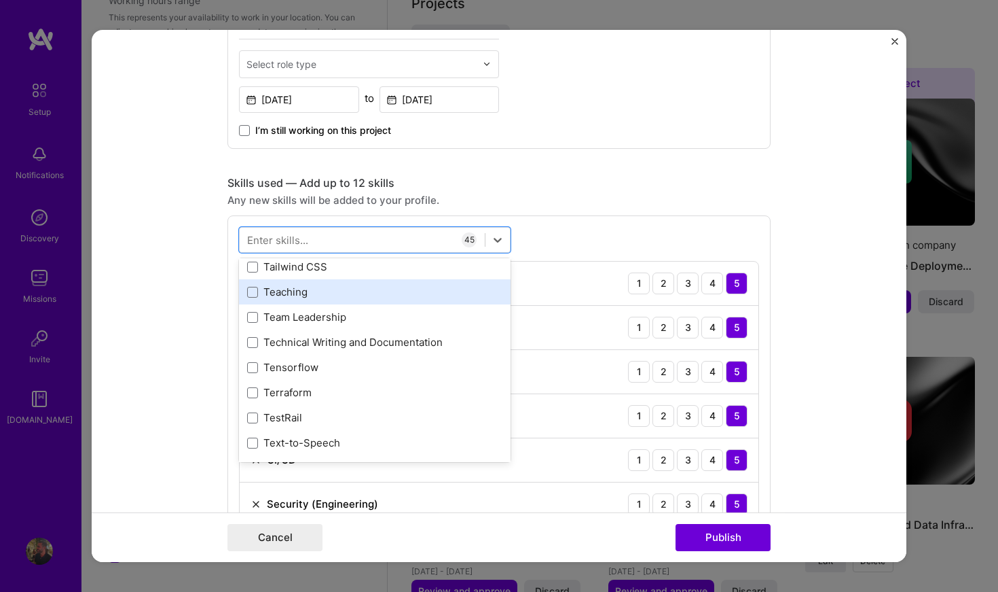
click at [379, 290] on div "Teaching" at bounding box center [374, 292] width 255 height 14
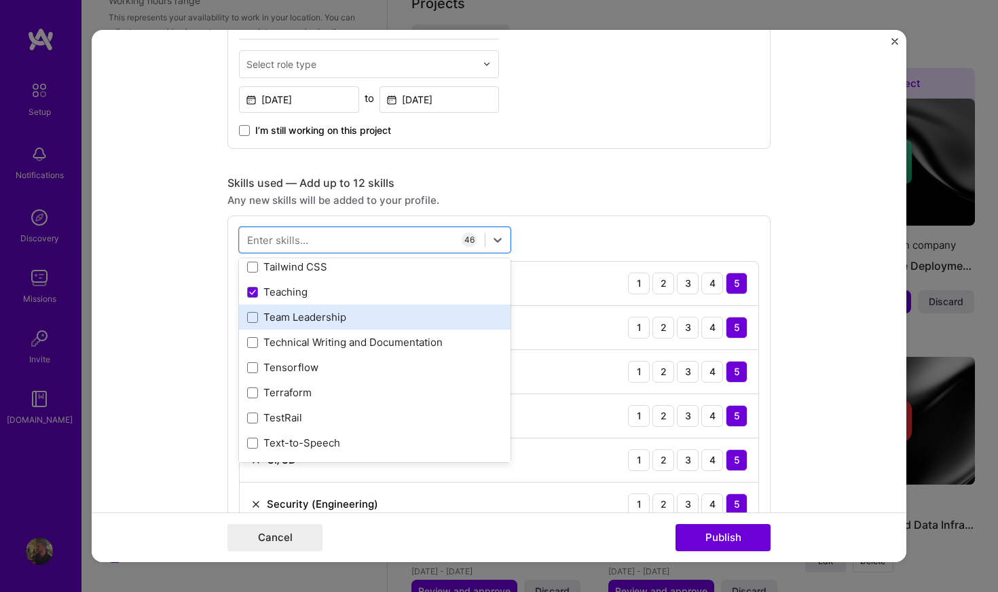
click at [375, 308] on div "Team Leadership" at bounding box center [375, 316] width 272 height 25
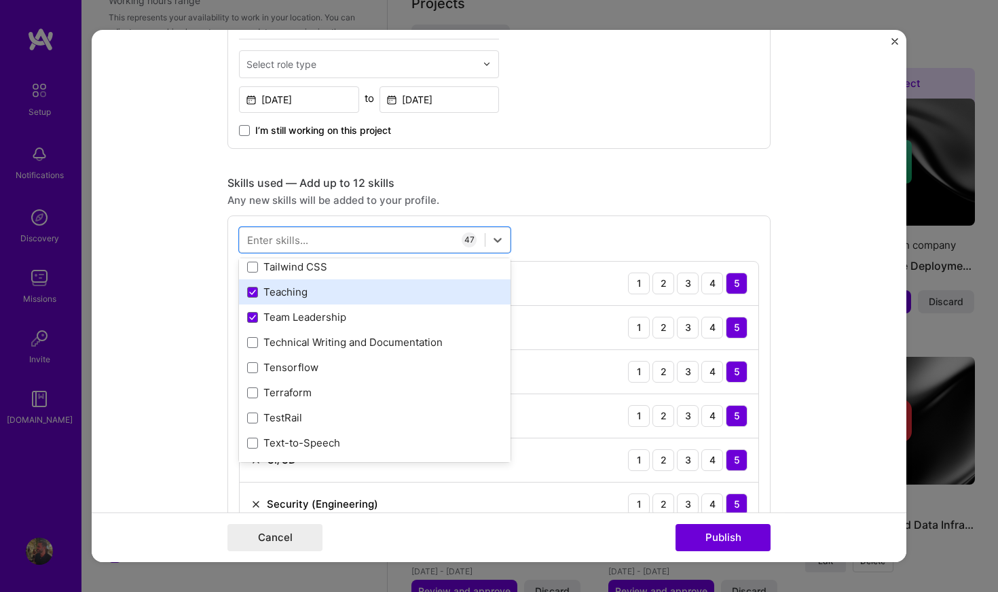
click at [374, 299] on div "Teaching" at bounding box center [374, 292] width 255 height 14
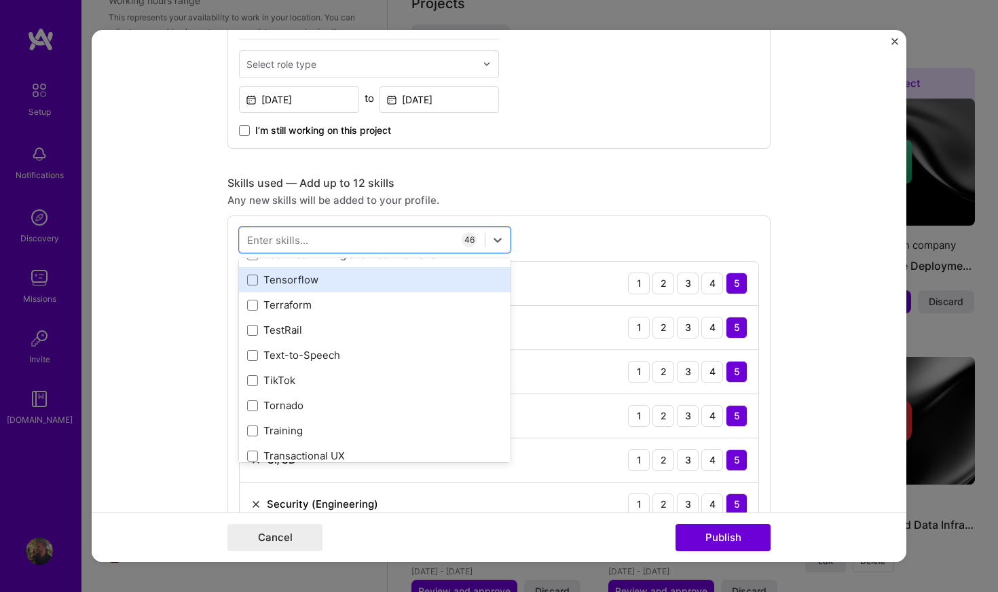
scroll to position [8368, 0]
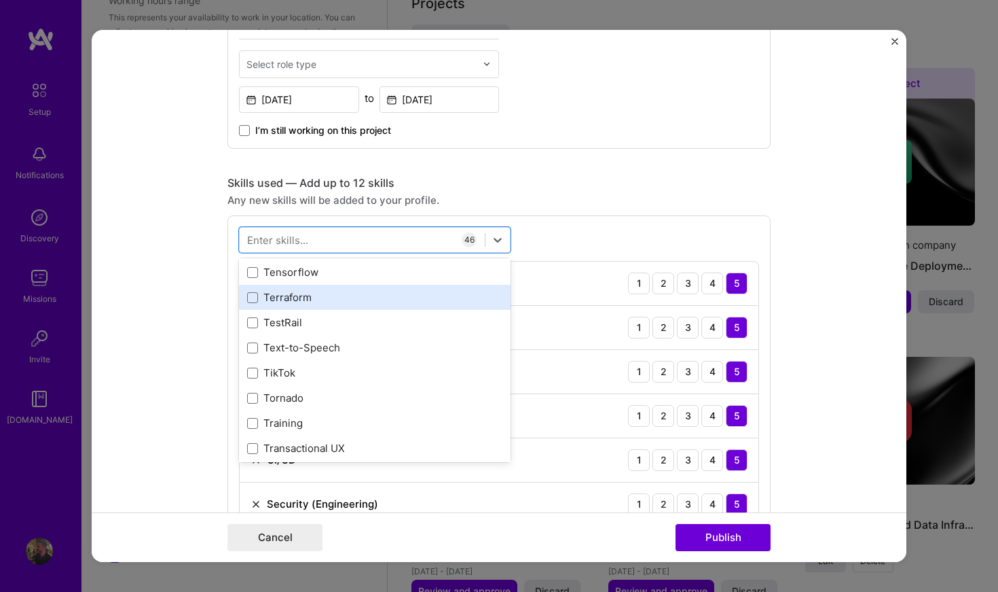
click at [370, 301] on div "Terraform" at bounding box center [374, 297] width 255 height 14
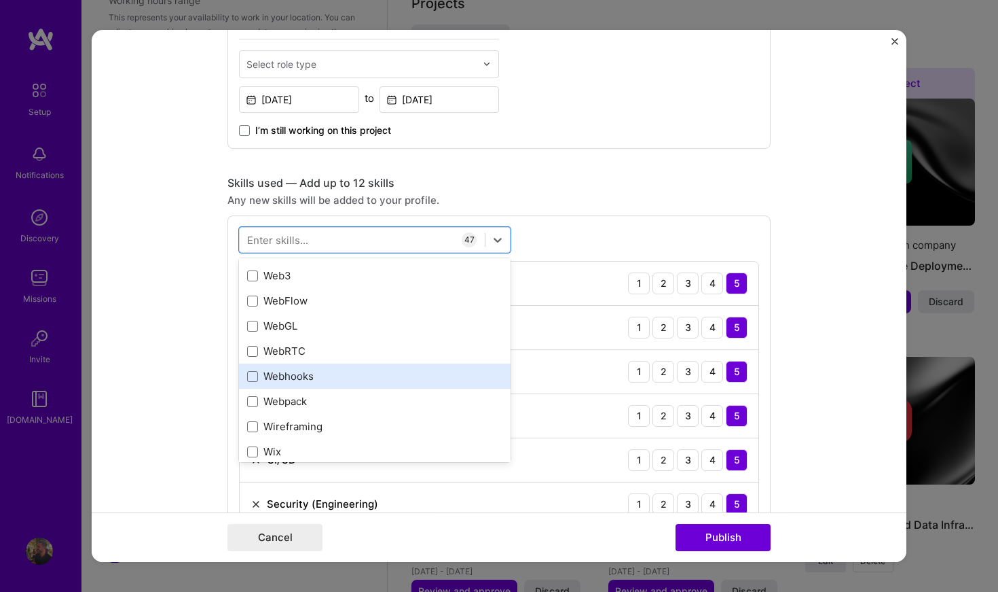
scroll to position [9053, 0]
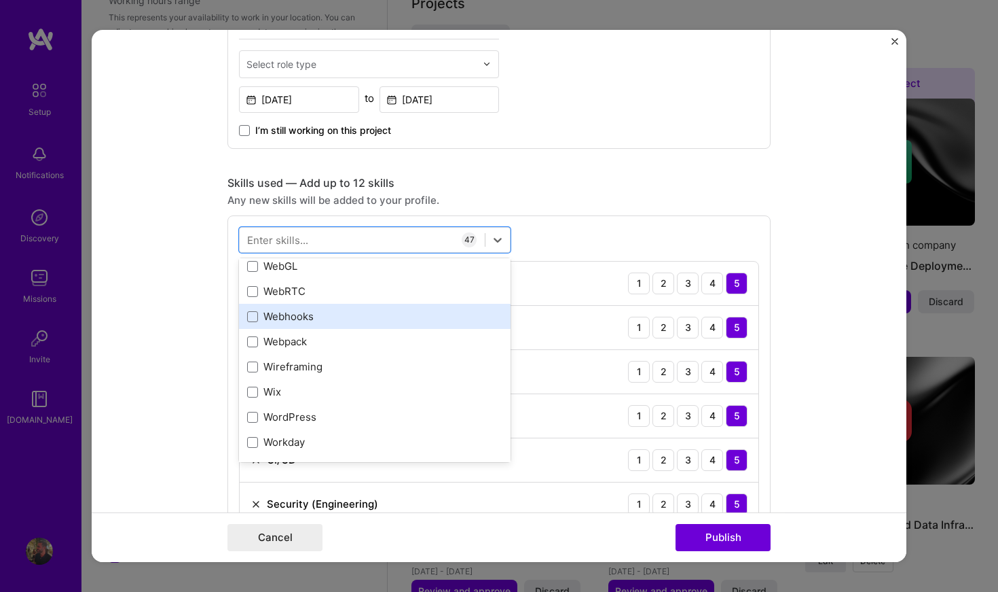
click at [344, 319] on div "Webhooks" at bounding box center [374, 316] width 255 height 14
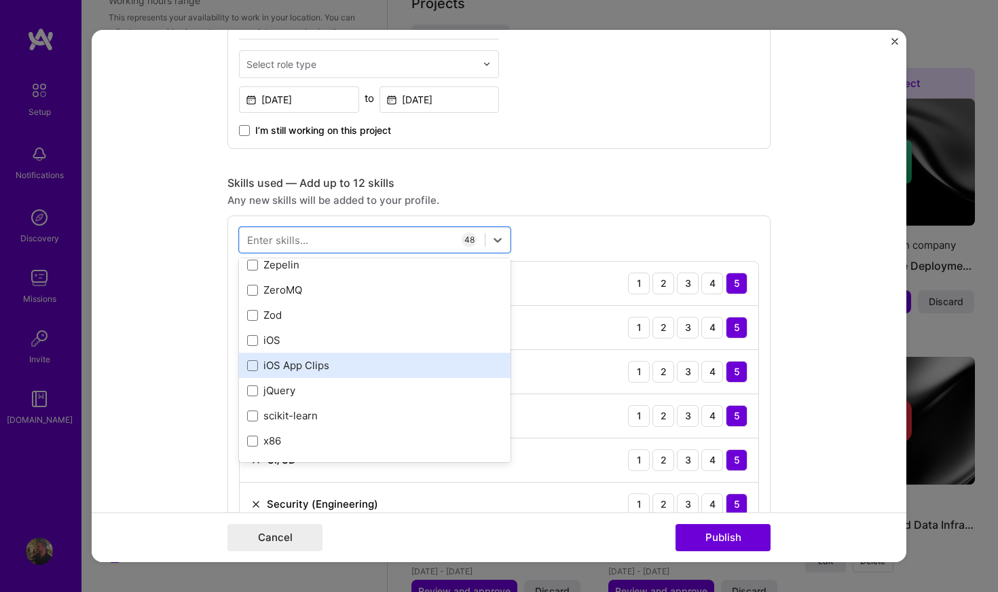
scroll to position [9359, 0]
click at [627, 200] on div "Any new skills will be added to your profile." at bounding box center [499, 200] width 543 height 14
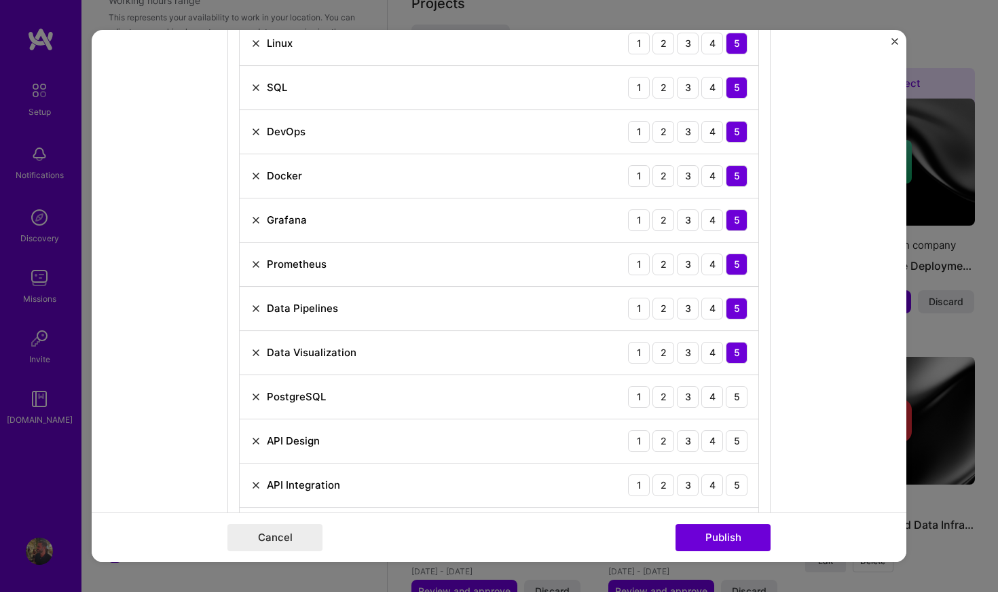
scroll to position [1202, 0]
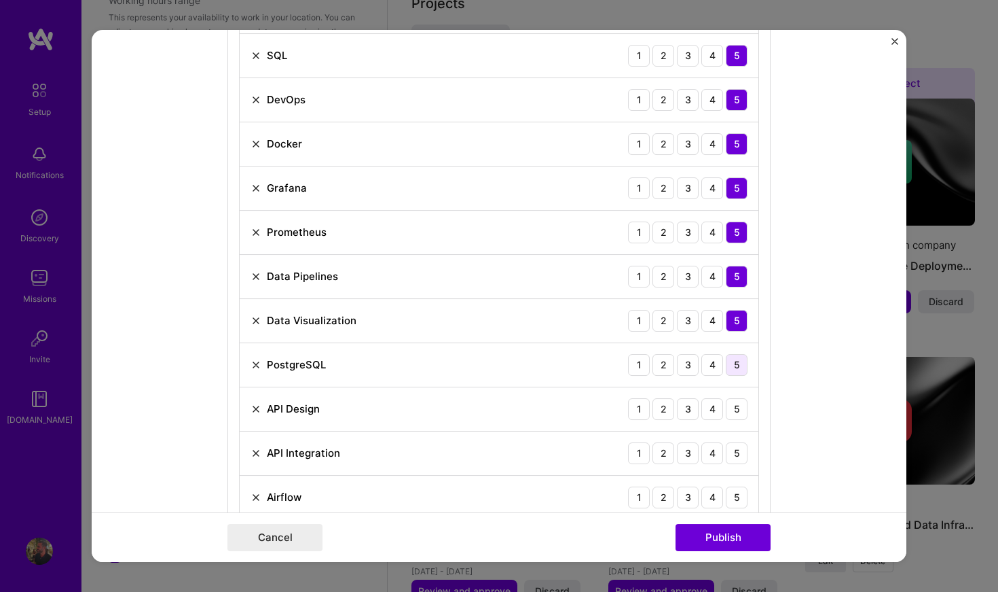
click at [739, 367] on div "5" at bounding box center [737, 365] width 22 height 22
click at [742, 416] on div "5" at bounding box center [737, 409] width 22 height 22
click at [739, 449] on div "5" at bounding box center [737, 453] width 22 height 22
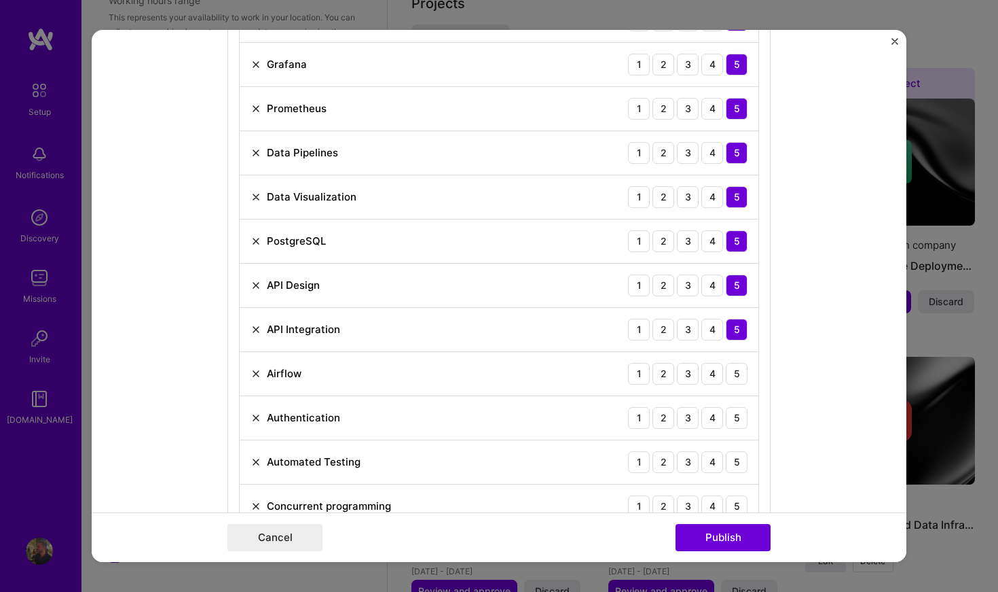
scroll to position [1335, 0]
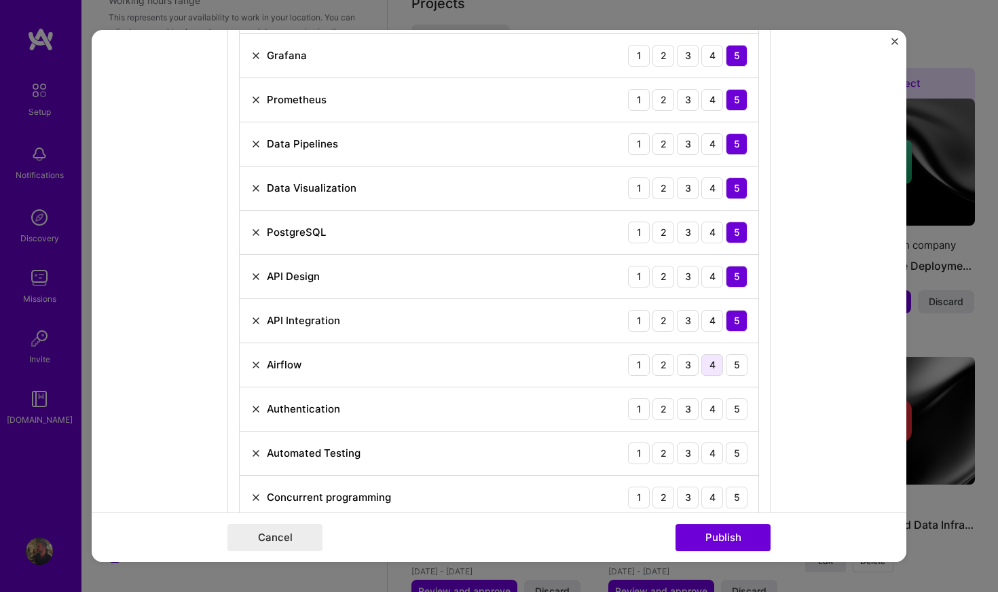
click at [712, 370] on div "4" at bounding box center [713, 365] width 22 height 22
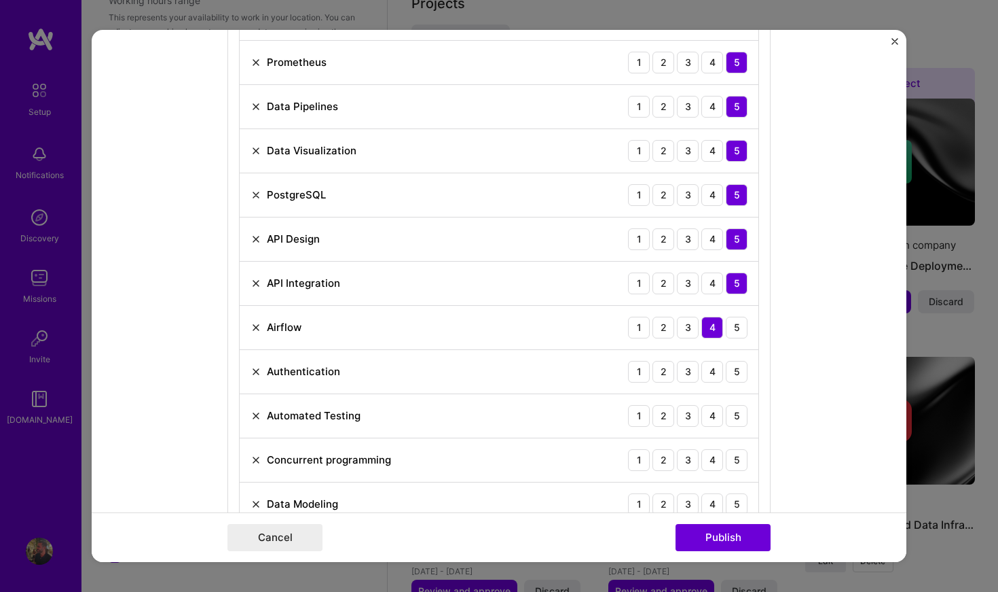
scroll to position [1373, 0]
click at [759, 372] on div "Kubernetes 1 2 3 4 5 Google Cloud / GCP 1 2 3 4 5 Go 1 2 3 4 5 BigQuery 1 2 3 4…" at bounding box center [499, 481] width 520 height 2120
click at [749, 372] on div "Authentication 1 2 3 4 5" at bounding box center [499, 370] width 519 height 44
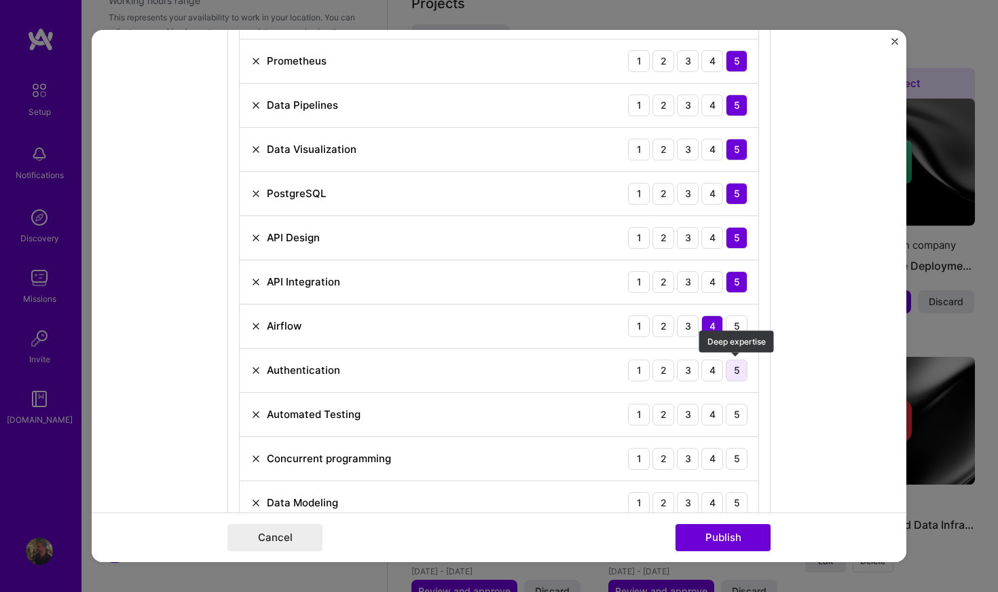
click at [740, 373] on div "5" at bounding box center [737, 370] width 22 height 22
click at [736, 421] on div "5" at bounding box center [737, 414] width 22 height 22
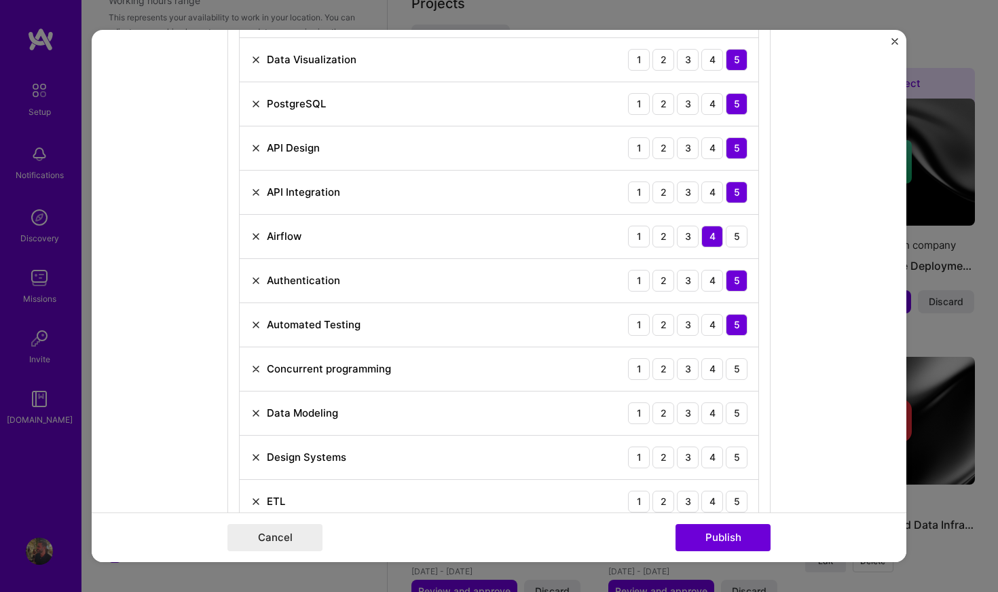
scroll to position [1464, 0]
click at [736, 375] on div "5" at bounding box center [737, 368] width 22 height 22
click at [740, 416] on div "5" at bounding box center [737, 412] width 22 height 22
click at [740, 475] on div "Design Systems 1 2 3 4 5" at bounding box center [499, 457] width 519 height 44
click at [740, 465] on div "5" at bounding box center [737, 457] width 22 height 22
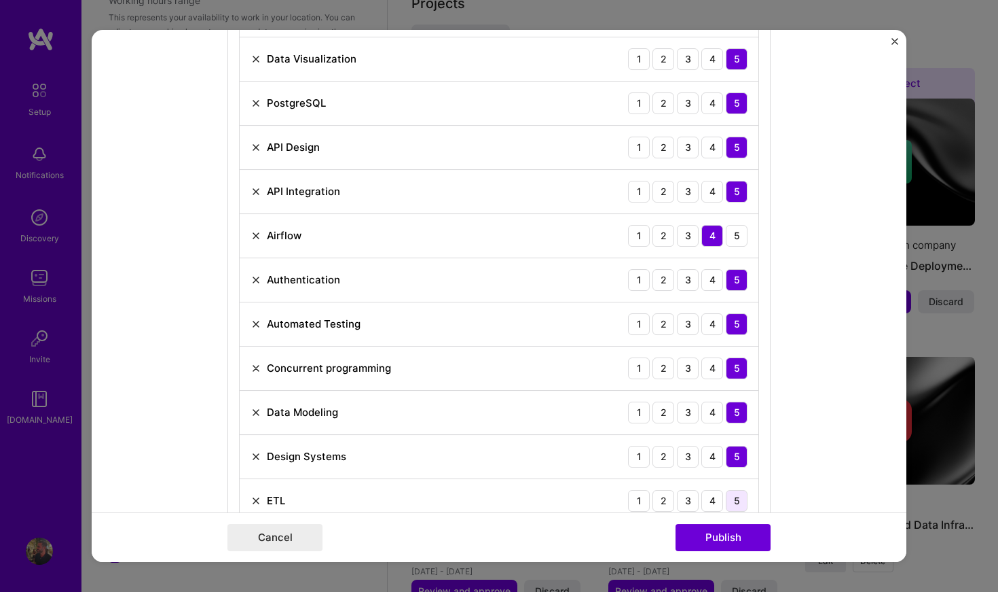
click at [736, 494] on div "5" at bounding box center [737, 501] width 22 height 22
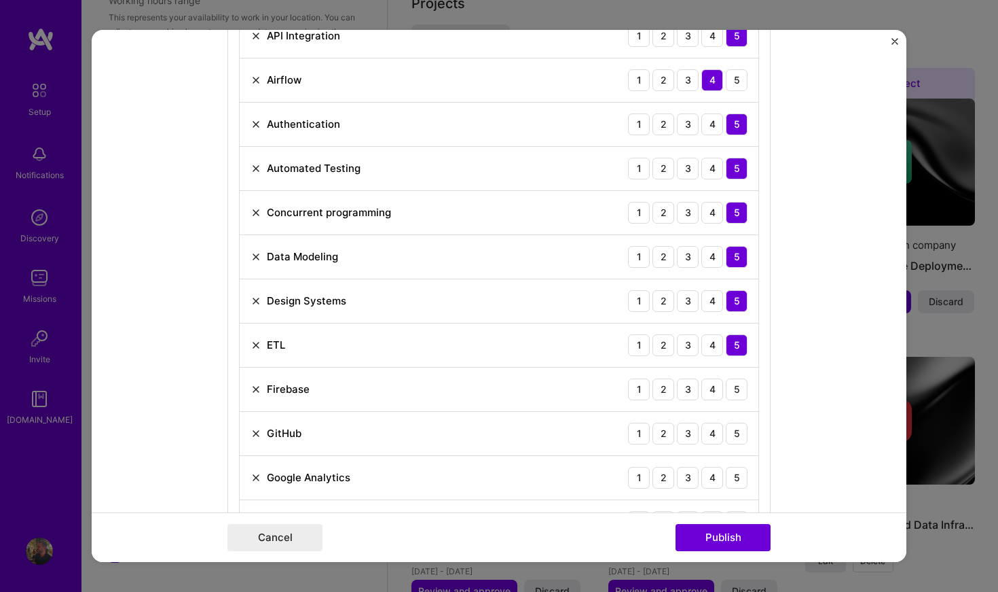
scroll to position [1682, 0]
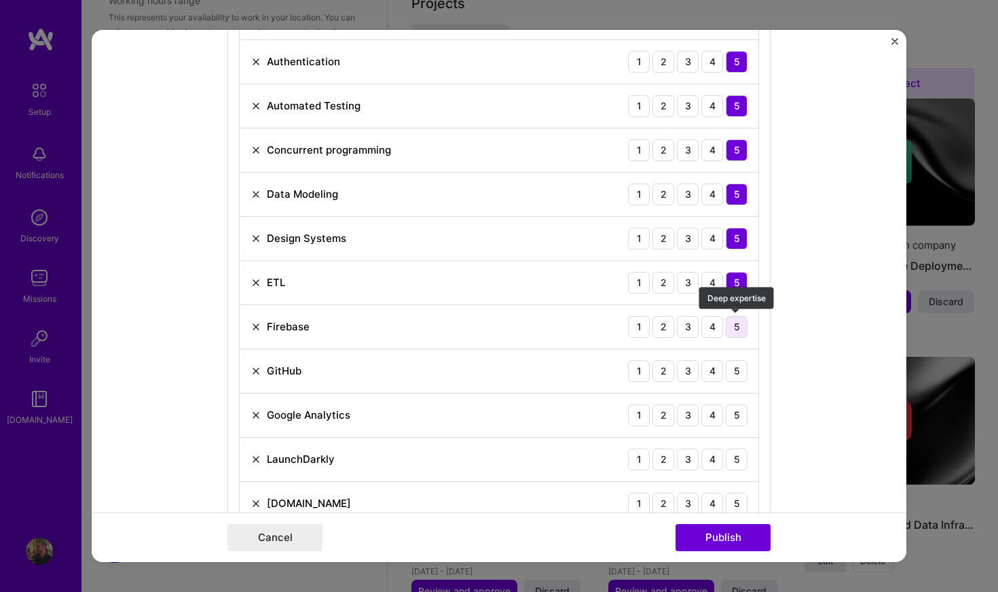
click at [744, 334] on div "5" at bounding box center [737, 327] width 22 height 22
click at [742, 366] on div "5" at bounding box center [737, 371] width 22 height 22
click at [743, 422] on div "5" at bounding box center [737, 415] width 22 height 22
click at [746, 467] on div "5" at bounding box center [737, 459] width 22 height 22
click at [732, 495] on div "5" at bounding box center [737, 503] width 22 height 22
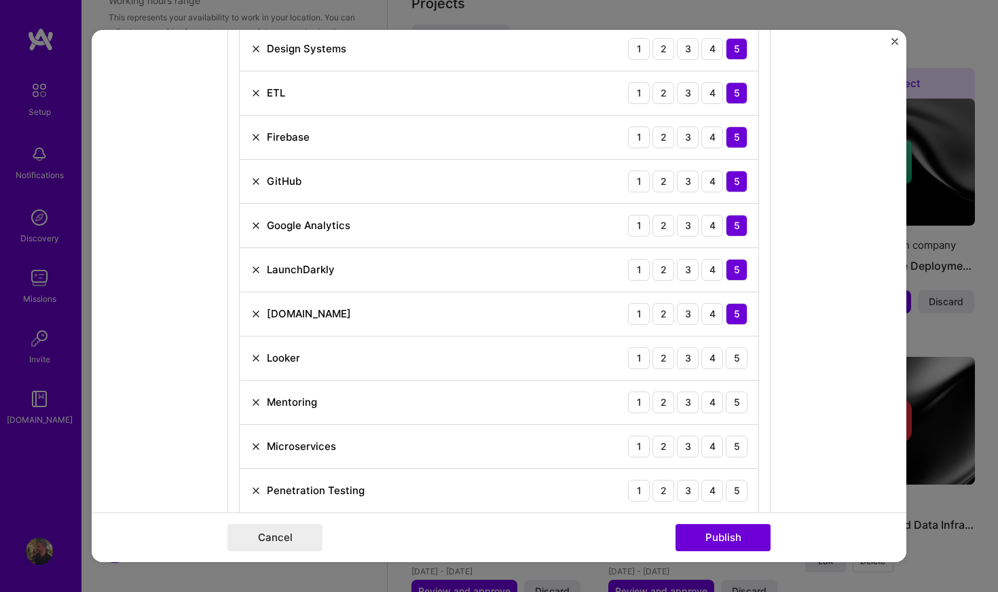
scroll to position [1873, 0]
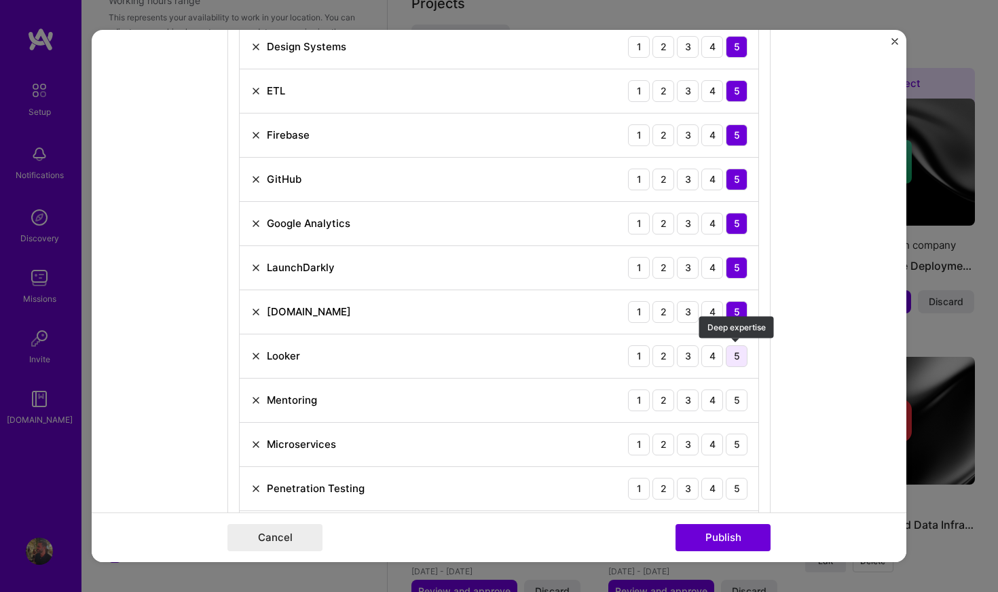
click at [738, 357] on div "5" at bounding box center [737, 356] width 22 height 22
click at [706, 361] on div "4" at bounding box center [713, 356] width 22 height 22
click at [742, 403] on div "5" at bounding box center [737, 400] width 22 height 22
click at [736, 437] on div "5" at bounding box center [737, 444] width 22 height 22
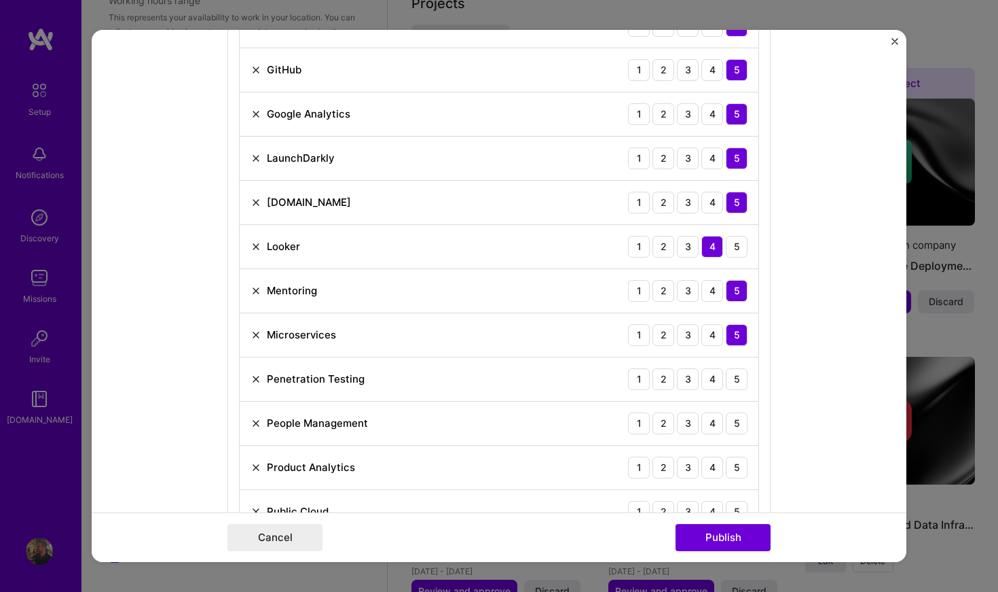
scroll to position [2022, 0]
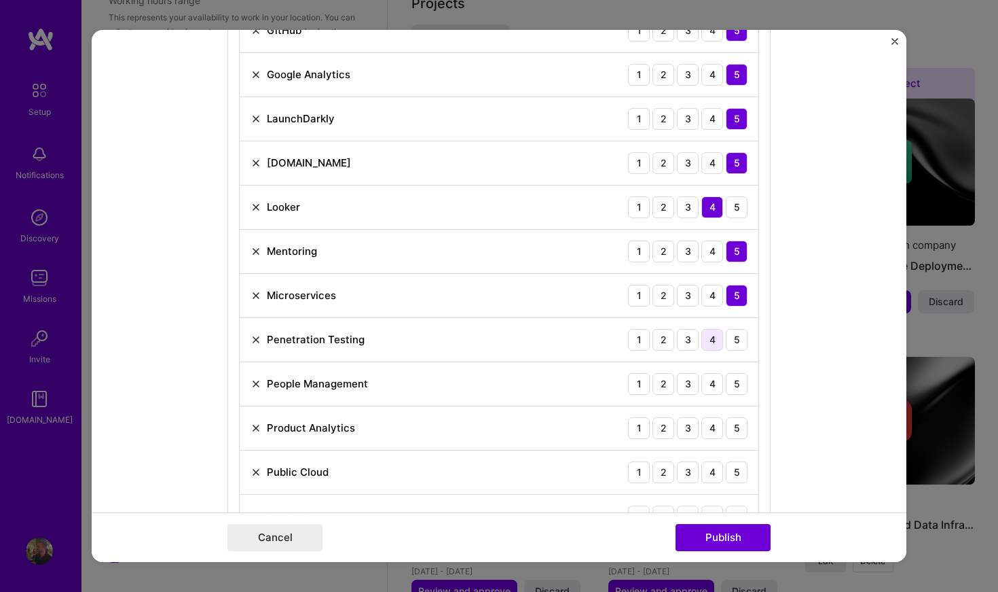
click at [710, 330] on div "4" at bounding box center [713, 340] width 22 height 22
click at [727, 332] on div "5" at bounding box center [737, 340] width 22 height 22
click at [738, 379] on div "5" at bounding box center [737, 384] width 22 height 22
click at [740, 427] on div "5" at bounding box center [737, 428] width 22 height 22
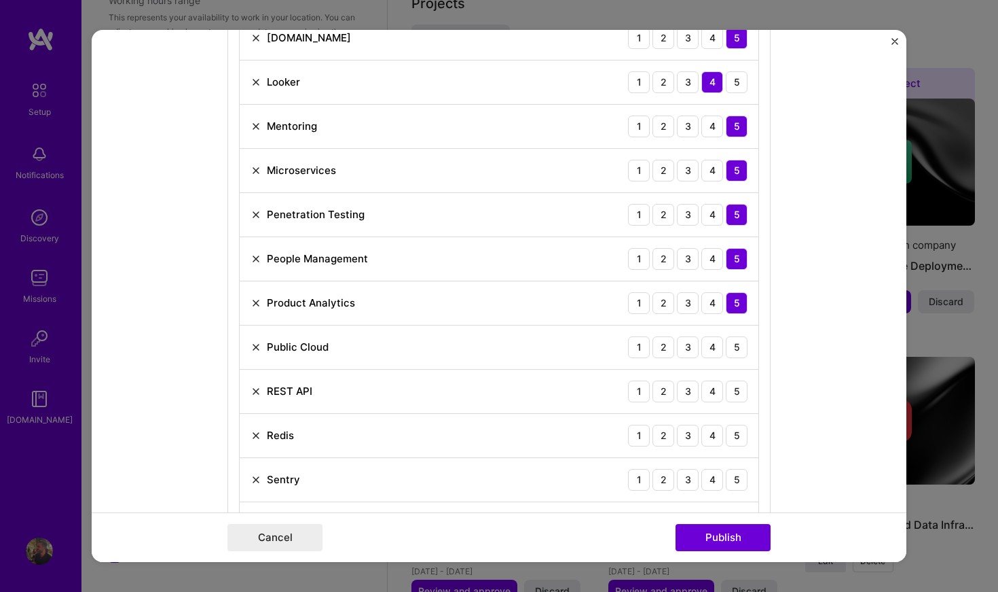
scroll to position [2222, 0]
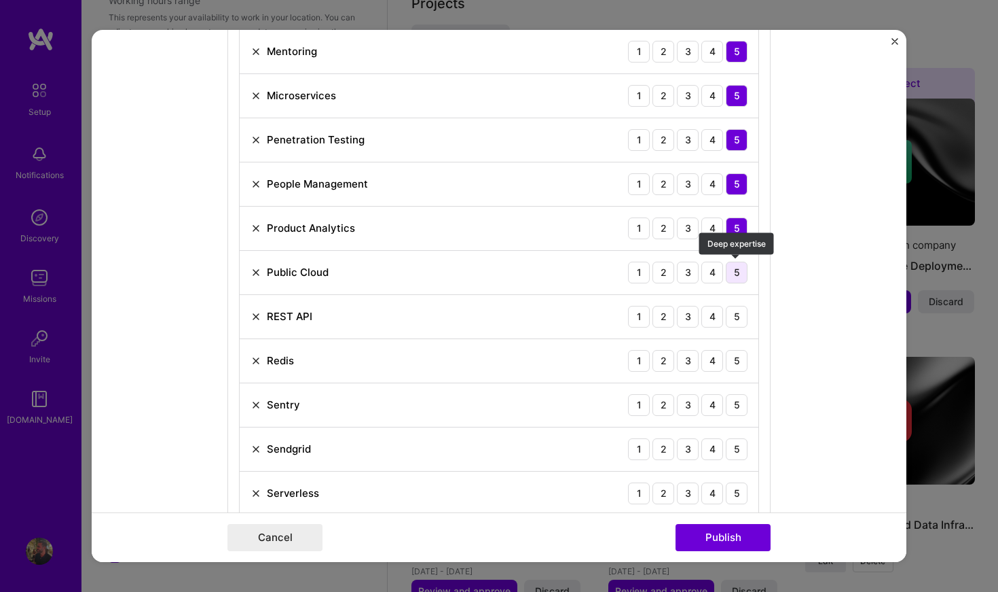
click at [729, 273] on div "5" at bounding box center [737, 273] width 22 height 22
click at [746, 316] on div "5" at bounding box center [737, 317] width 22 height 22
click at [746, 365] on div "5" at bounding box center [737, 361] width 22 height 22
click at [744, 399] on div "5" at bounding box center [737, 405] width 22 height 22
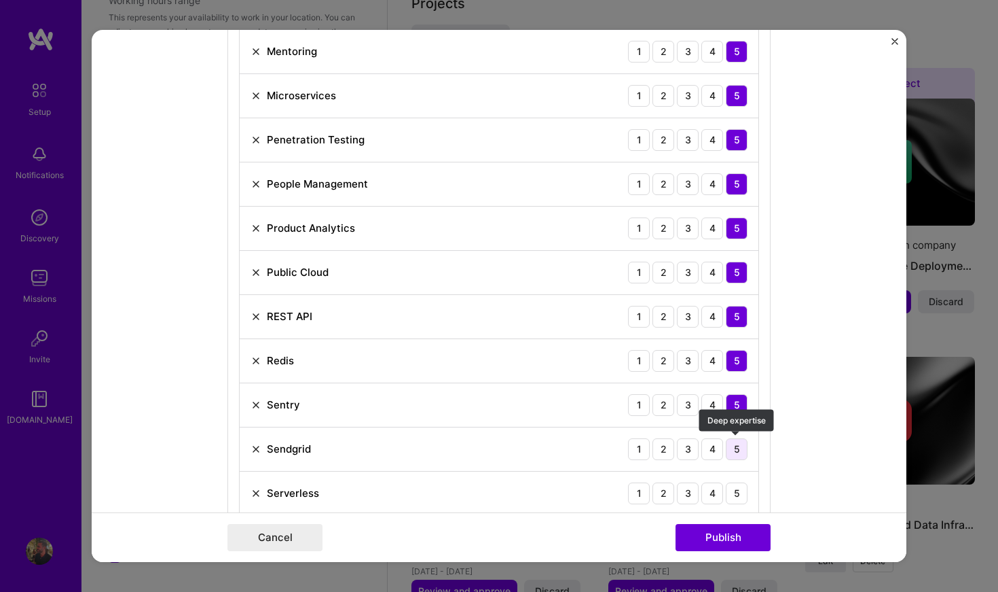
click at [739, 441] on div "5" at bounding box center [737, 449] width 22 height 22
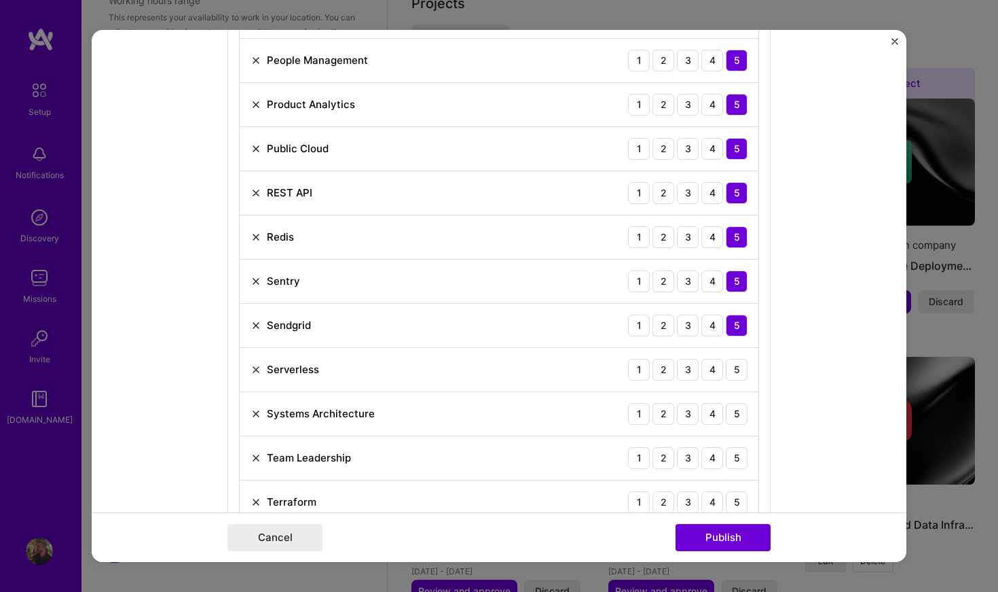
scroll to position [2377, 0]
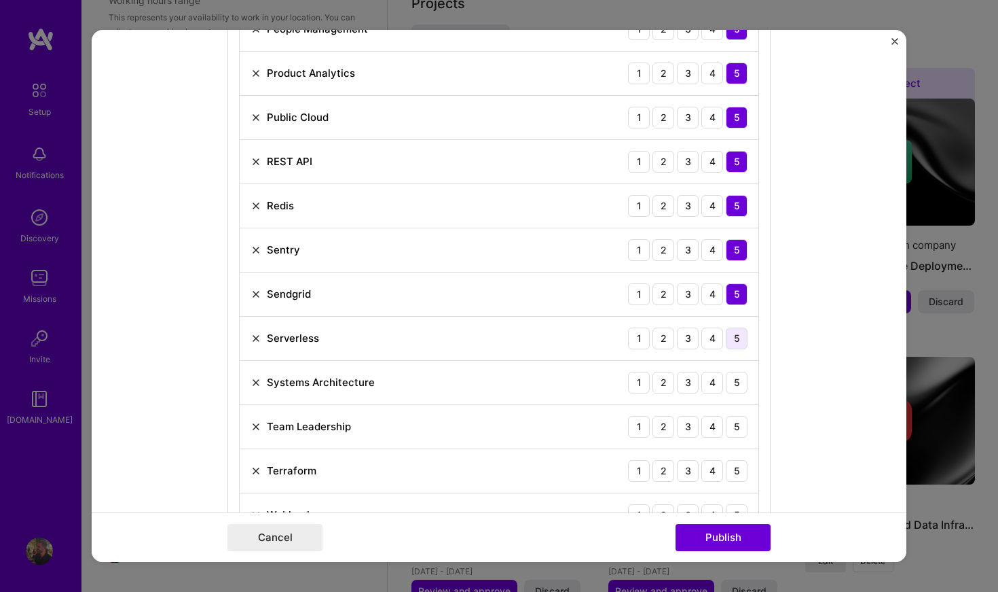
click at [734, 334] on div "5" at bounding box center [737, 338] width 22 height 22
click at [744, 384] on div "5" at bounding box center [737, 383] width 22 height 22
click at [742, 427] on div "5" at bounding box center [737, 427] width 22 height 22
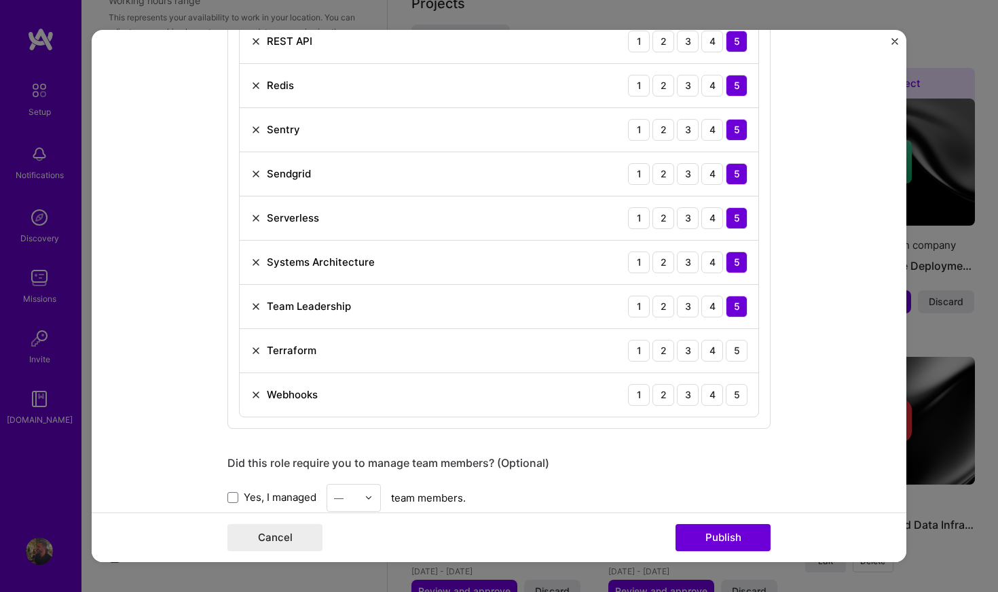
scroll to position [2507, 0]
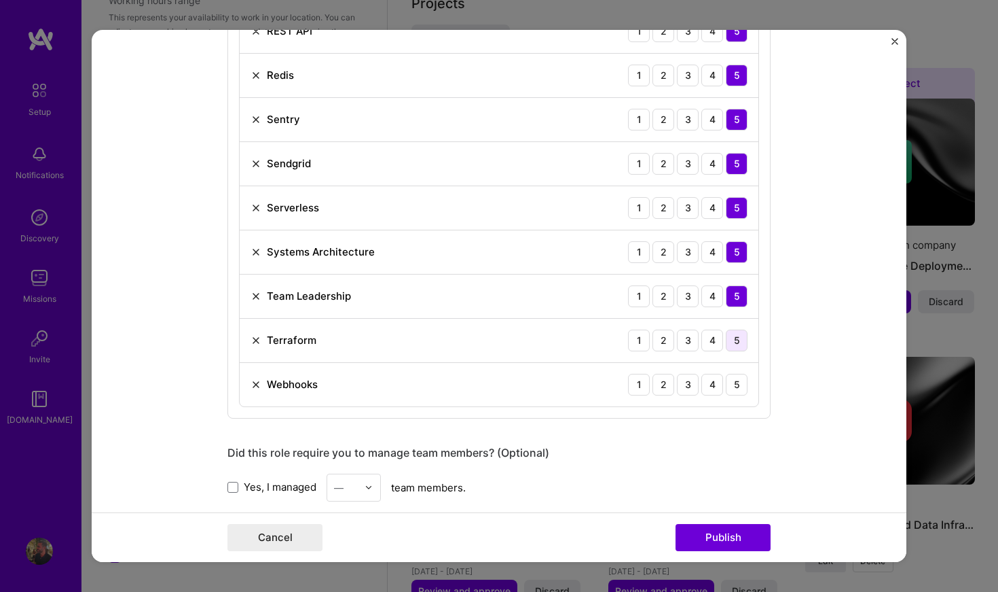
click at [738, 345] on div "5" at bounding box center [737, 340] width 22 height 22
click at [740, 379] on div "5" at bounding box center [737, 385] width 22 height 22
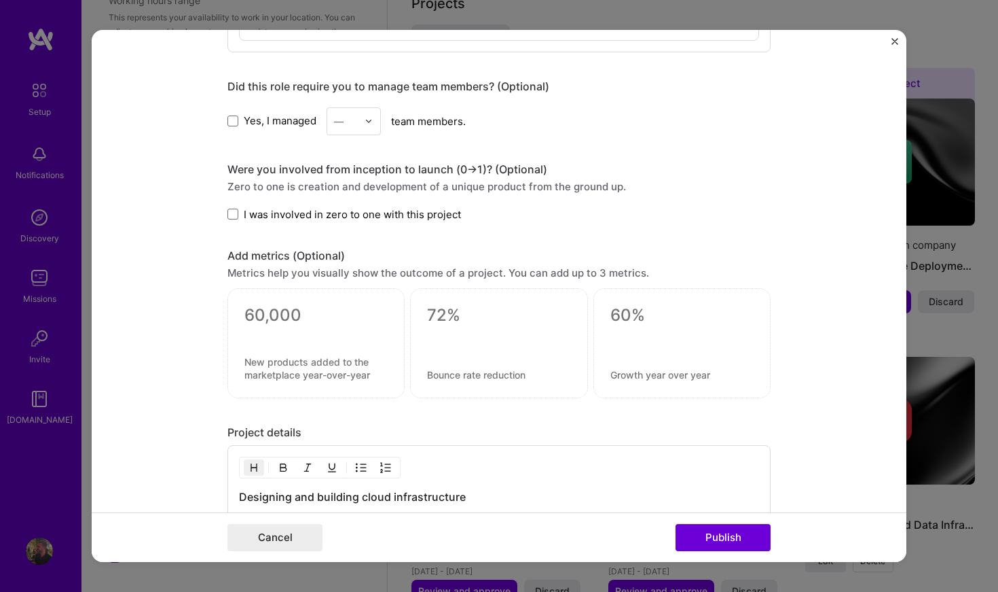
scroll to position [2889, 0]
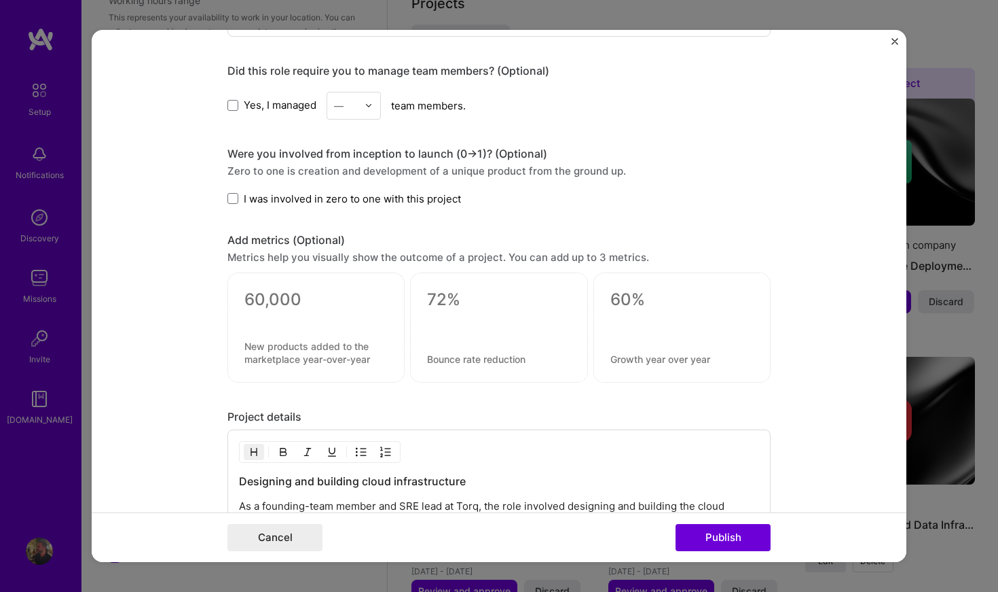
click at [334, 117] on div "—" at bounding box center [345, 105] width 37 height 26
click at [363, 145] on div "1" at bounding box center [354, 141] width 46 height 25
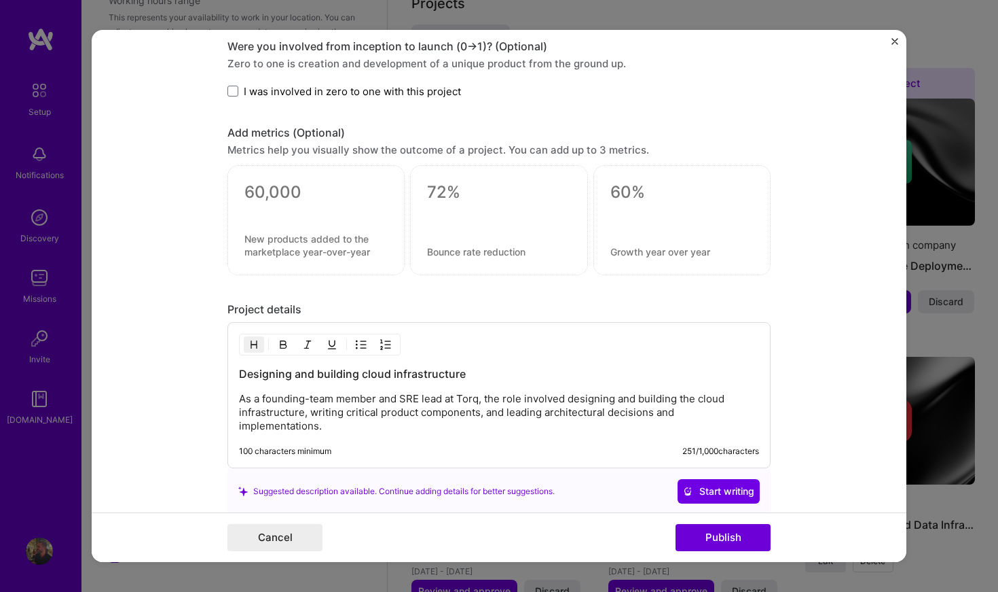
scroll to position [2999, 0]
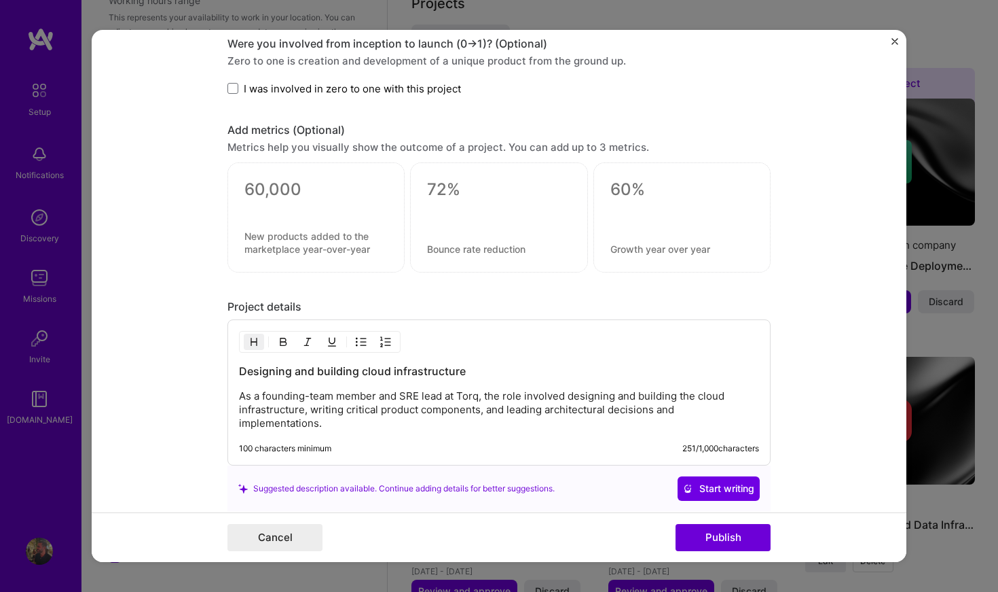
click at [414, 92] on span "I was involved in zero to one with this project" at bounding box center [352, 89] width 217 height 14
click at [0, 0] on input "I was involved in zero to one with this project" at bounding box center [0, 0] width 0 height 0
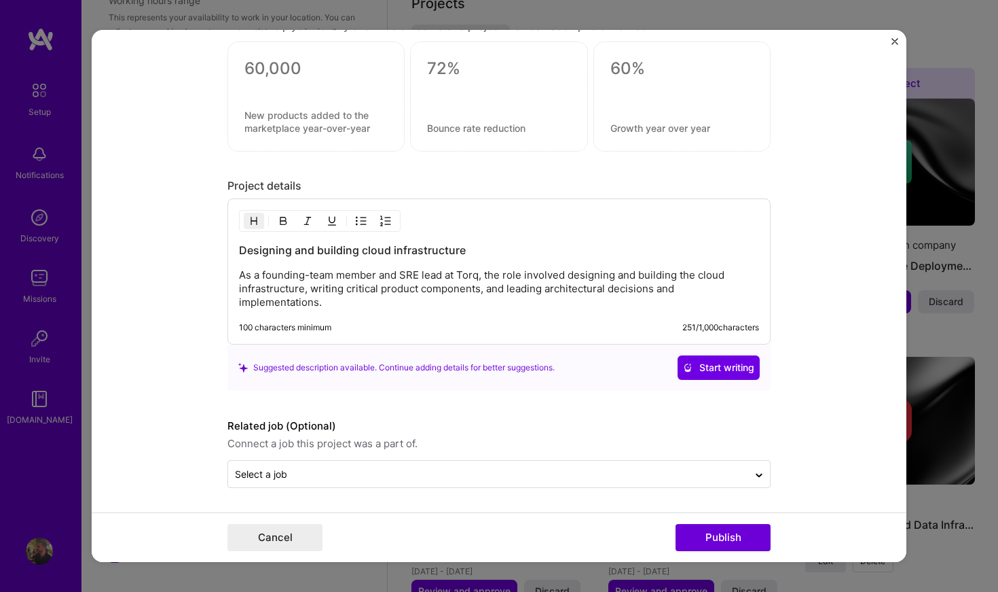
scroll to position [3120, 0]
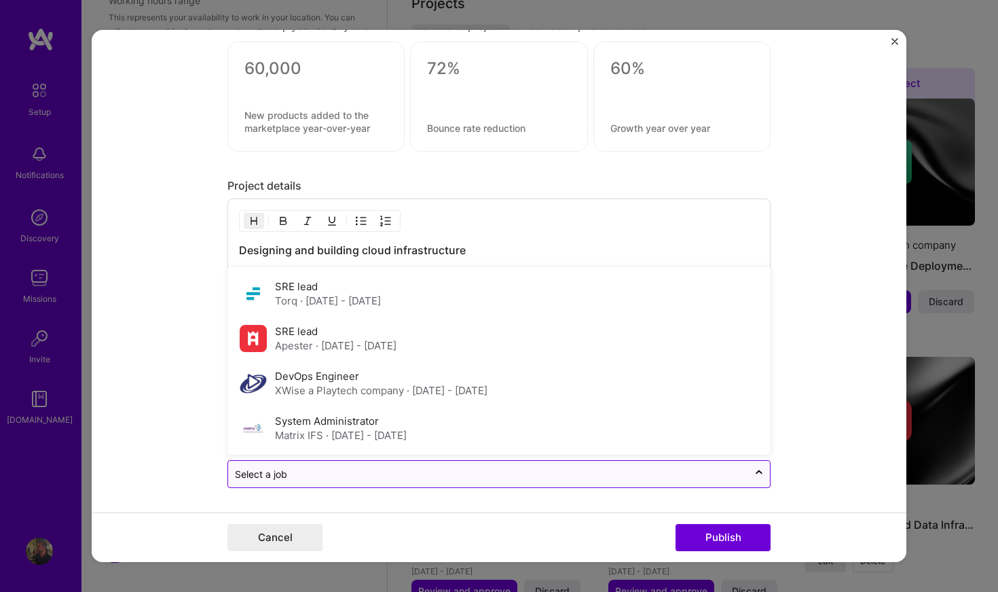
click at [557, 471] on input "text" at bounding box center [488, 474] width 507 height 14
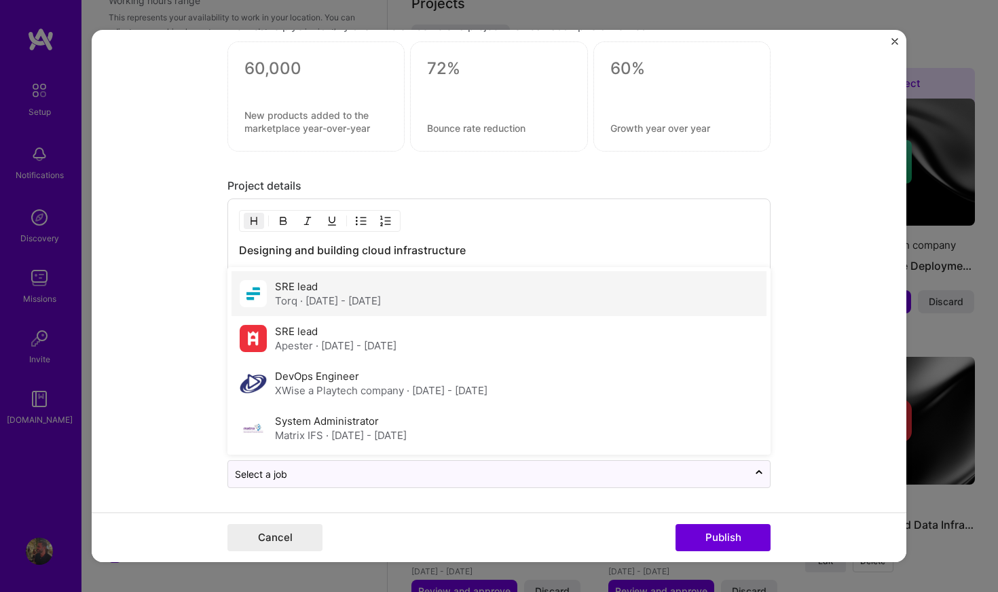
click at [454, 302] on div "SRE lead Torq · [DATE] - [DATE]" at bounding box center [499, 293] width 535 height 45
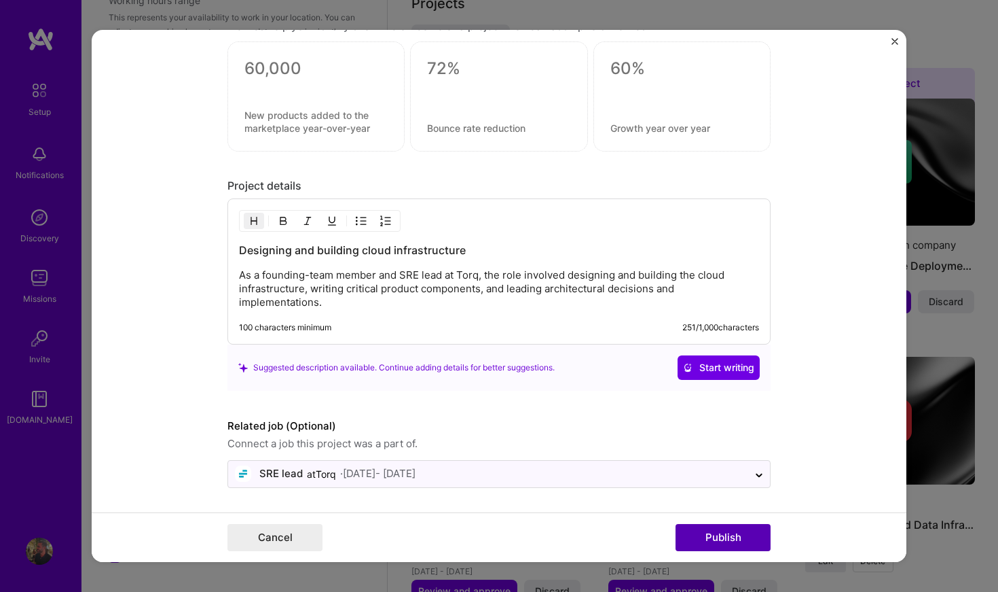
click at [732, 551] on button "Publish" at bounding box center [723, 537] width 95 height 27
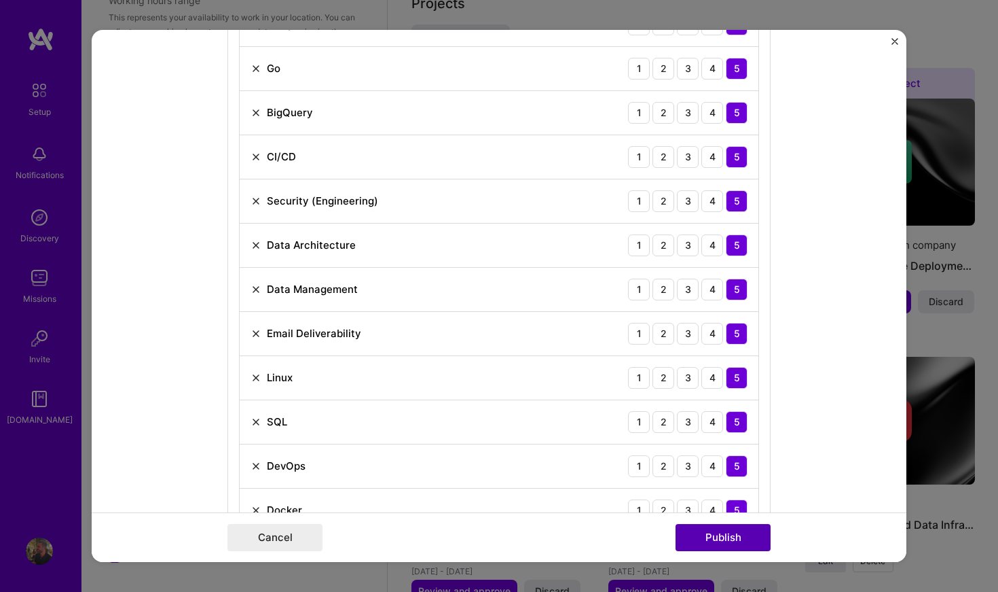
scroll to position [456, 0]
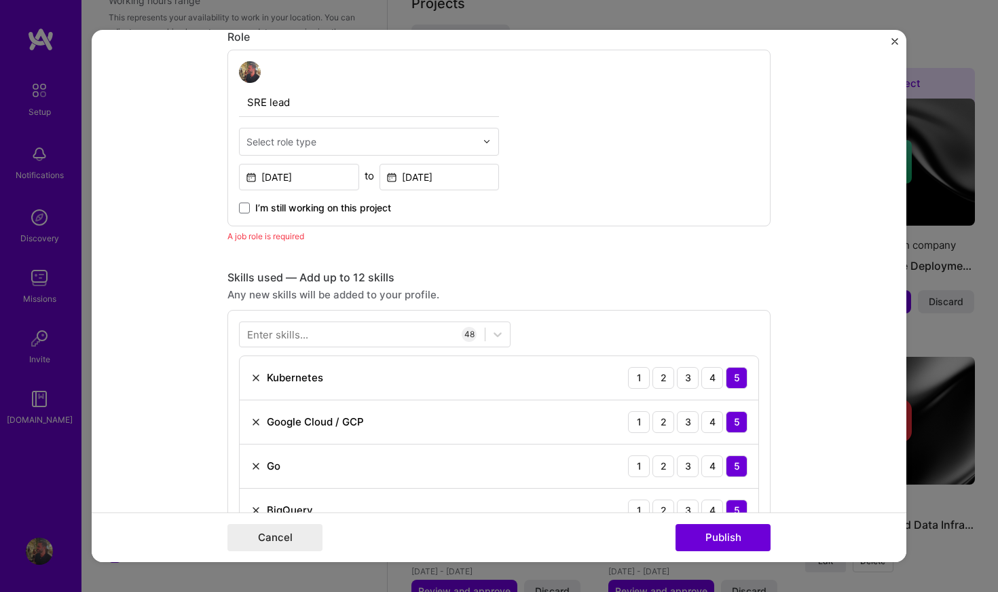
click at [383, 147] on input "text" at bounding box center [362, 141] width 230 height 14
type input "devop"
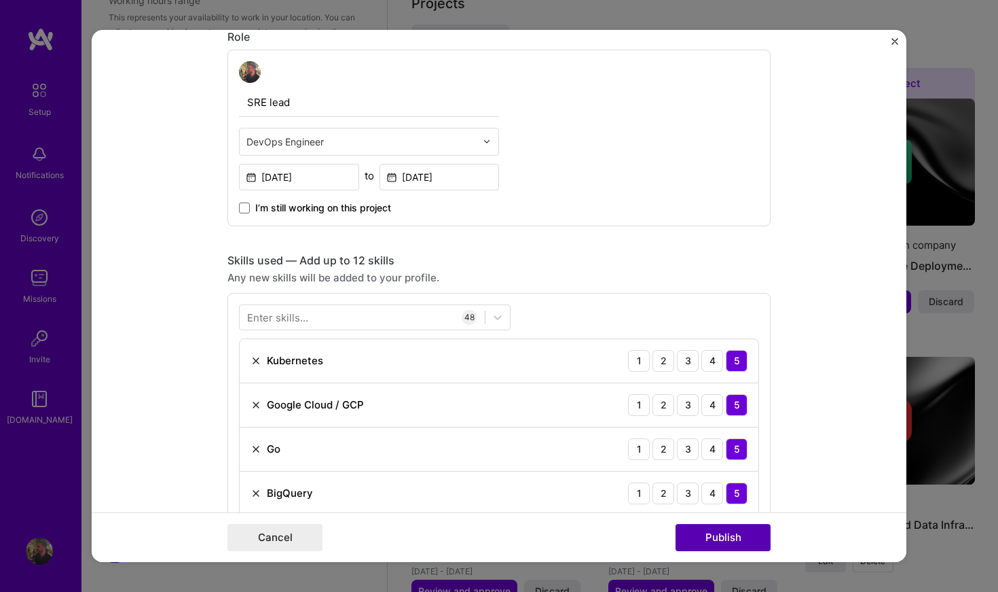
click at [721, 528] on button "Publish" at bounding box center [723, 537] width 95 height 27
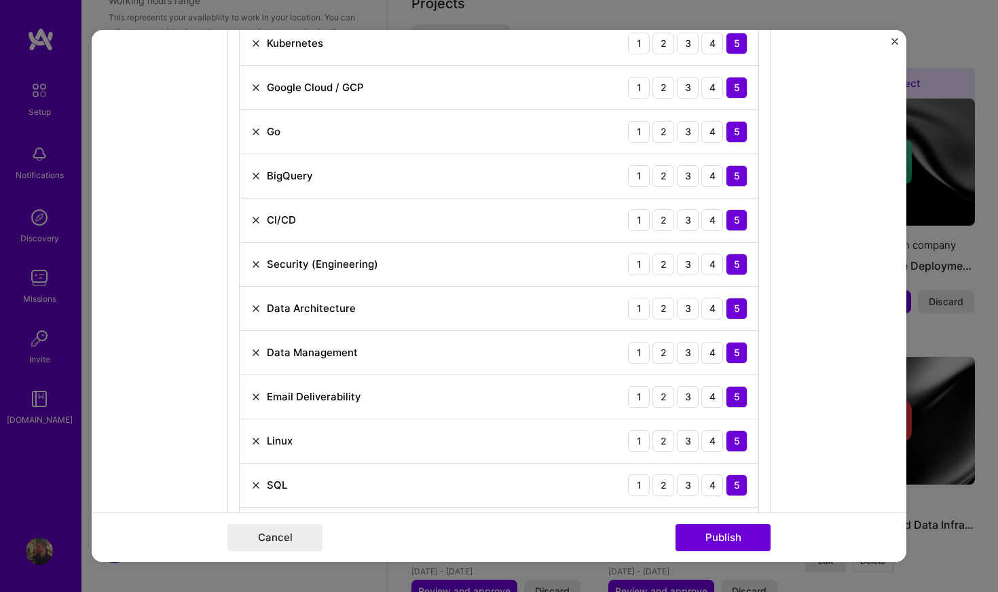
scroll to position [844, 0]
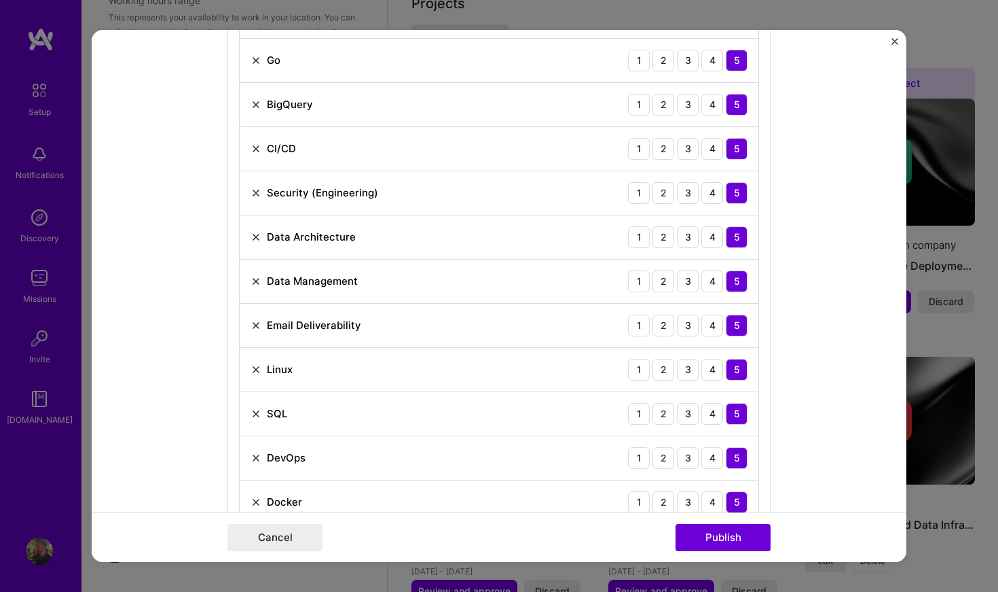
click at [252, 193] on img at bounding box center [256, 192] width 11 height 11
click at [257, 283] on img at bounding box center [256, 281] width 11 height 11
click at [254, 282] on img at bounding box center [256, 281] width 11 height 11
click at [260, 283] on img at bounding box center [256, 281] width 11 height 11
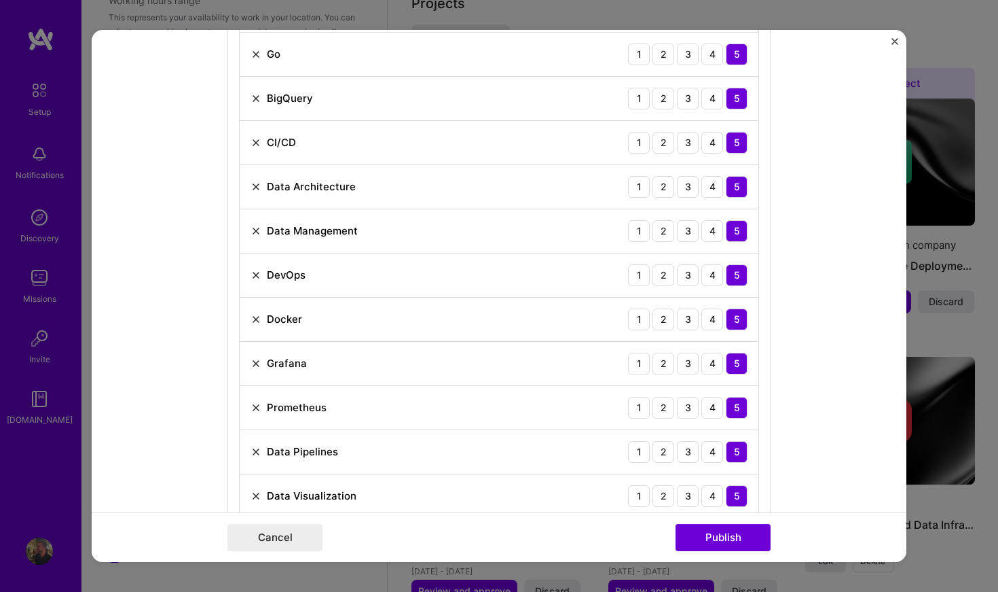
scroll to position [849, 0]
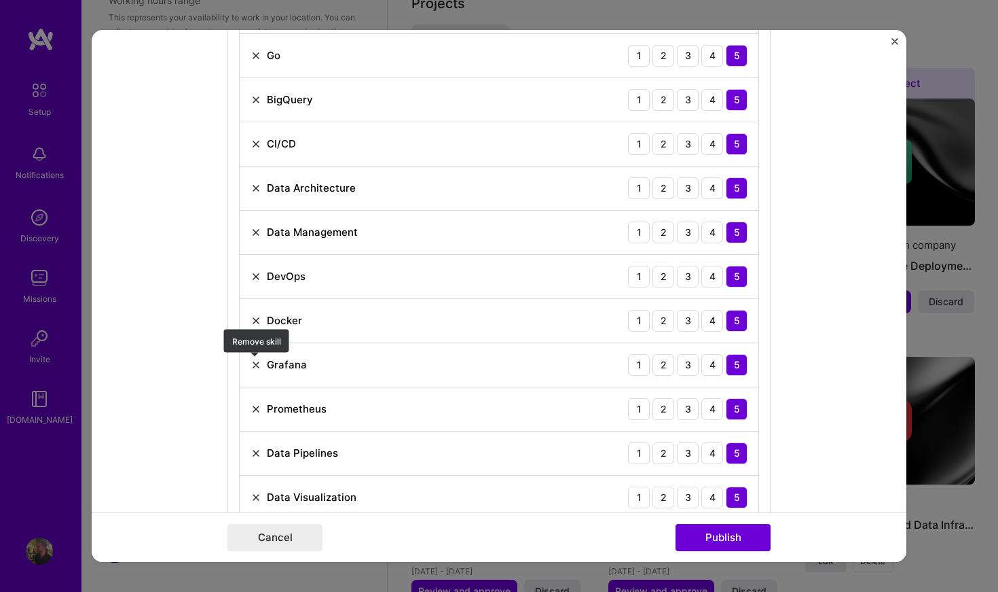
click at [261, 366] on img at bounding box center [256, 364] width 11 height 11
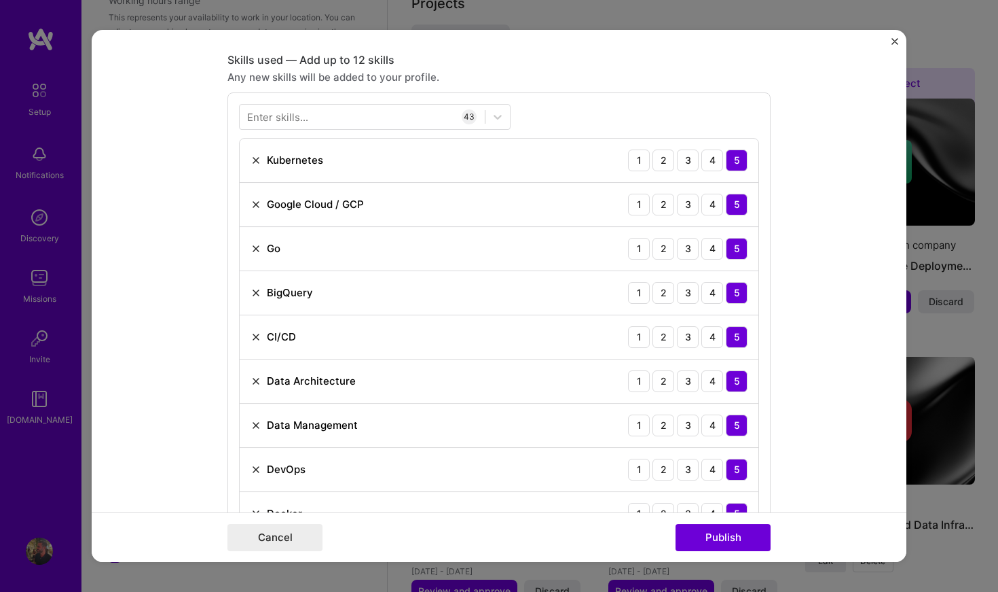
scroll to position [787, 0]
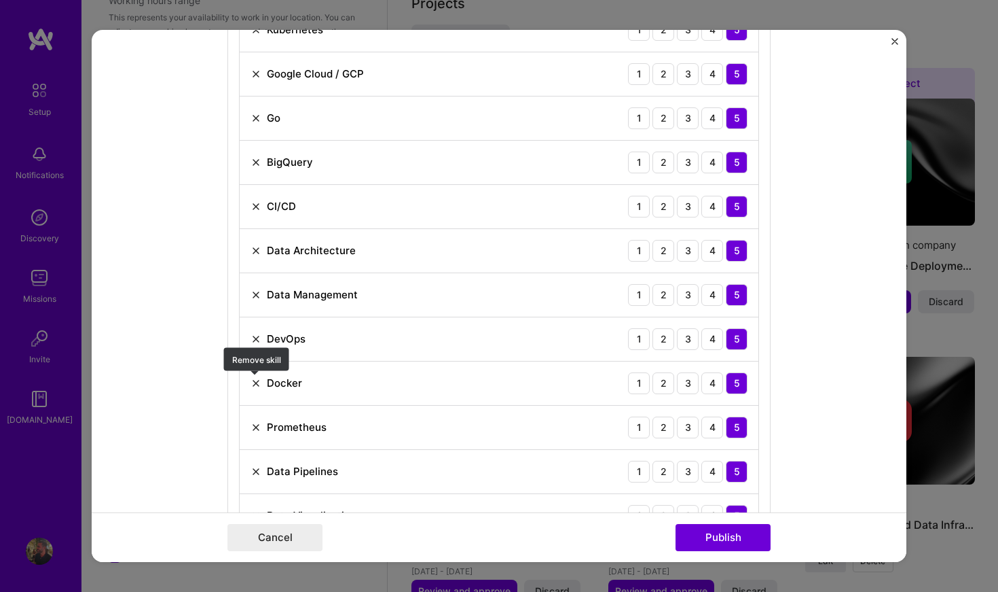
click at [257, 380] on img at bounding box center [256, 383] width 11 height 11
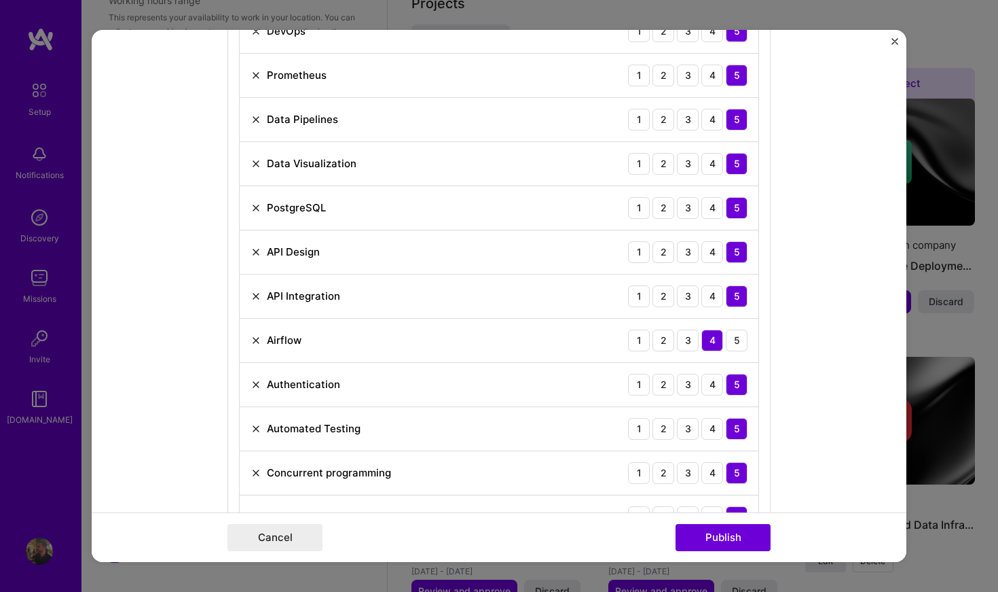
scroll to position [1104, 0]
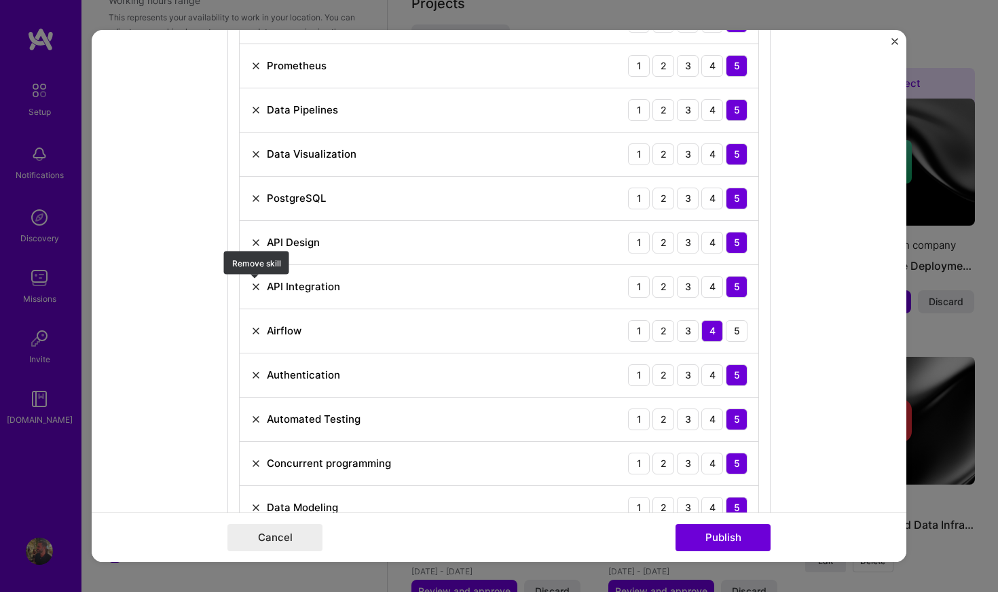
click at [251, 289] on img at bounding box center [256, 286] width 11 height 11
click at [253, 288] on img at bounding box center [256, 286] width 11 height 11
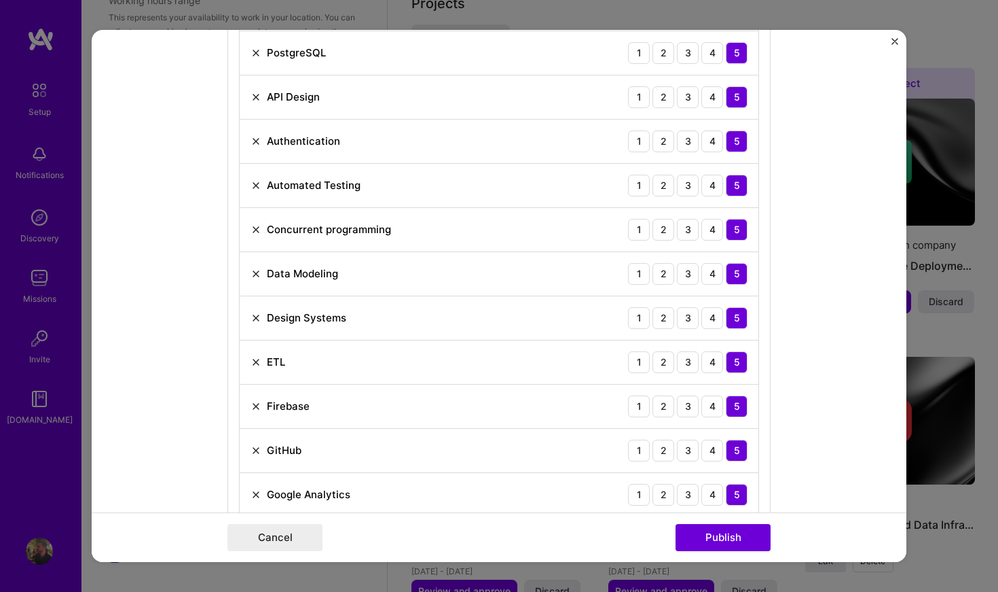
scroll to position [1252, 0]
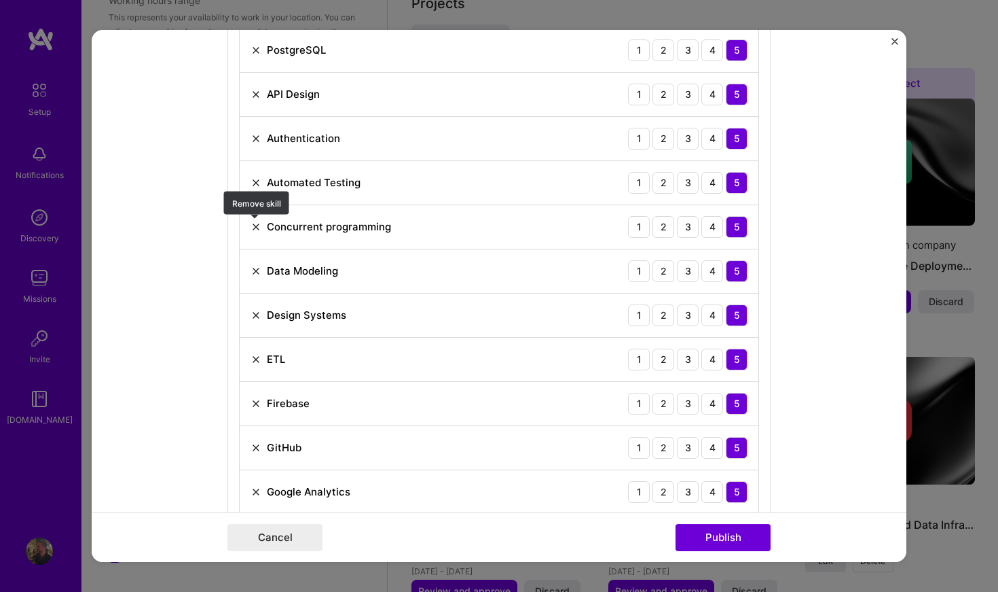
click at [257, 228] on img at bounding box center [256, 226] width 11 height 11
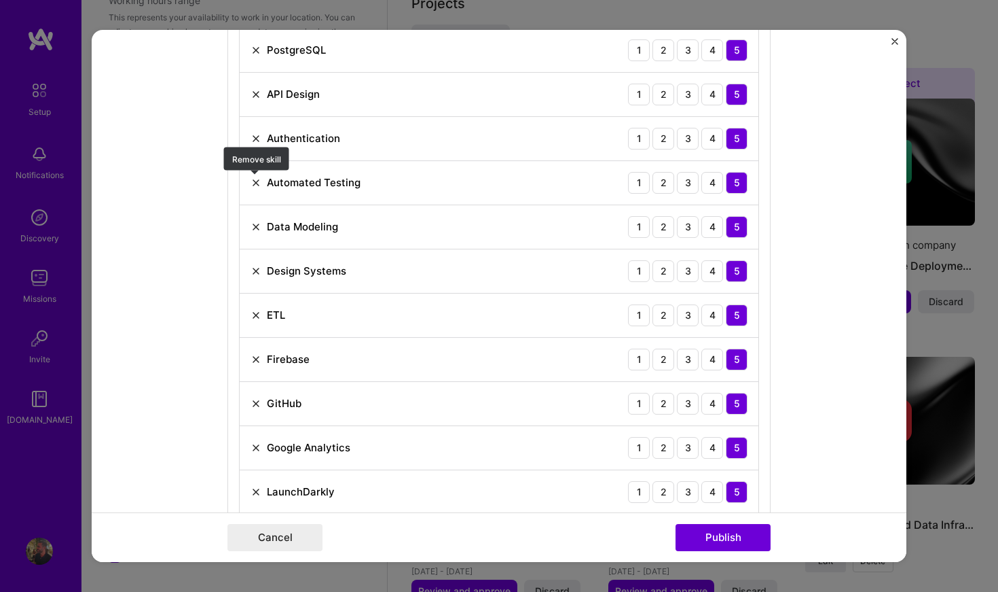
click at [258, 187] on img at bounding box center [256, 182] width 11 height 11
click at [253, 231] on img at bounding box center [256, 226] width 11 height 11
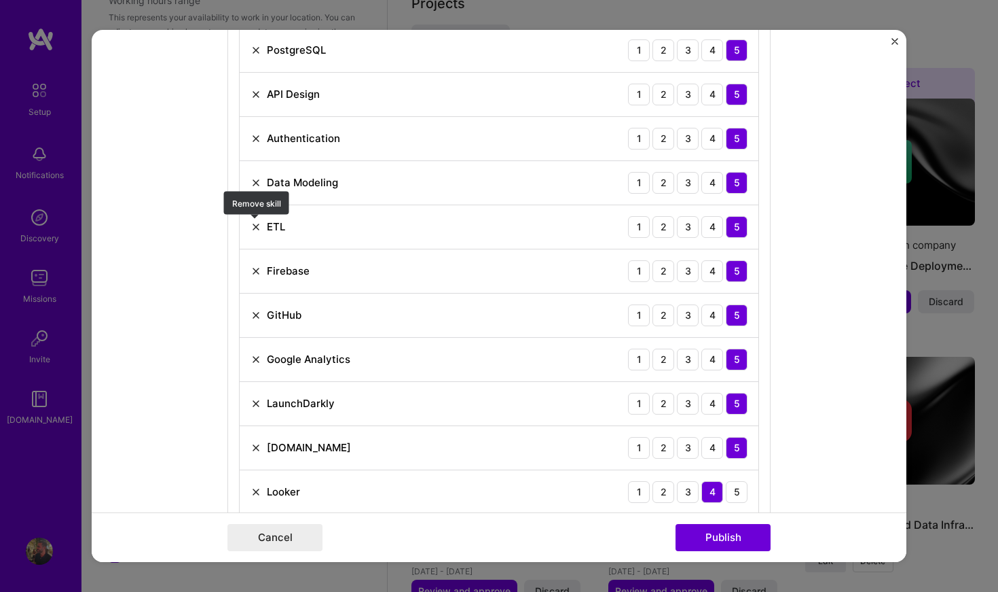
click at [254, 230] on img at bounding box center [256, 226] width 11 height 11
click at [253, 230] on img at bounding box center [256, 226] width 11 height 11
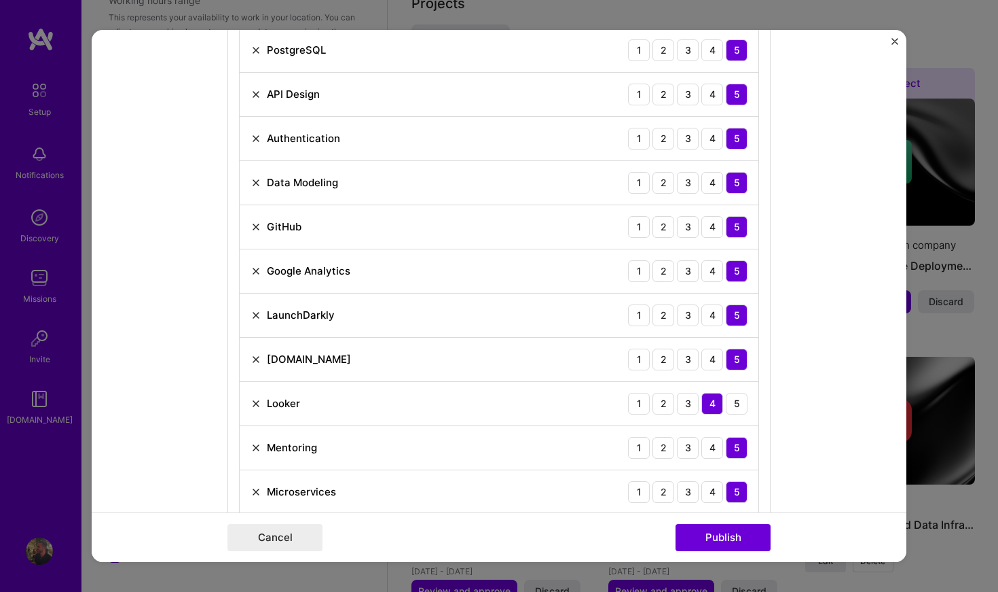
click at [256, 264] on div "Google Analytics" at bounding box center [301, 271] width 100 height 14
click at [257, 275] on img at bounding box center [256, 271] width 11 height 11
click at [256, 276] on div "LaunchDarkly" at bounding box center [293, 271] width 84 height 14
click at [257, 268] on img at bounding box center [256, 271] width 11 height 11
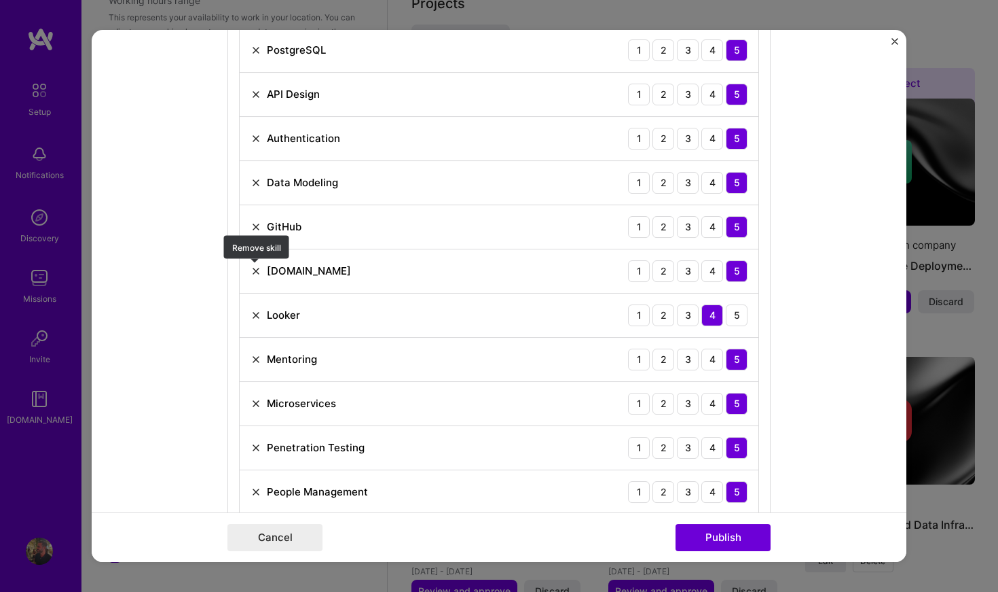
click at [257, 267] on img at bounding box center [256, 271] width 11 height 11
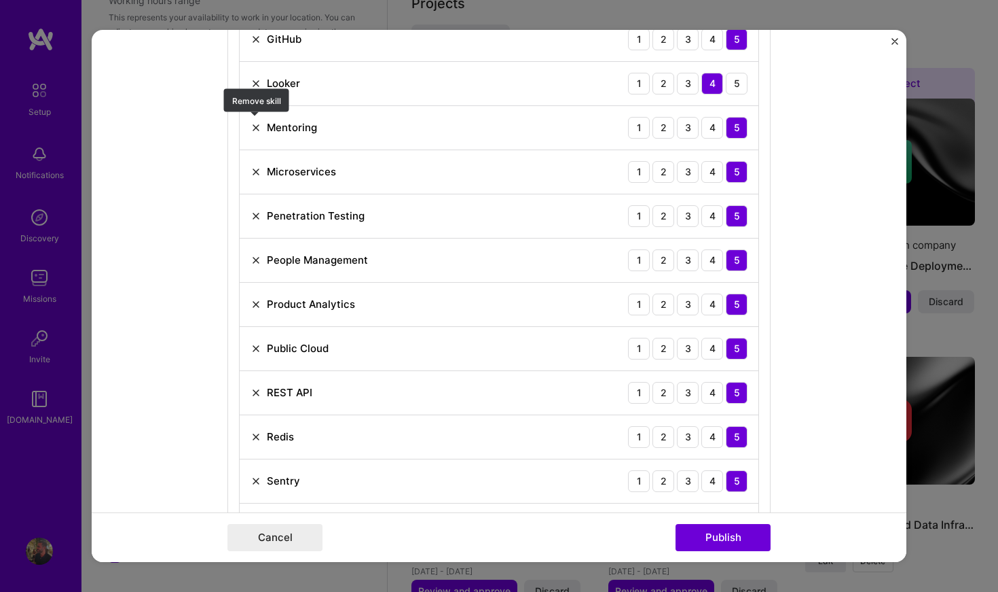
scroll to position [1443, 0]
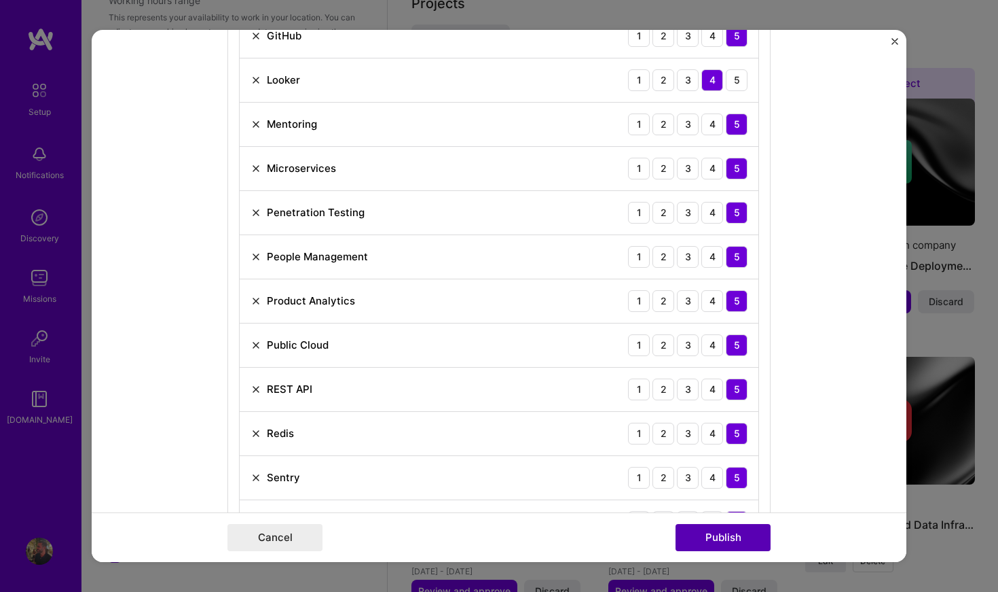
click at [712, 537] on button "Publish" at bounding box center [723, 537] width 95 height 27
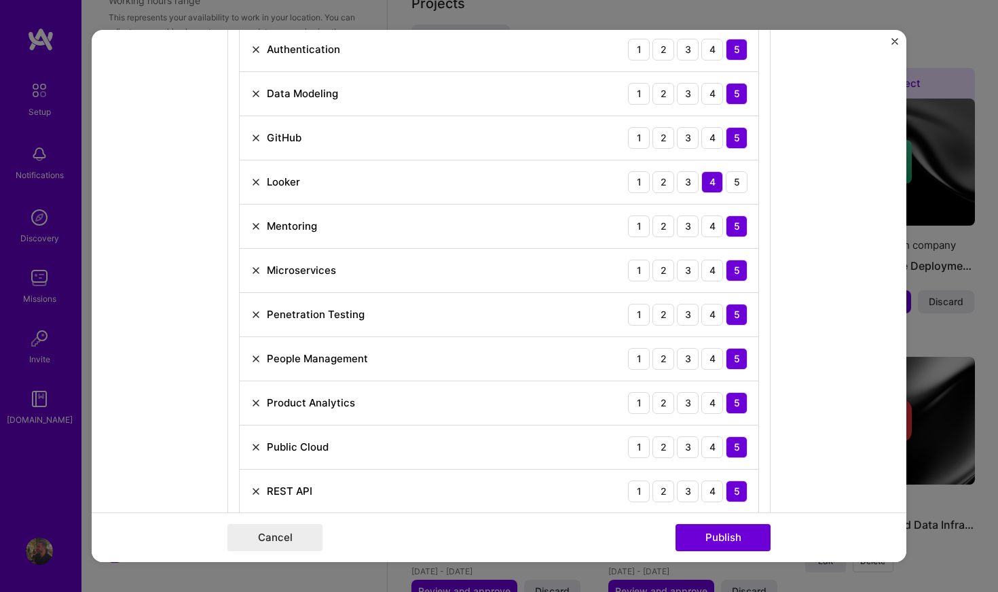
scroll to position [1561, 0]
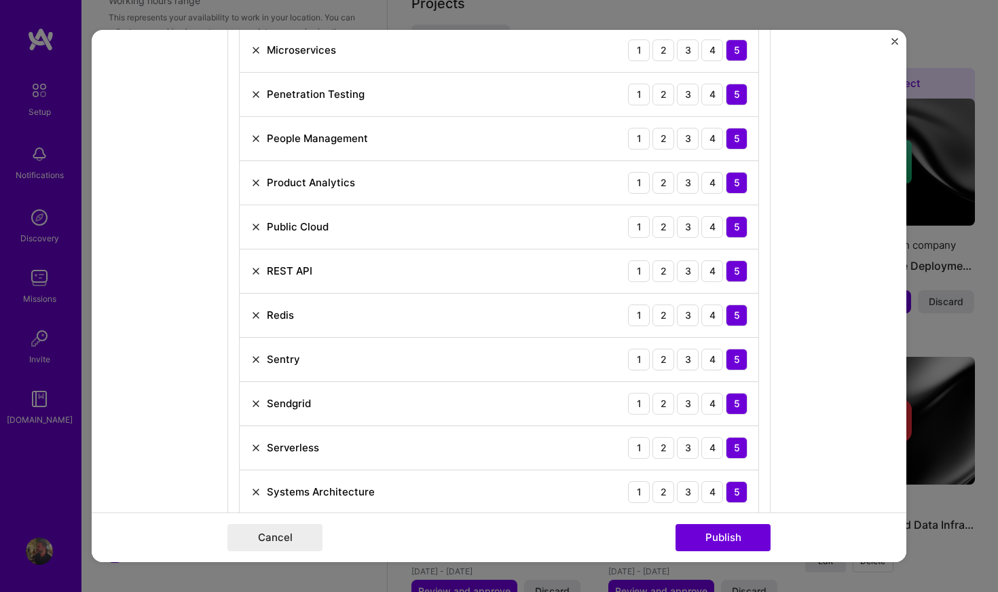
click at [253, 268] on img at bounding box center [256, 271] width 11 height 11
click at [255, 223] on img at bounding box center [256, 226] width 11 height 11
click at [259, 271] on img at bounding box center [256, 271] width 11 height 11
click at [257, 312] on img at bounding box center [256, 315] width 11 height 11
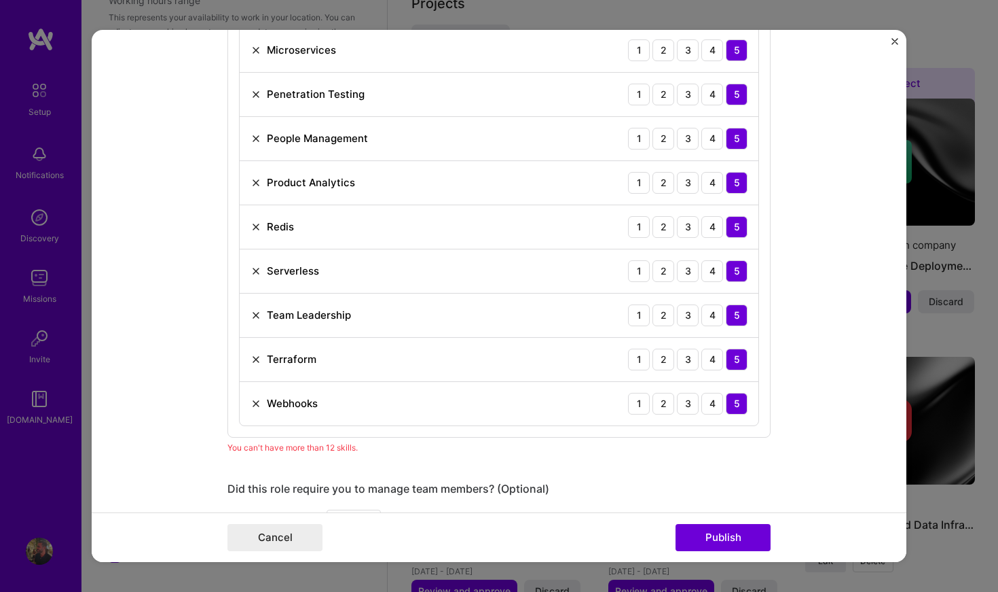
click at [257, 312] on img at bounding box center [256, 315] width 11 height 11
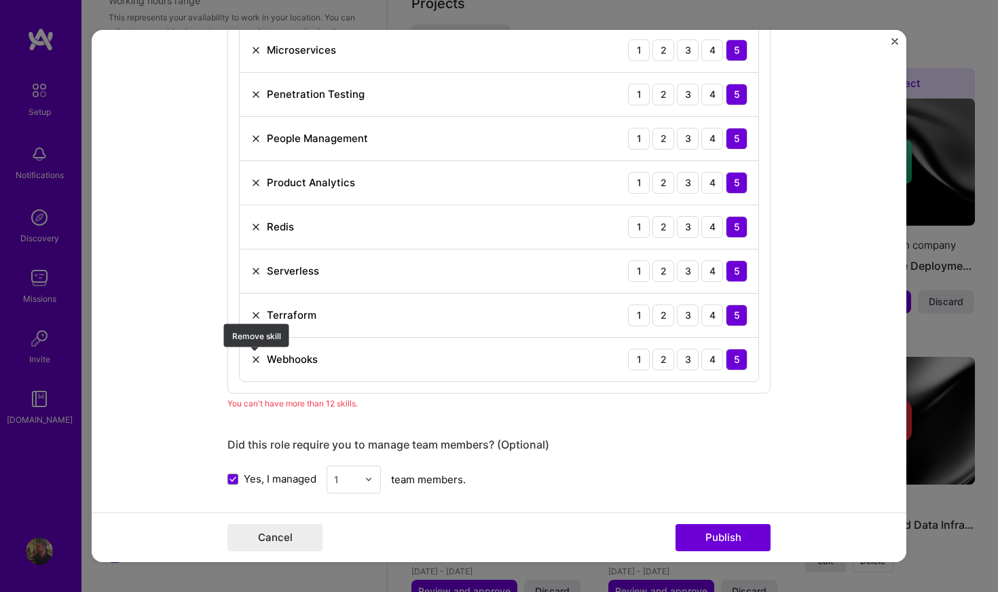
click at [259, 357] on img at bounding box center [256, 359] width 11 height 11
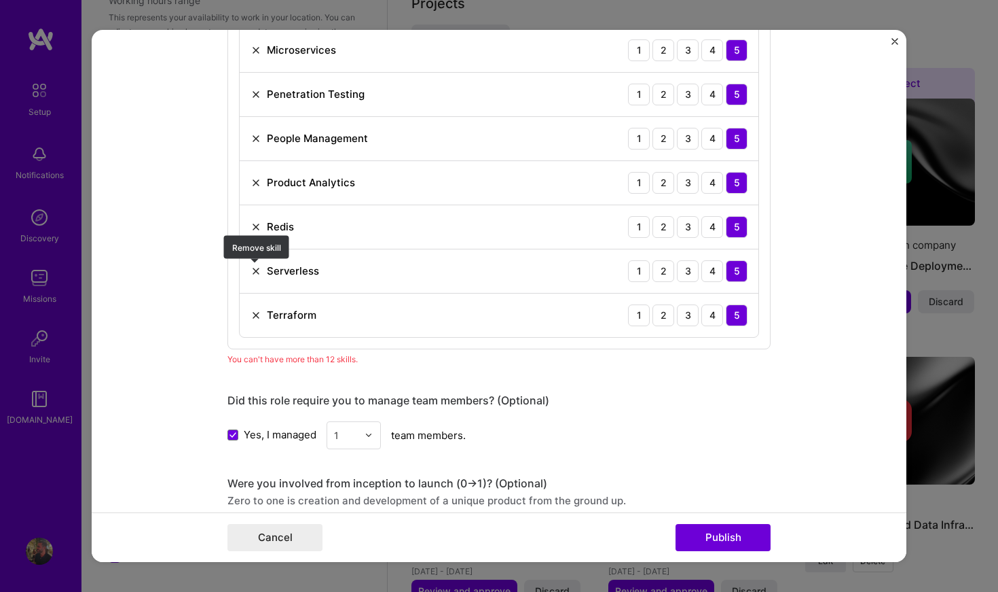
click at [257, 268] on img at bounding box center [256, 271] width 11 height 11
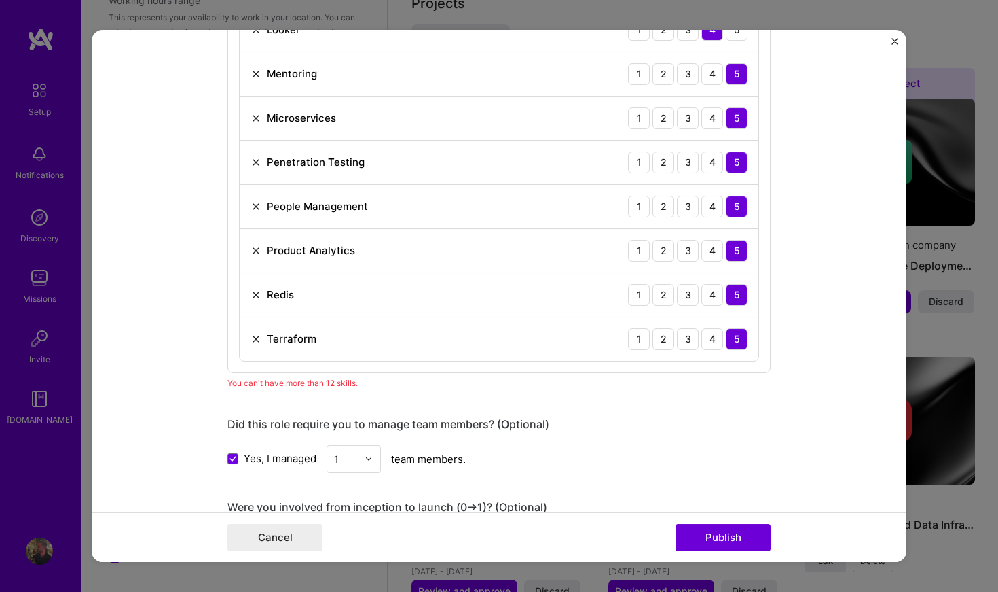
scroll to position [1488, 0]
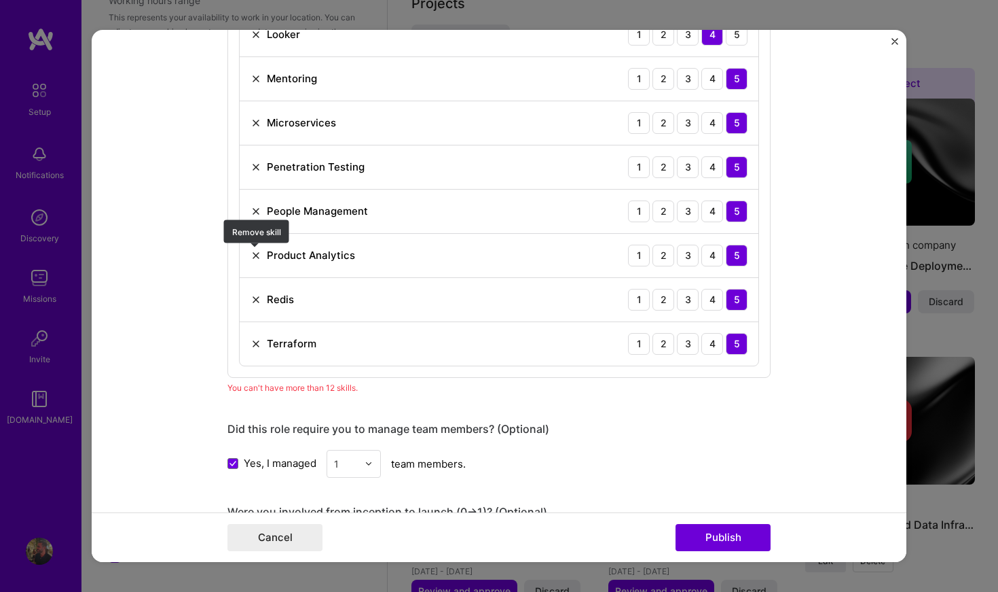
click at [254, 255] on img at bounding box center [256, 255] width 11 height 11
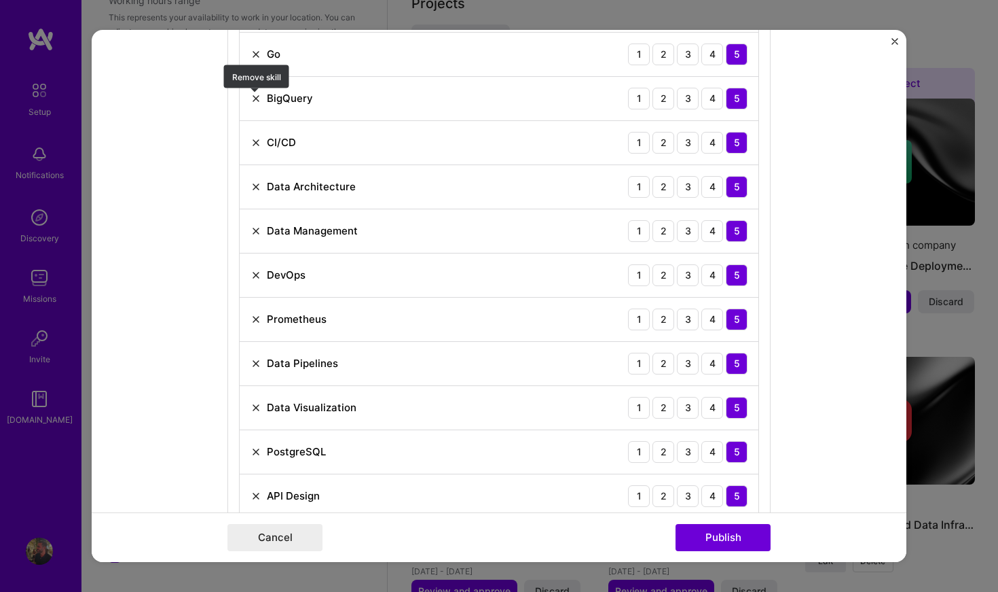
scroll to position [847, 0]
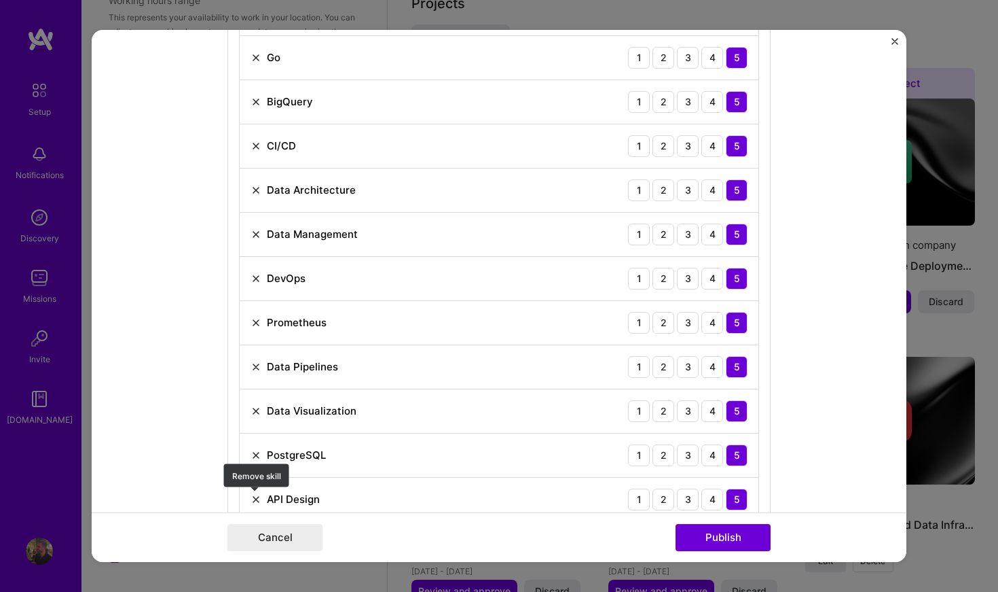
click at [252, 494] on img at bounding box center [256, 499] width 11 height 11
click at [261, 412] on img at bounding box center [256, 411] width 11 height 11
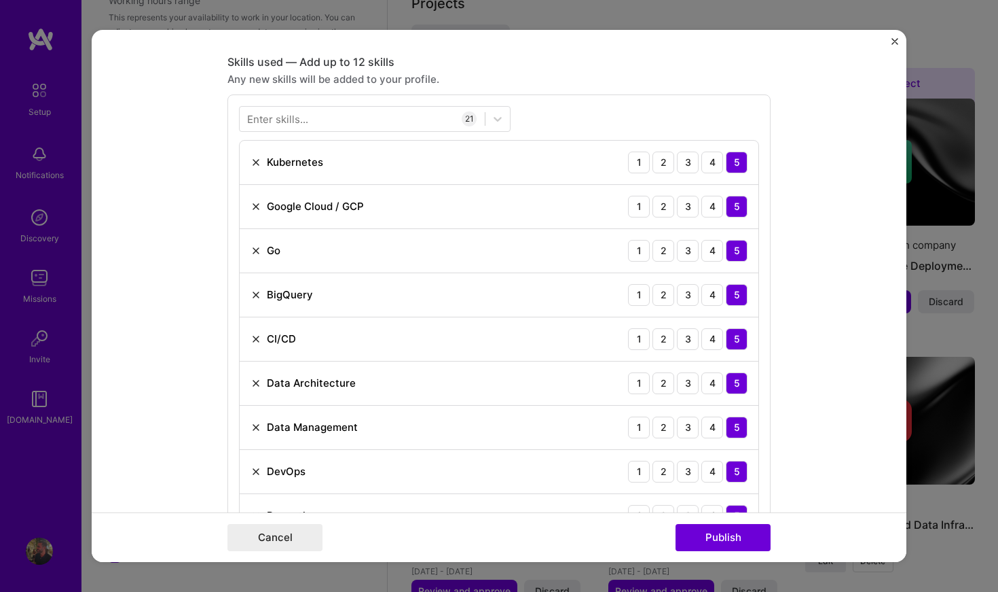
scroll to position [710, 0]
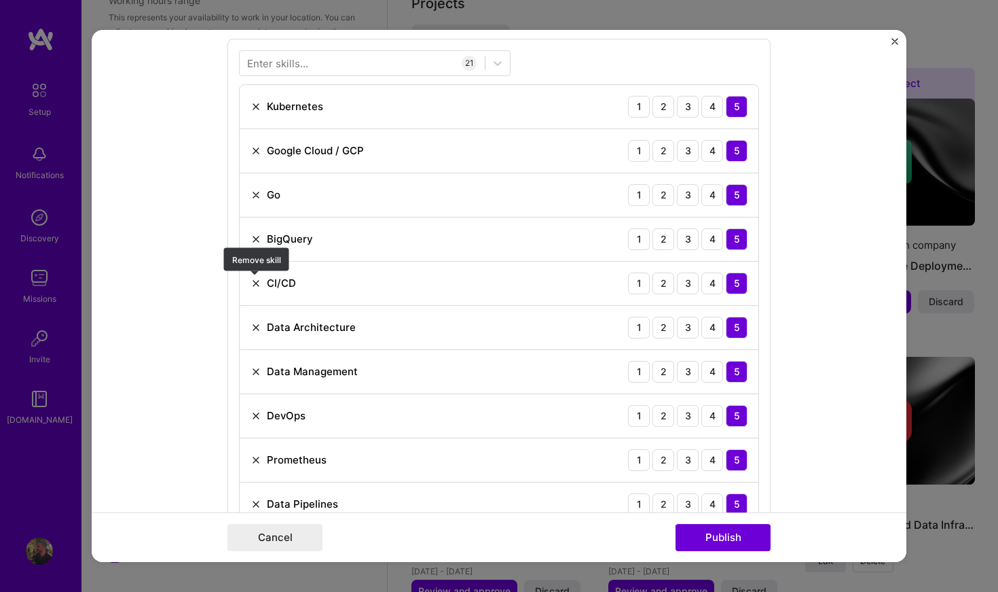
click at [251, 286] on img at bounding box center [256, 283] width 11 height 11
click at [253, 283] on img at bounding box center [256, 283] width 11 height 11
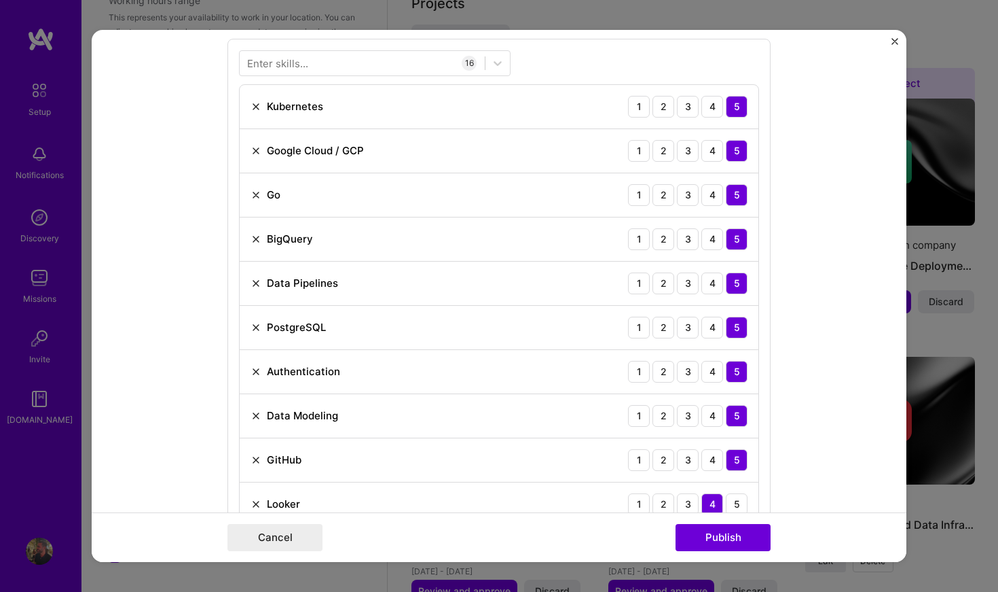
click at [253, 283] on img at bounding box center [256, 283] width 11 height 11
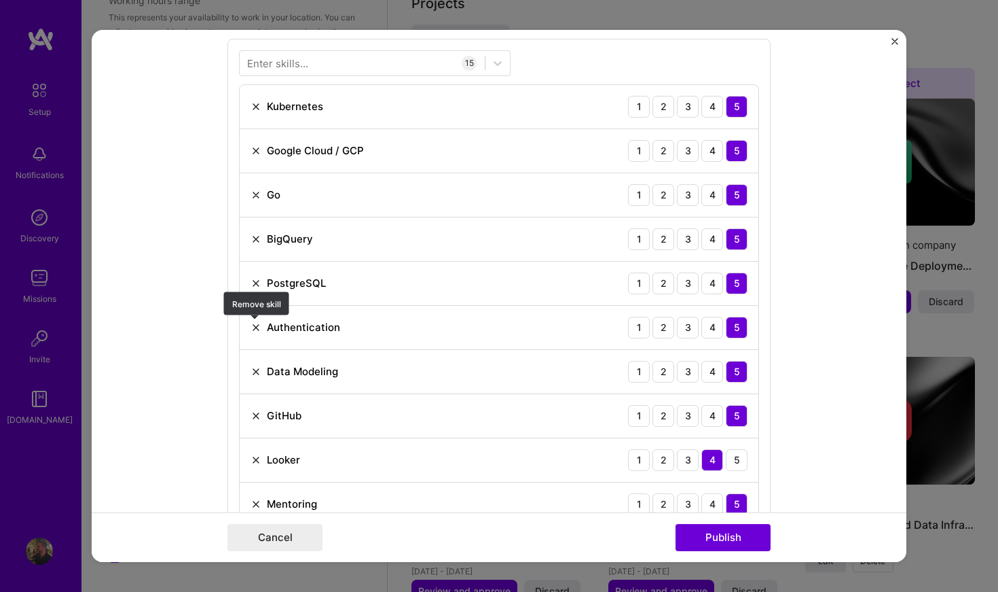
click at [255, 329] on img at bounding box center [256, 327] width 11 height 11
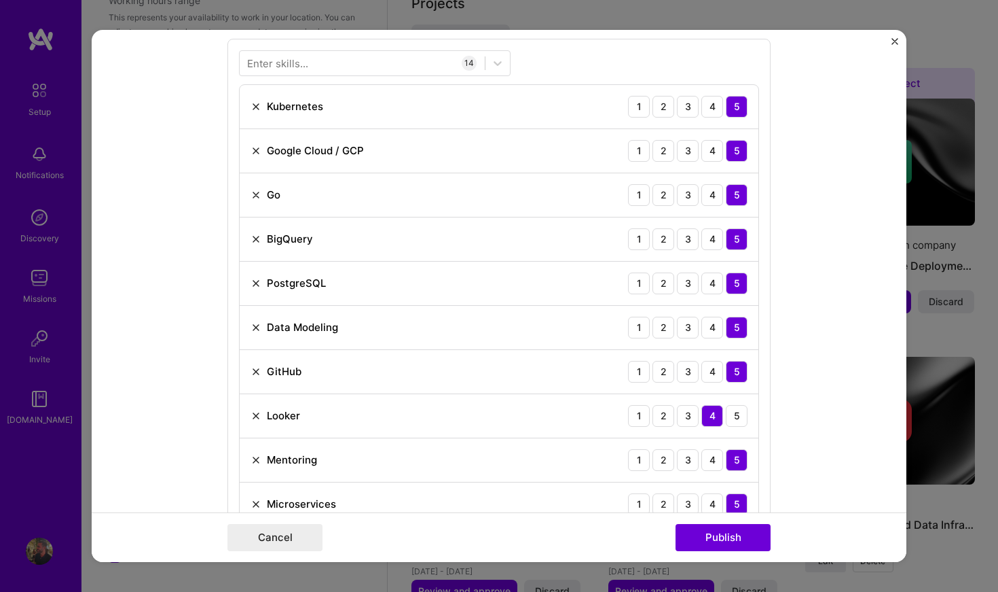
click at [255, 329] on img at bounding box center [256, 327] width 11 height 11
click at [262, 334] on div "GitHub" at bounding box center [276, 327] width 51 height 14
click at [258, 329] on img at bounding box center [256, 327] width 11 height 11
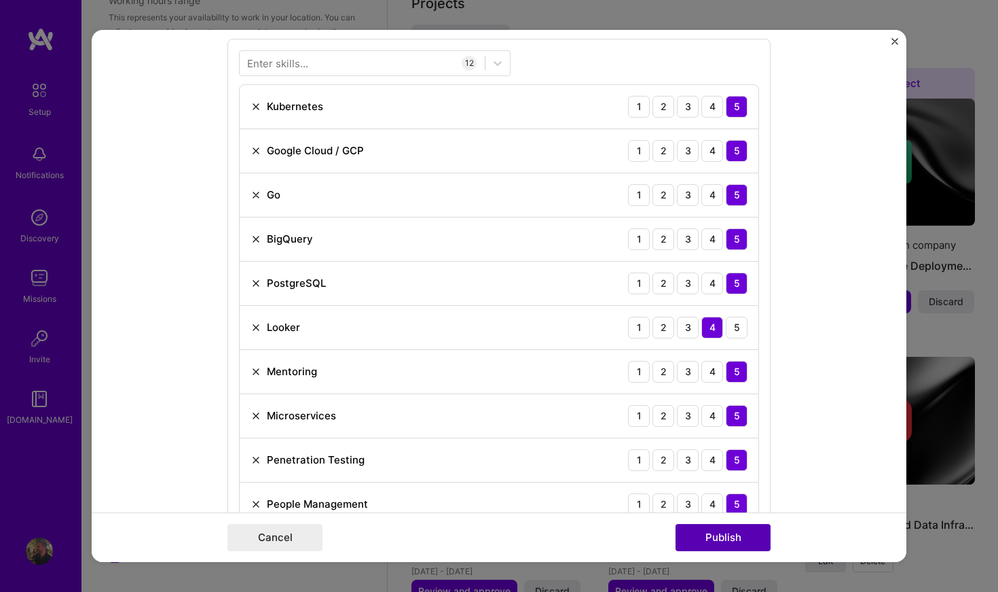
click at [730, 538] on button "Publish" at bounding box center [723, 537] width 95 height 27
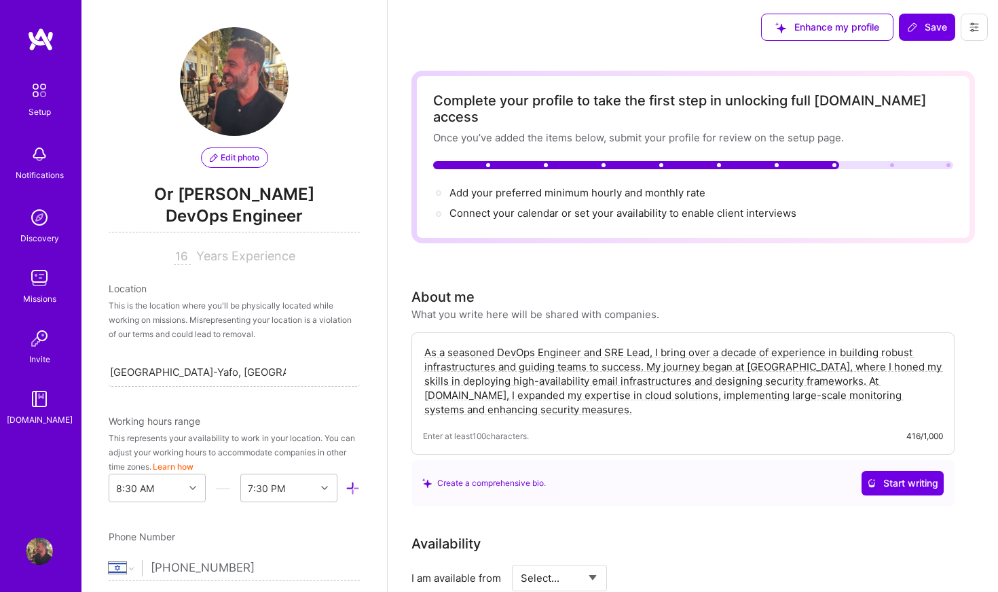
scroll to position [0, 0]
click at [564, 206] on span "Connect your calendar or set your availability to enable client interviews →" at bounding box center [629, 212] width 359 height 13
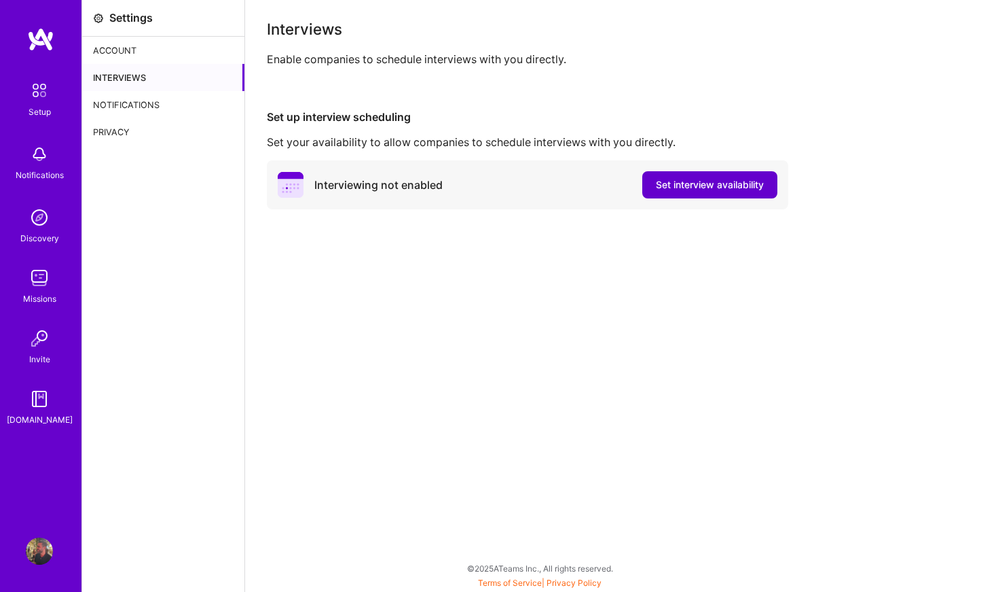
click at [677, 185] on span "Set interview availability" at bounding box center [710, 185] width 108 height 14
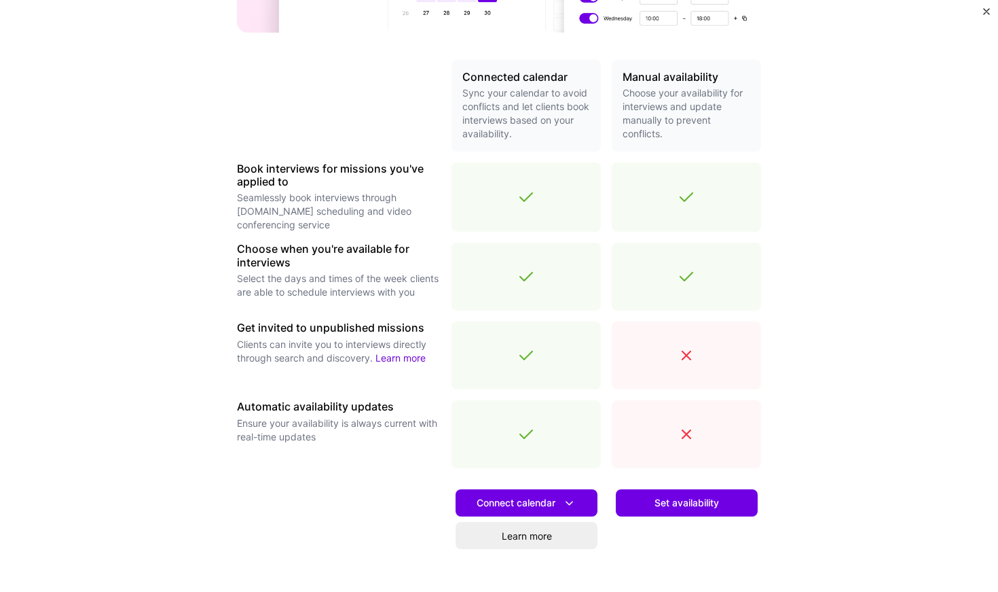
scroll to position [303, 0]
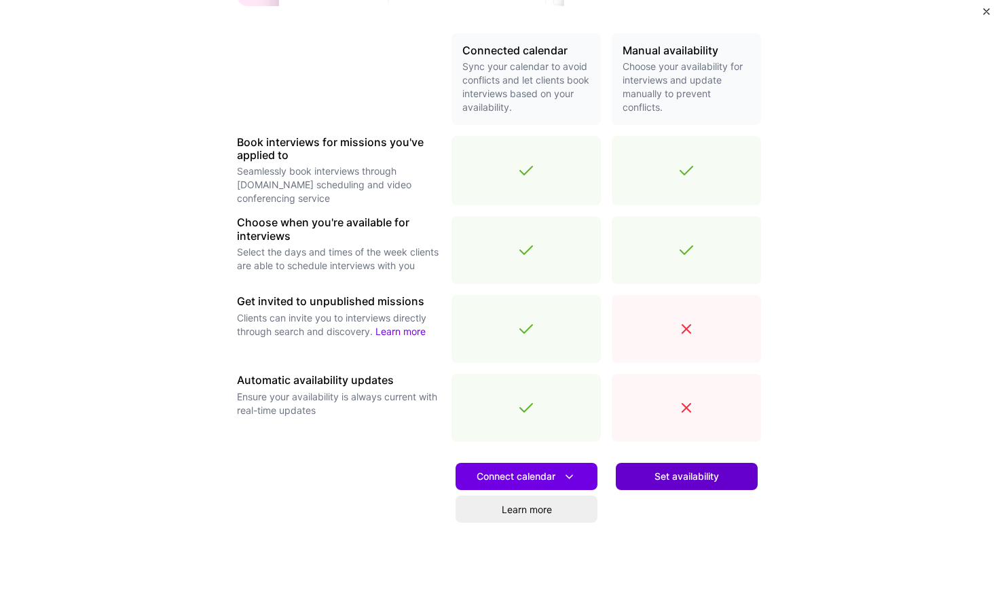
click at [706, 486] on button "Set availability" at bounding box center [687, 476] width 142 height 27
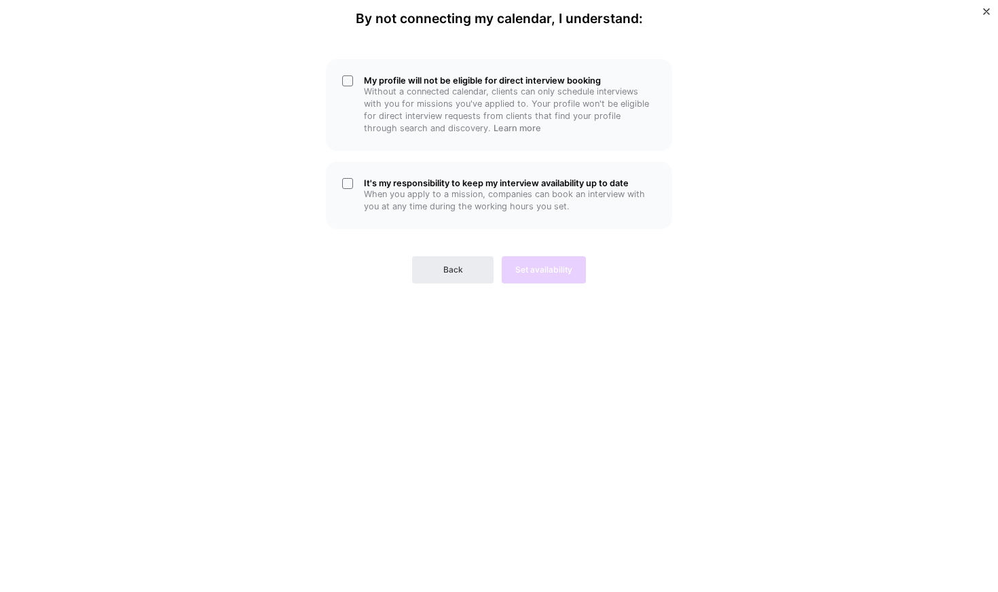
scroll to position [0, 0]
click at [458, 103] on p "Without a connected calendar, clients can only schedule interviews with you for…" at bounding box center [510, 110] width 292 height 49
click at [401, 196] on p "When you apply to a mission, companies can book an interview with you at any ti…" at bounding box center [510, 200] width 292 height 24
click at [556, 264] on span "Set availability" at bounding box center [544, 270] width 57 height 12
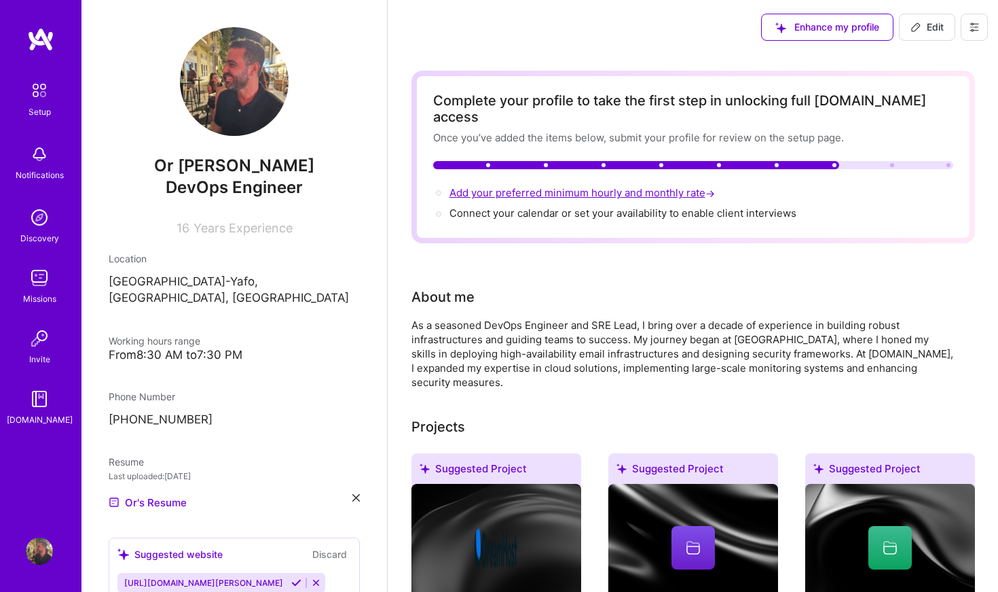
click at [541, 186] on span "Add your preferred minimum hourly and monthly rate →" at bounding box center [584, 192] width 268 height 13
select select "IL"
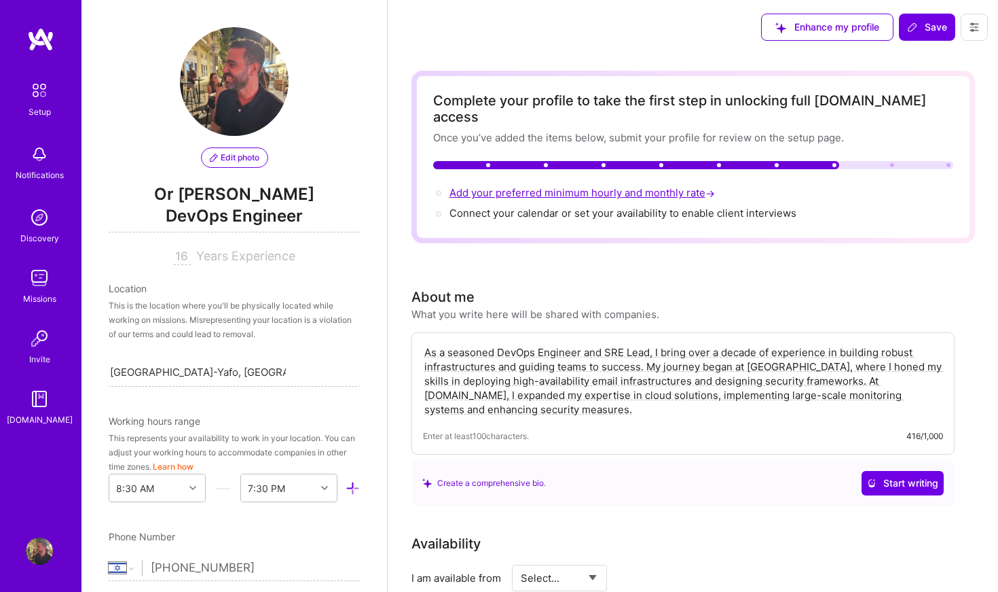
scroll to position [772, 0]
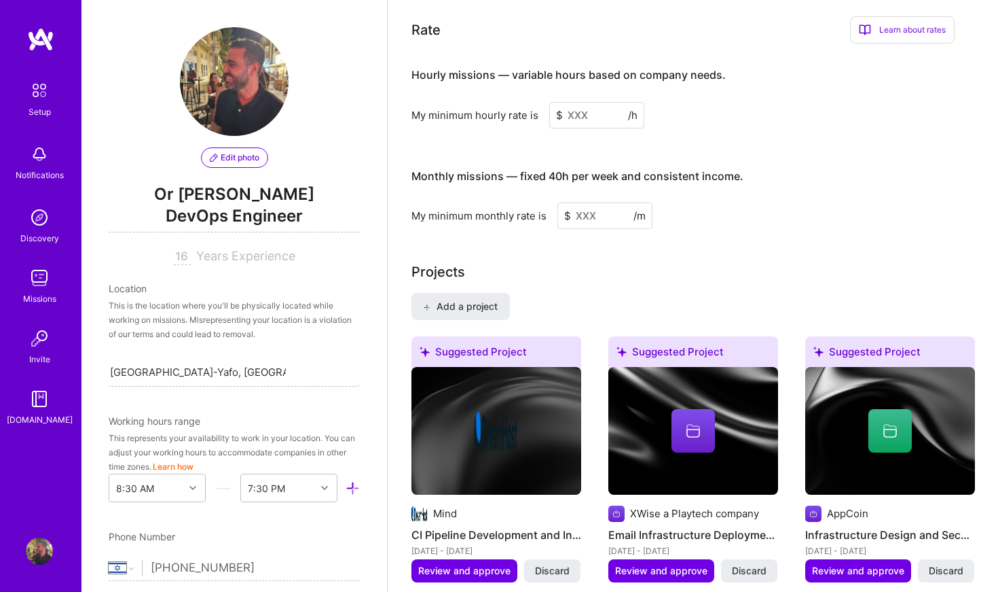
click at [591, 102] on input at bounding box center [596, 115] width 95 height 26
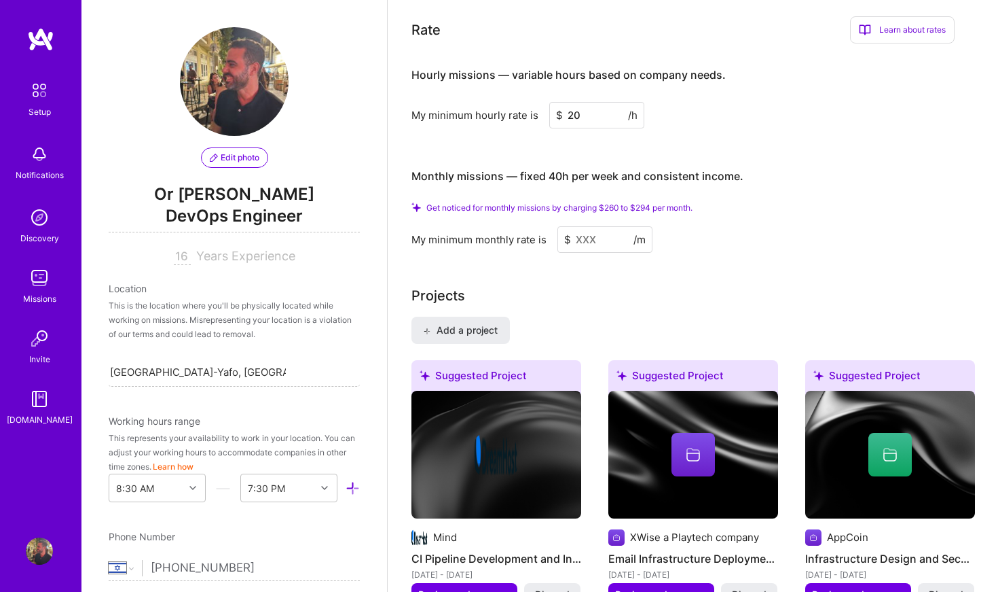
type input "2"
type input "200"
click at [613, 226] on input at bounding box center [605, 239] width 95 height 26
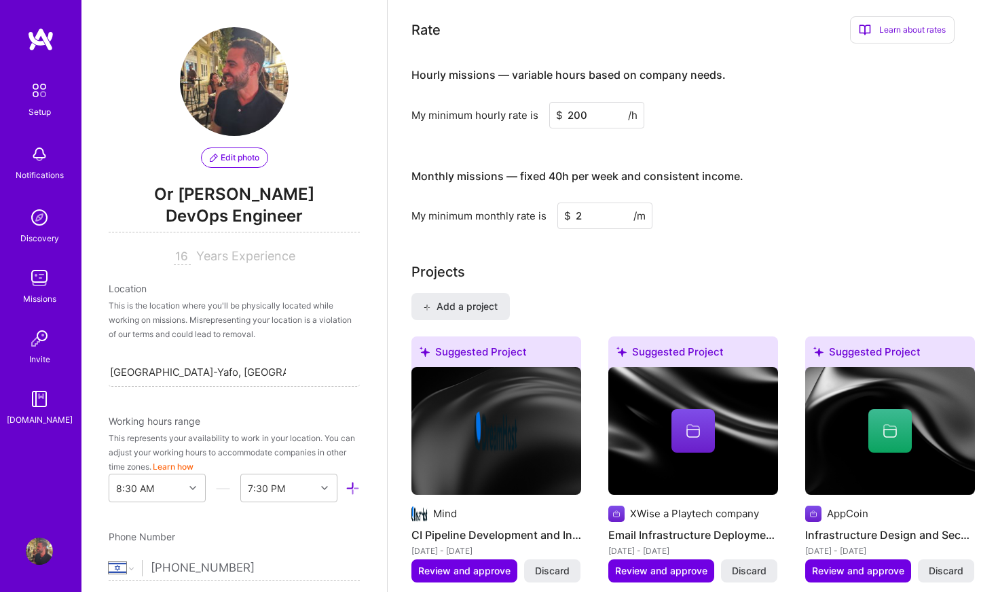
type input "2"
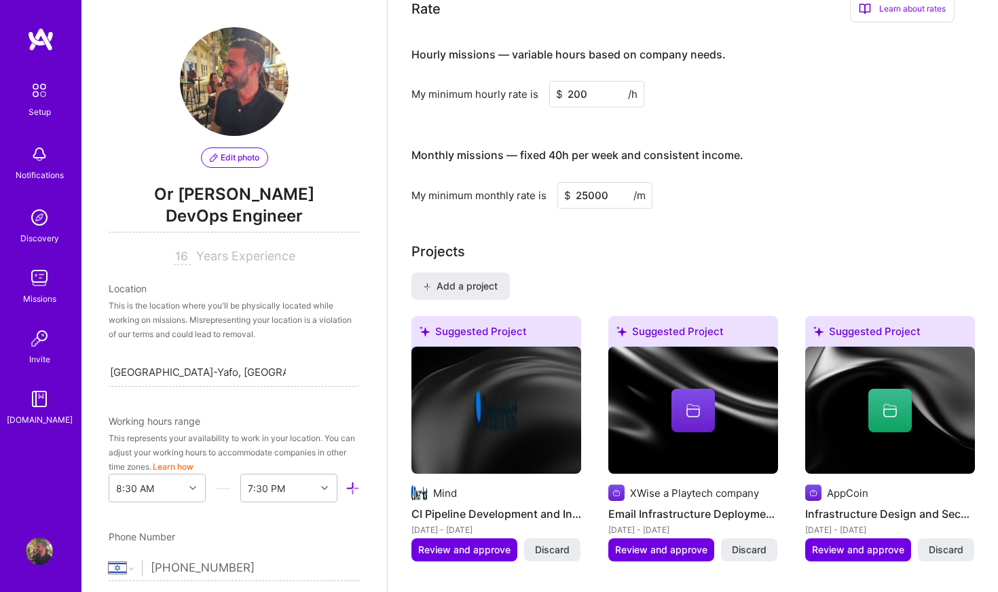
click at [721, 163] on div "Monthly missions — fixed 40h per week and consistent income. My minimum monthly…" at bounding box center [683, 171] width 543 height 74
click at [610, 182] on input "25000" at bounding box center [605, 195] width 95 height 26
type input "27000"
click at [577, 241] on div "Projects" at bounding box center [694, 251] width 564 height 20
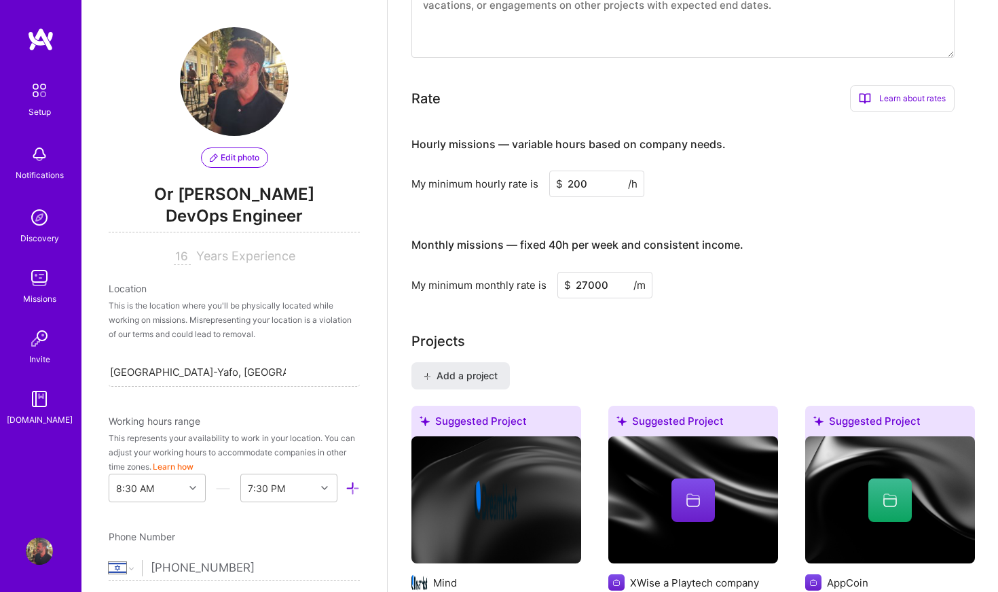
scroll to position [687, 0]
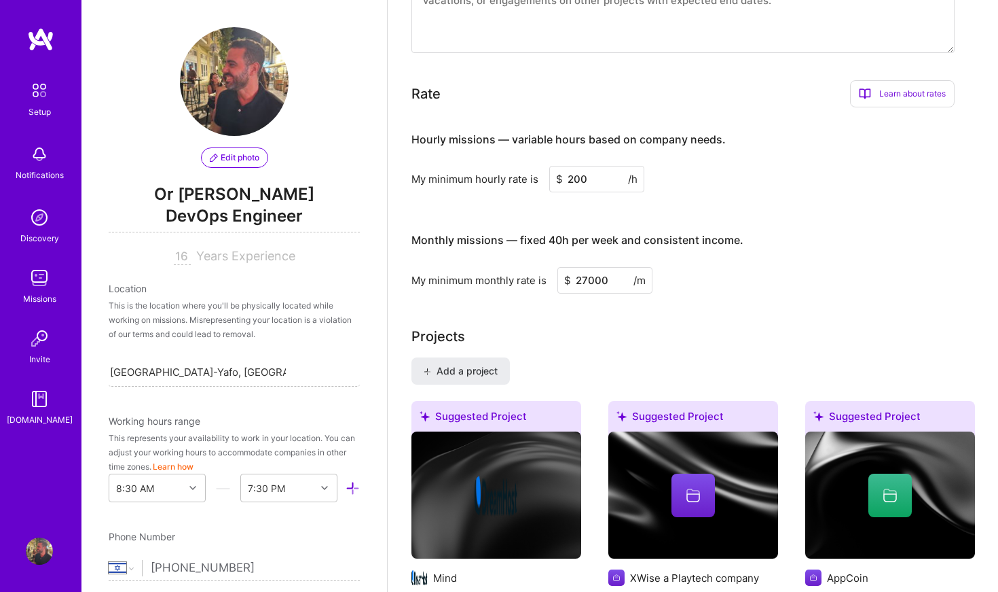
click at [613, 270] on input "27000" at bounding box center [605, 280] width 95 height 26
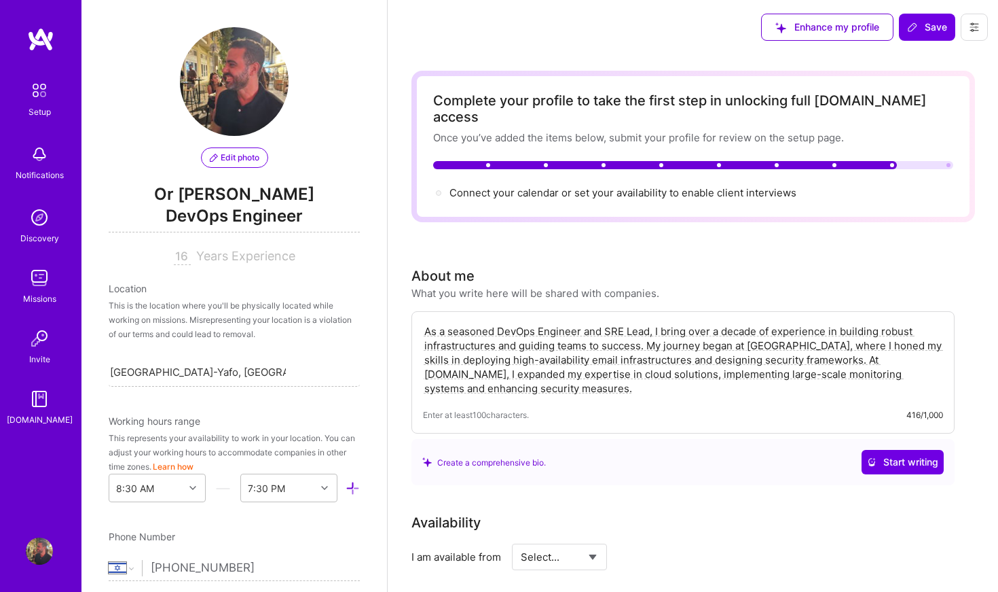
scroll to position [0, 0]
click at [521, 186] on span "Connect your calendar or set your availability to enable client interviews →" at bounding box center [629, 192] width 359 height 13
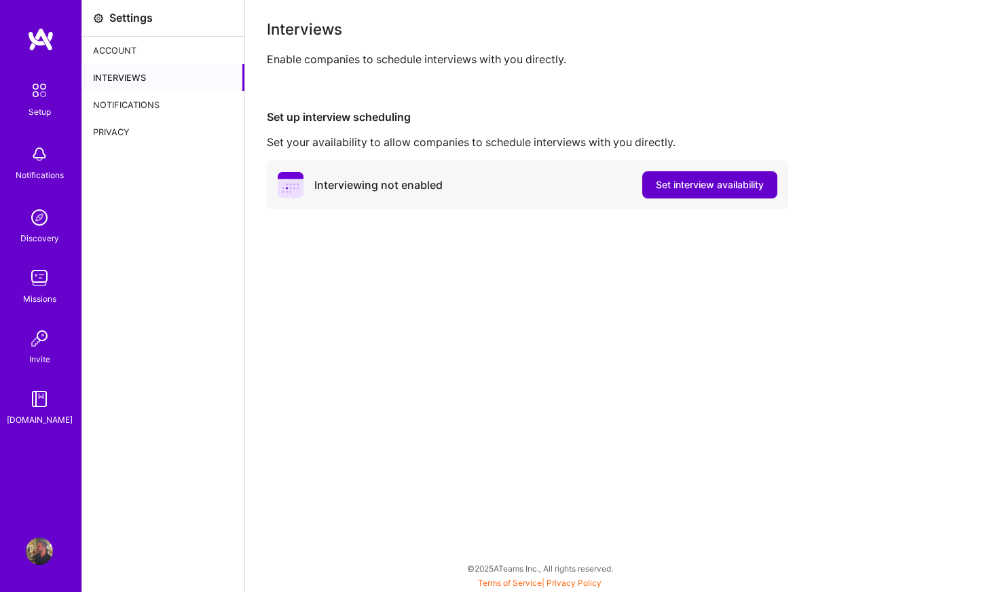
click at [657, 173] on button "Set interview availability" at bounding box center [710, 184] width 135 height 27
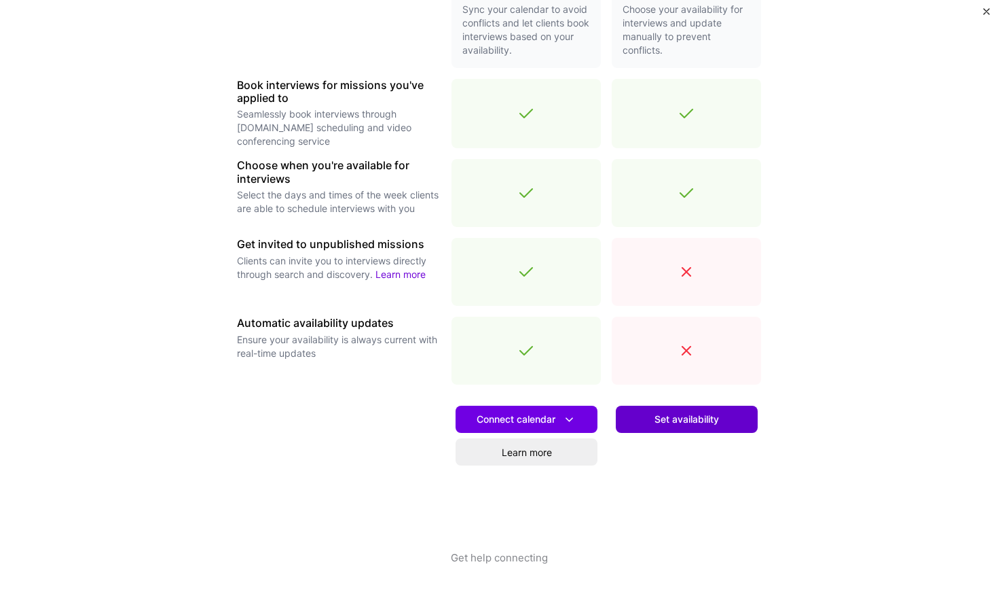
scroll to position [360, 0]
click at [673, 431] on button "Set availability" at bounding box center [687, 419] width 142 height 27
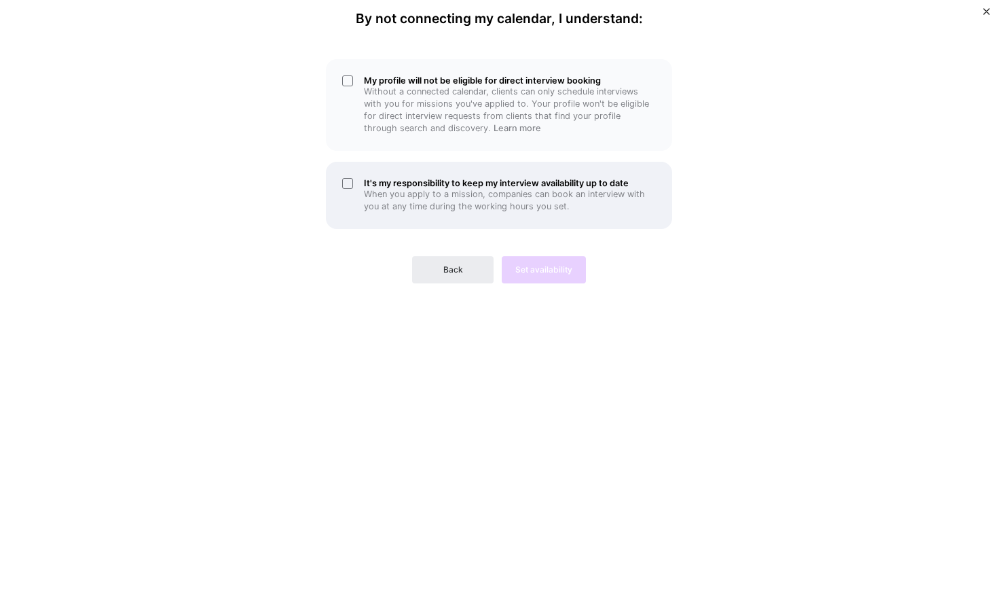
click at [445, 188] on p "When you apply to a mission, companies can book an interview with you at any ti…" at bounding box center [510, 200] width 292 height 24
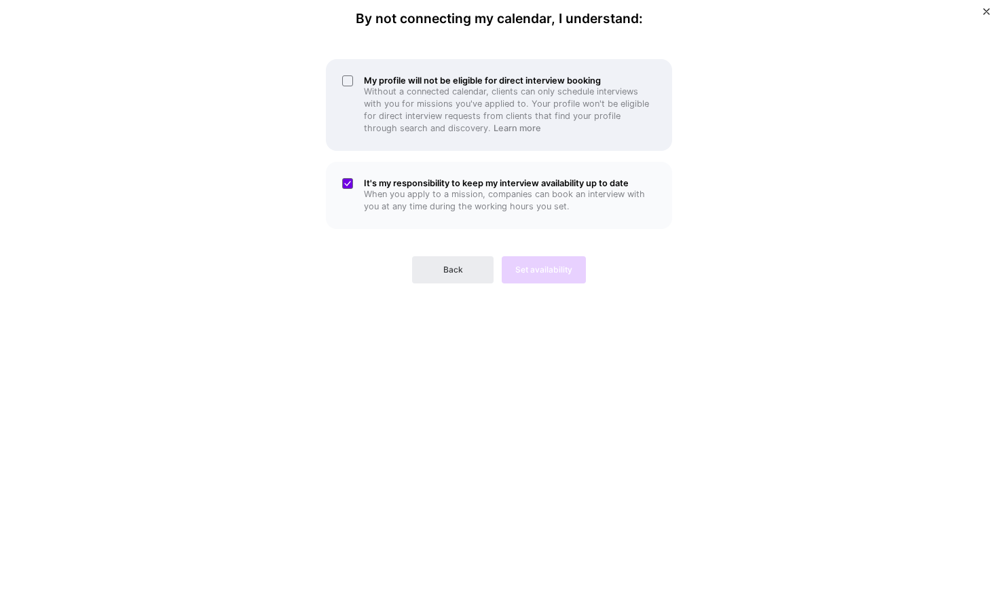
click at [460, 137] on div "My profile will not be eligible for direct interview booking Without a connecte…" at bounding box center [499, 105] width 346 height 92
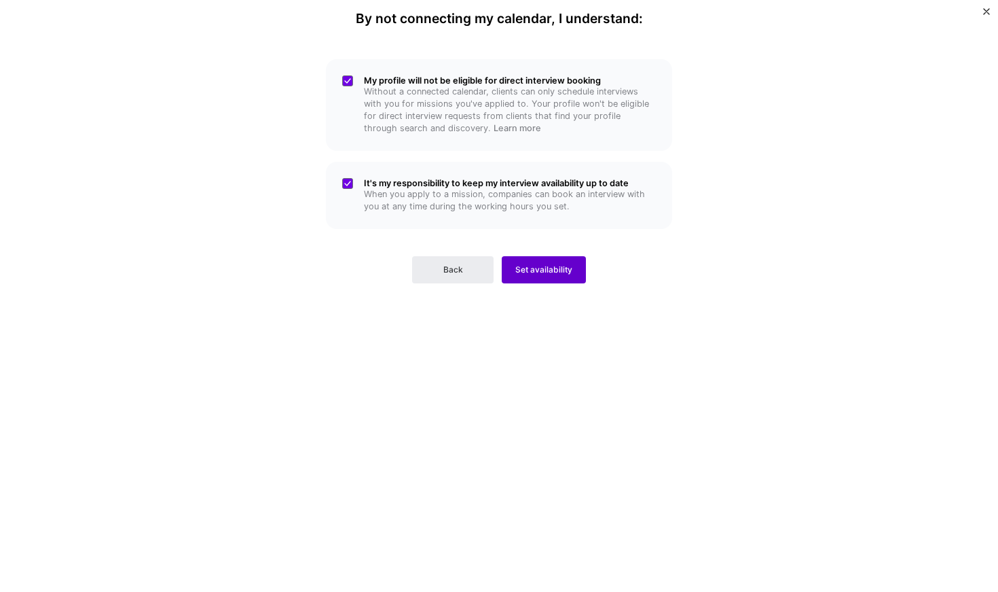
click at [555, 259] on button "Set availability" at bounding box center [544, 269] width 84 height 27
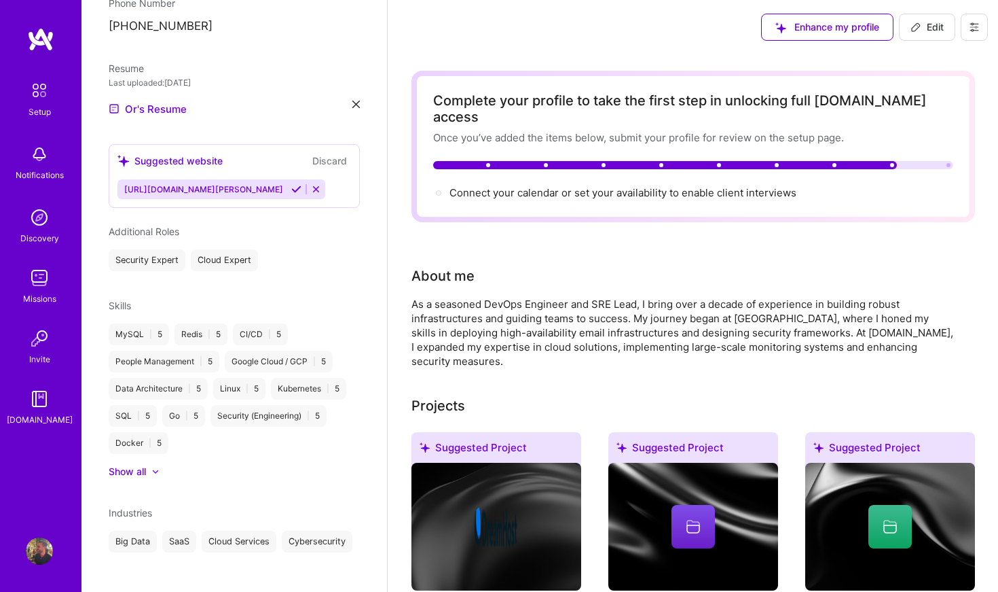
click at [932, 17] on button "Edit" at bounding box center [927, 27] width 56 height 27
select select "IL"
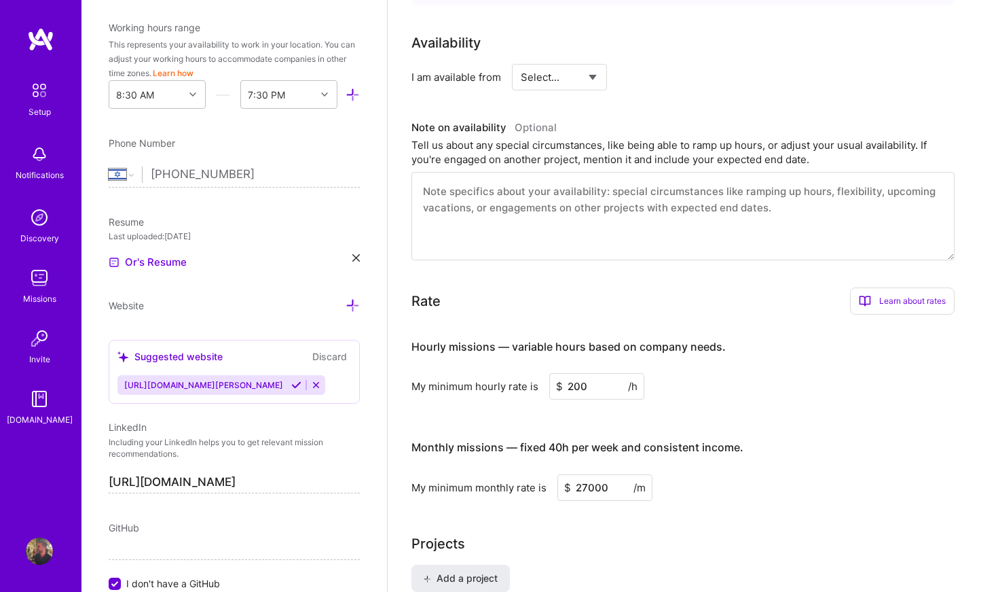
scroll to position [480, 0]
select select "Right Now"
click at [670, 65] on input at bounding box center [684, 76] width 82 height 26
type input "20"
click at [848, 117] on h3 "Note on availability Optional" at bounding box center [683, 127] width 543 height 20
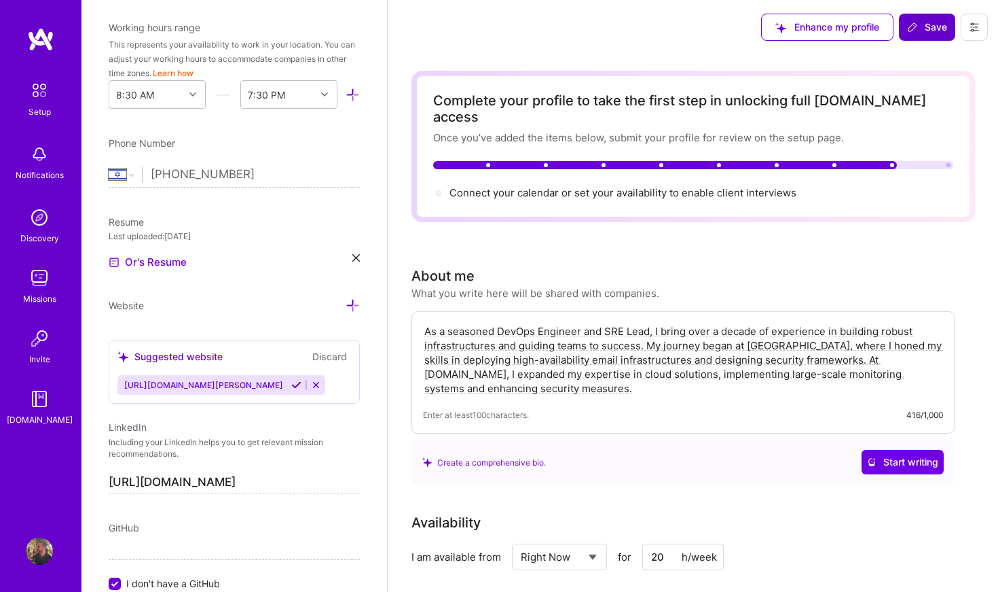
scroll to position [0, 0]
click at [946, 31] on span "Save" at bounding box center [927, 27] width 40 height 14
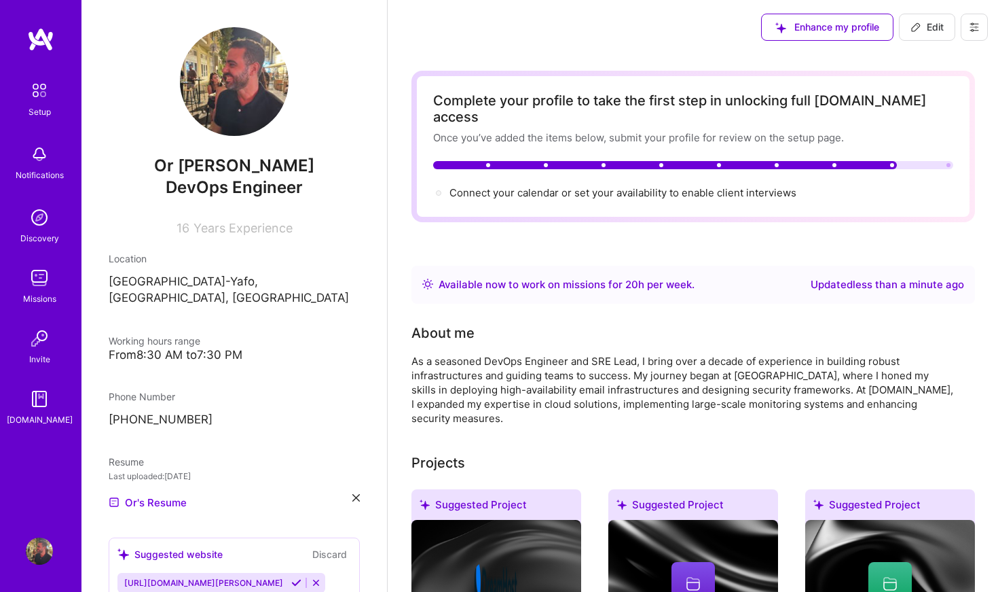
click at [38, 33] on img at bounding box center [40, 39] width 27 height 24
click at [37, 105] on div "Setup" at bounding box center [40, 112] width 22 height 14
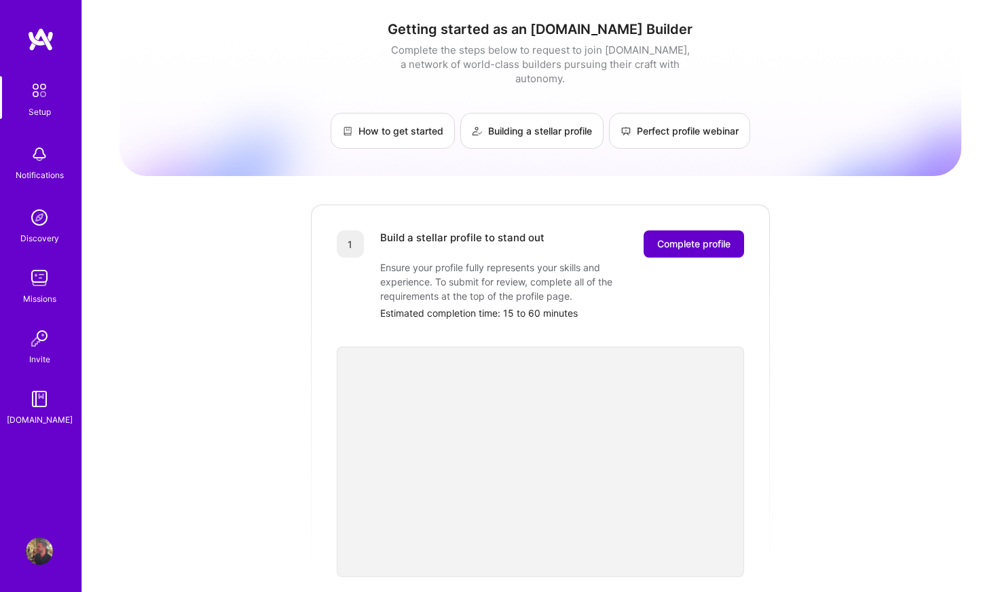
click at [687, 237] on span "Complete profile" at bounding box center [693, 244] width 73 height 14
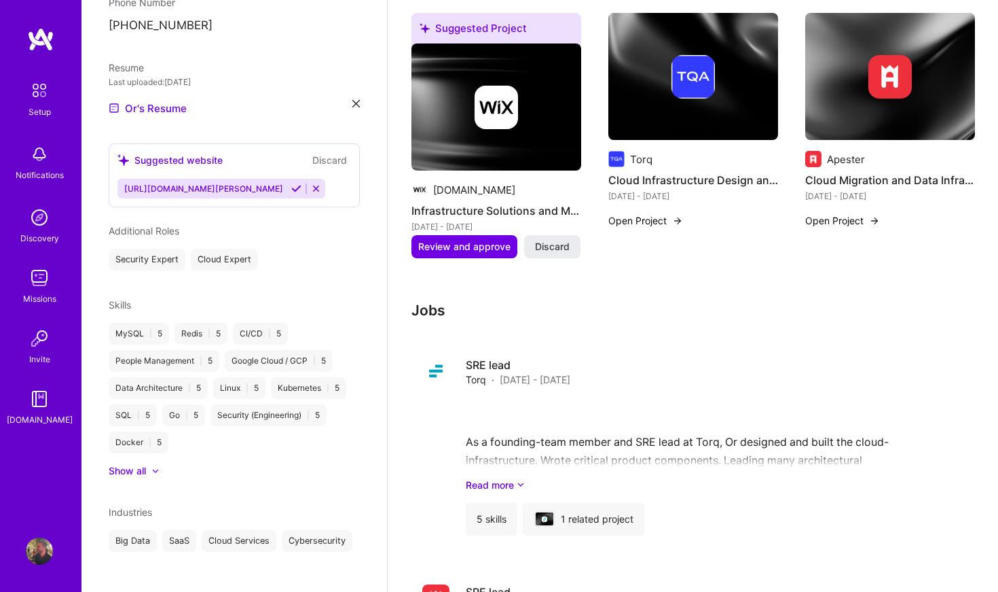
scroll to position [393, 0]
click at [122, 465] on div "Show all" at bounding box center [127, 472] width 37 height 14
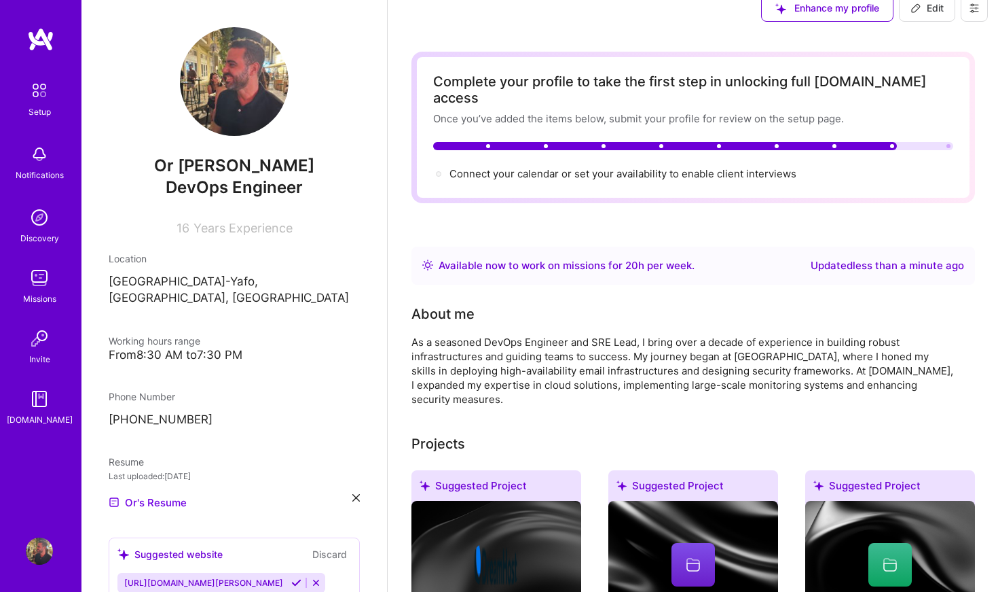
scroll to position [16, 0]
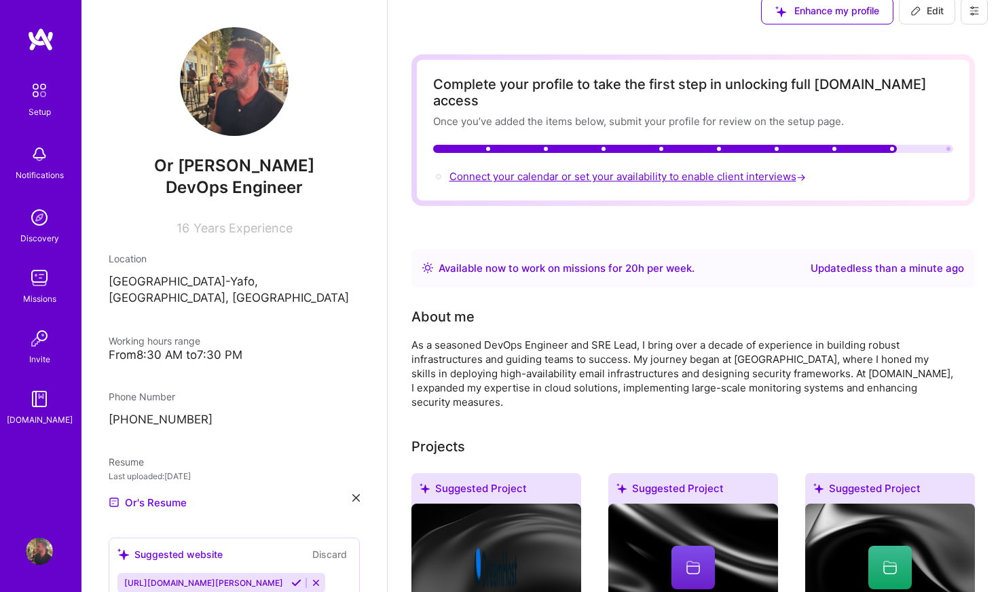
click at [641, 170] on span "Connect your calendar or set your availability to enable client interviews →" at bounding box center [629, 176] width 359 height 13
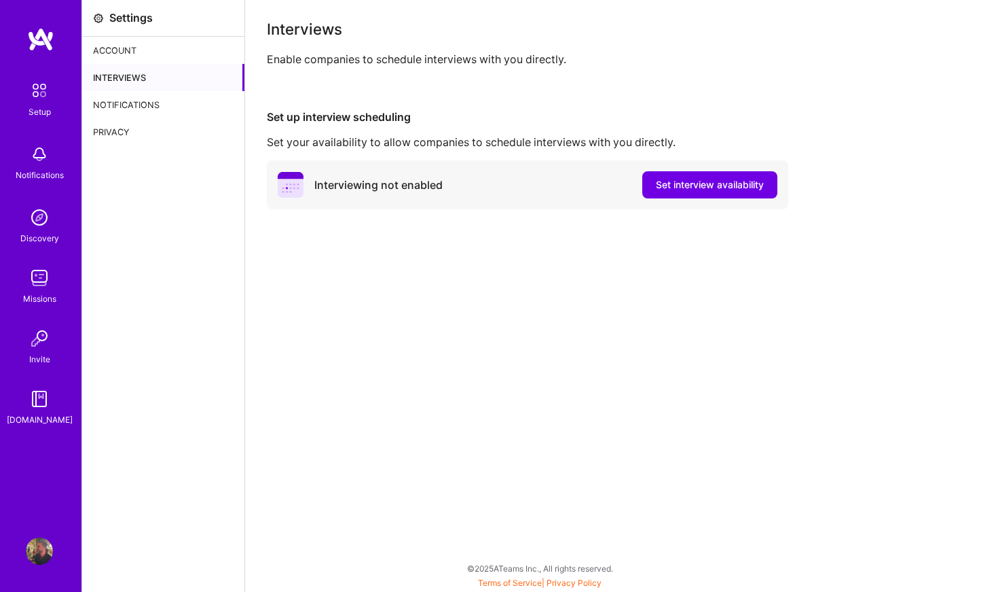
click at [151, 52] on div "Account" at bounding box center [163, 50] width 162 height 27
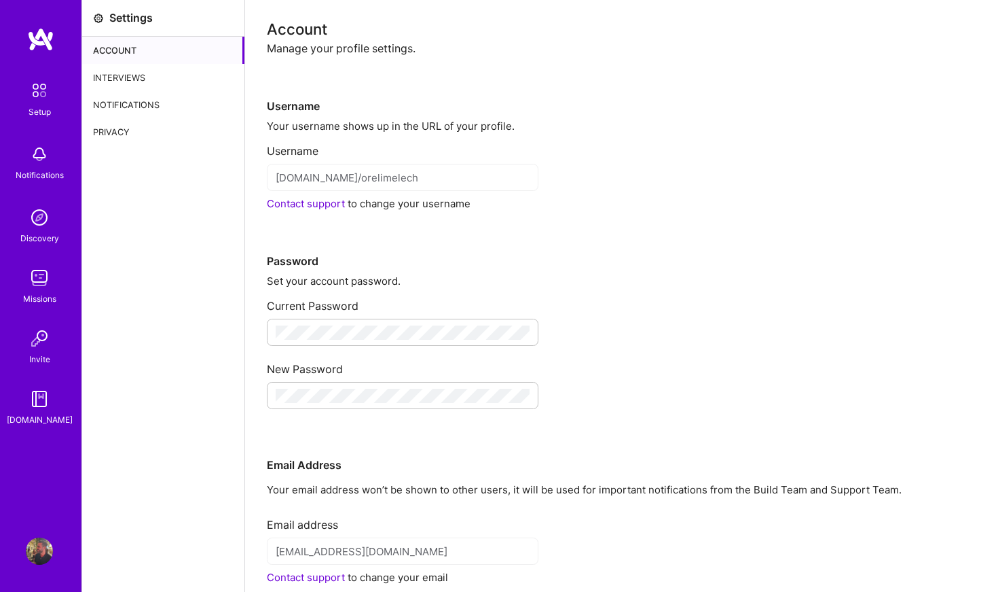
click at [105, 71] on div "Interviews" at bounding box center [163, 77] width 162 height 27
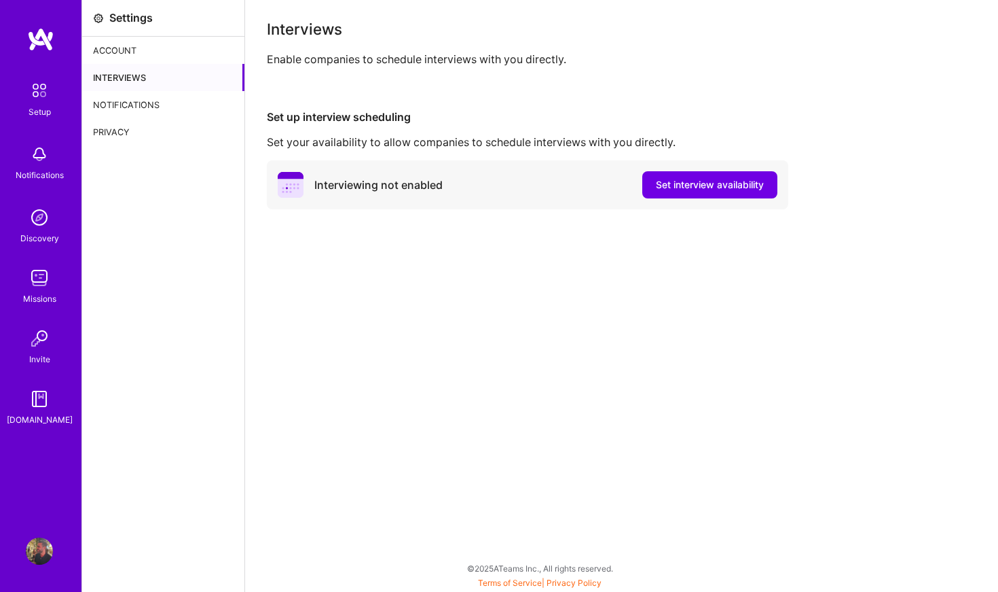
click at [128, 110] on div "Notifications" at bounding box center [163, 104] width 162 height 27
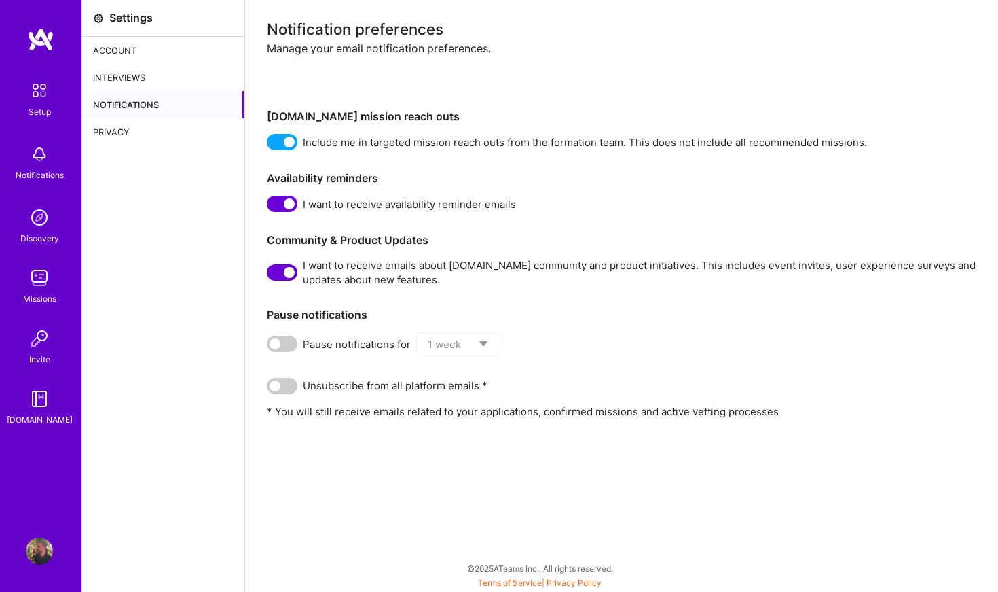
click at [118, 132] on div "Privacy" at bounding box center [163, 131] width 162 height 27
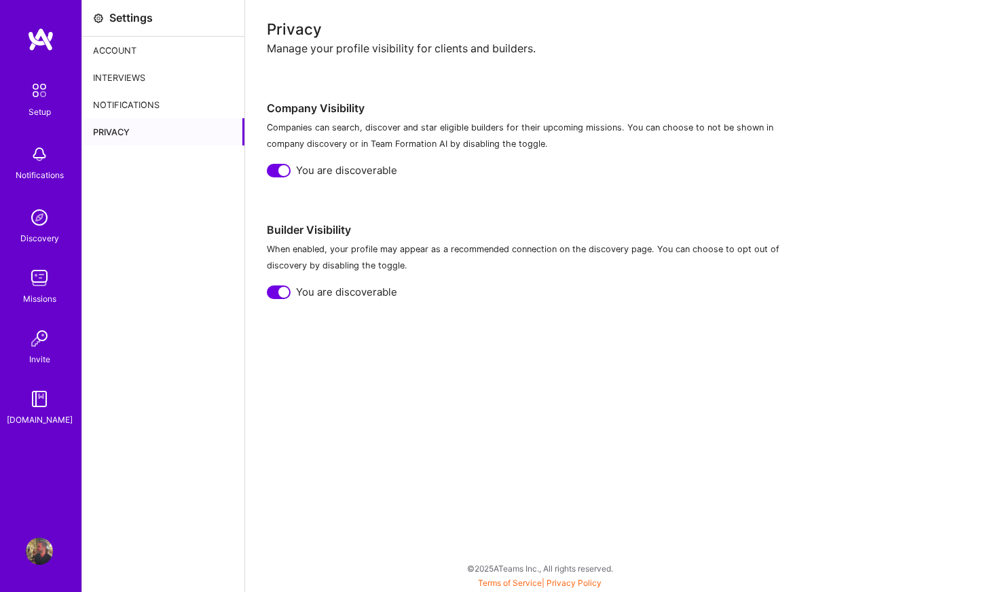
click at [35, 194] on div "Setup Notifications Discovery Missions Invite [DOMAIN_NAME]" at bounding box center [41, 251] width 82 height 350
click at [35, 211] on img at bounding box center [39, 217] width 27 height 27
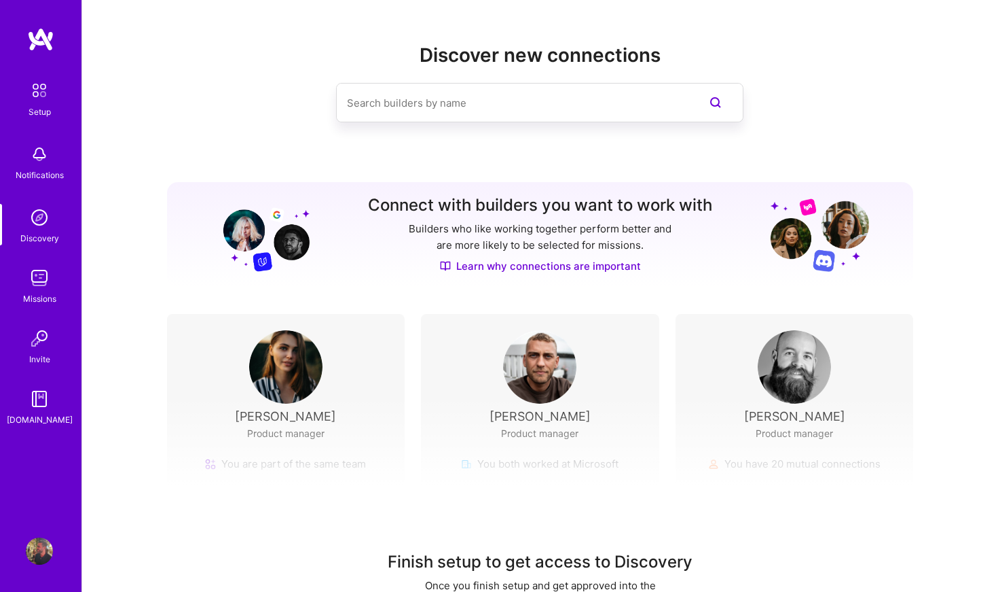
click at [35, 259] on div "Setup Notifications Discovery Missions Invite [DOMAIN_NAME]" at bounding box center [41, 251] width 82 height 350
click at [35, 287] on img at bounding box center [39, 277] width 27 height 27
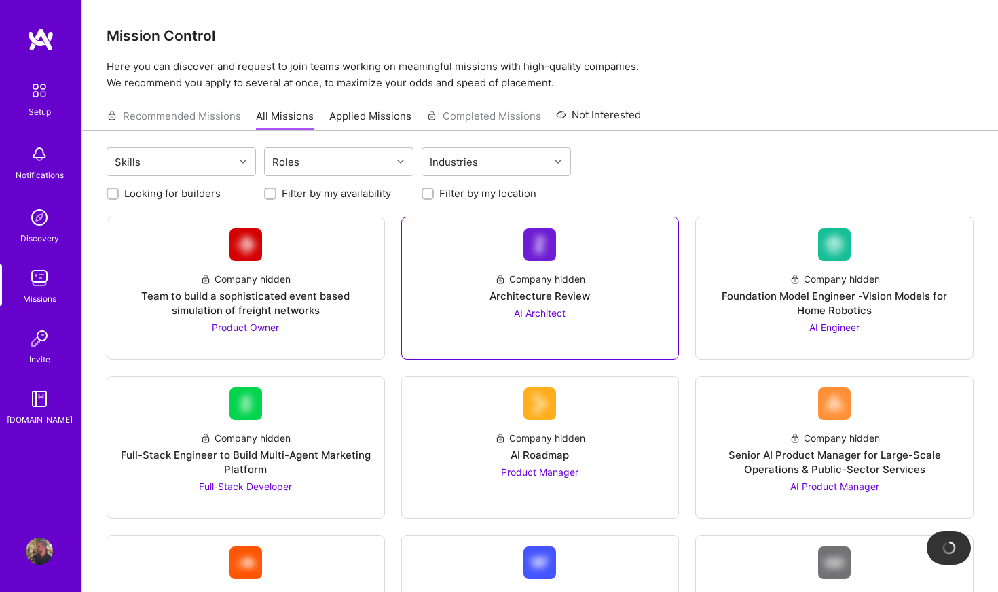
click at [577, 276] on div "Company hidden" at bounding box center [540, 279] width 90 height 14
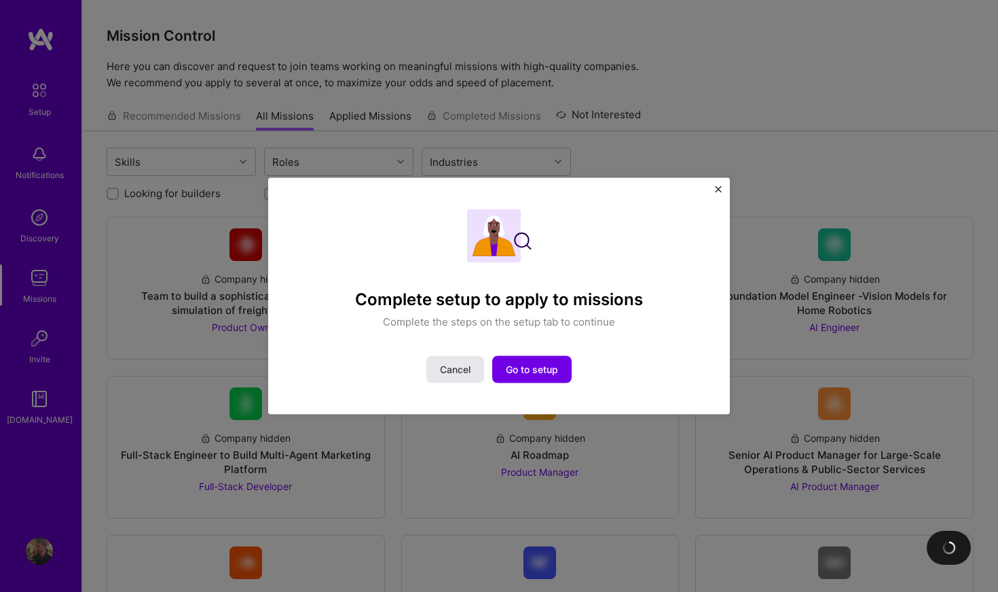
click at [448, 369] on span "Cancel" at bounding box center [455, 370] width 31 height 14
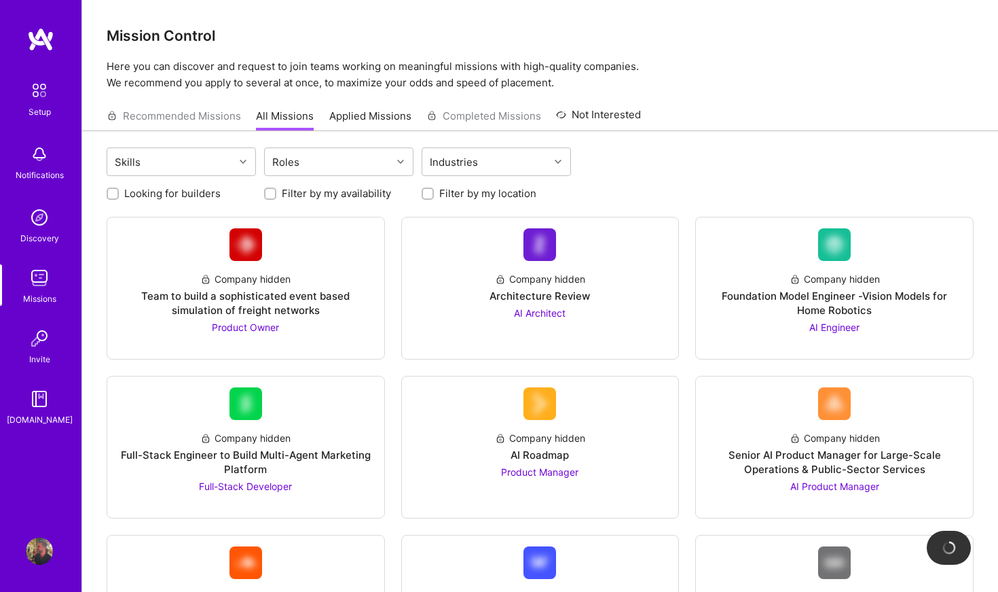
click at [170, 126] on div "Recommended Missions All Missions Applied Missions Completed Missions Not Inter…" at bounding box center [374, 115] width 535 height 29
